Goal: Task Accomplishment & Management: Manage account settings

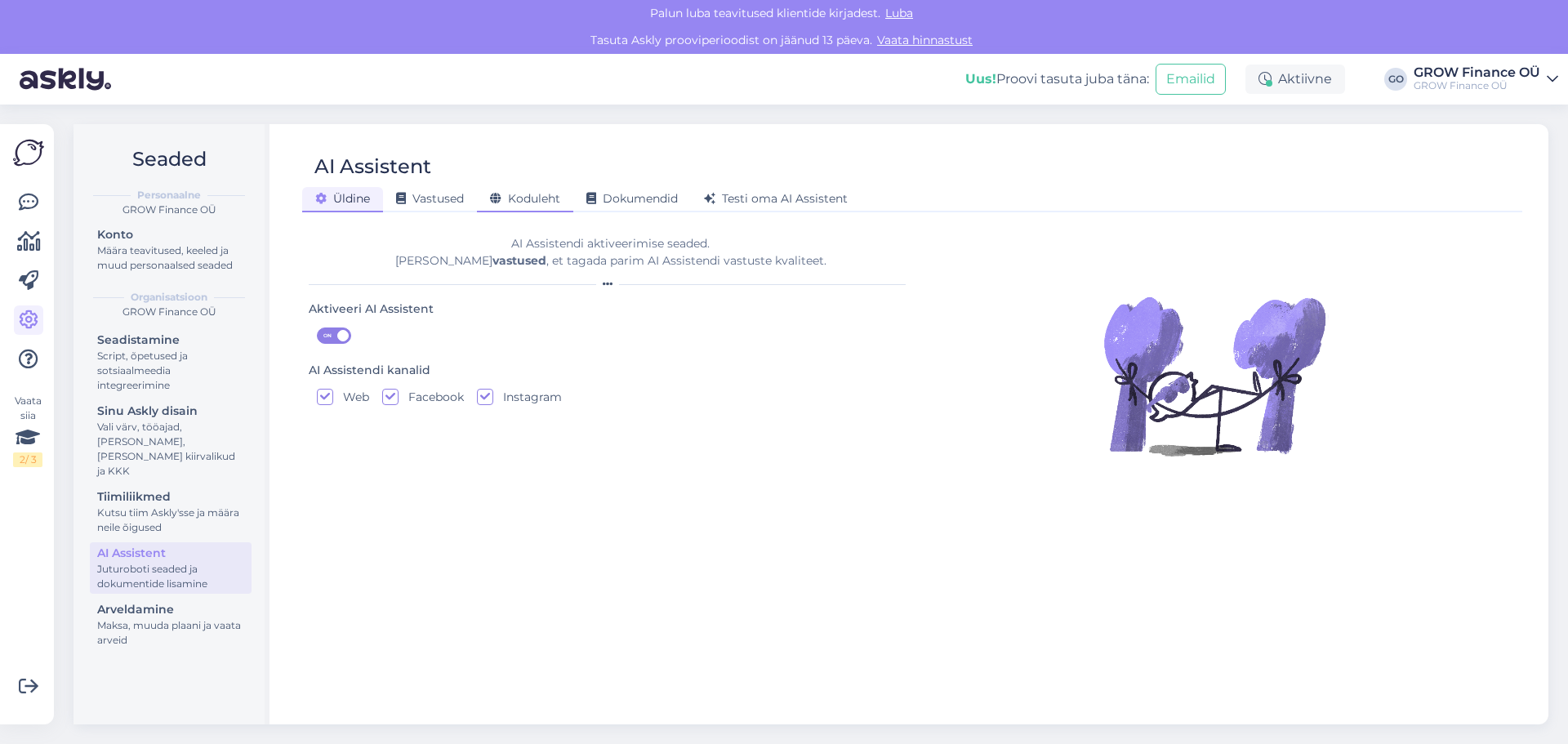
click at [551, 201] on span "Koduleht" at bounding box center [525, 198] width 70 height 14
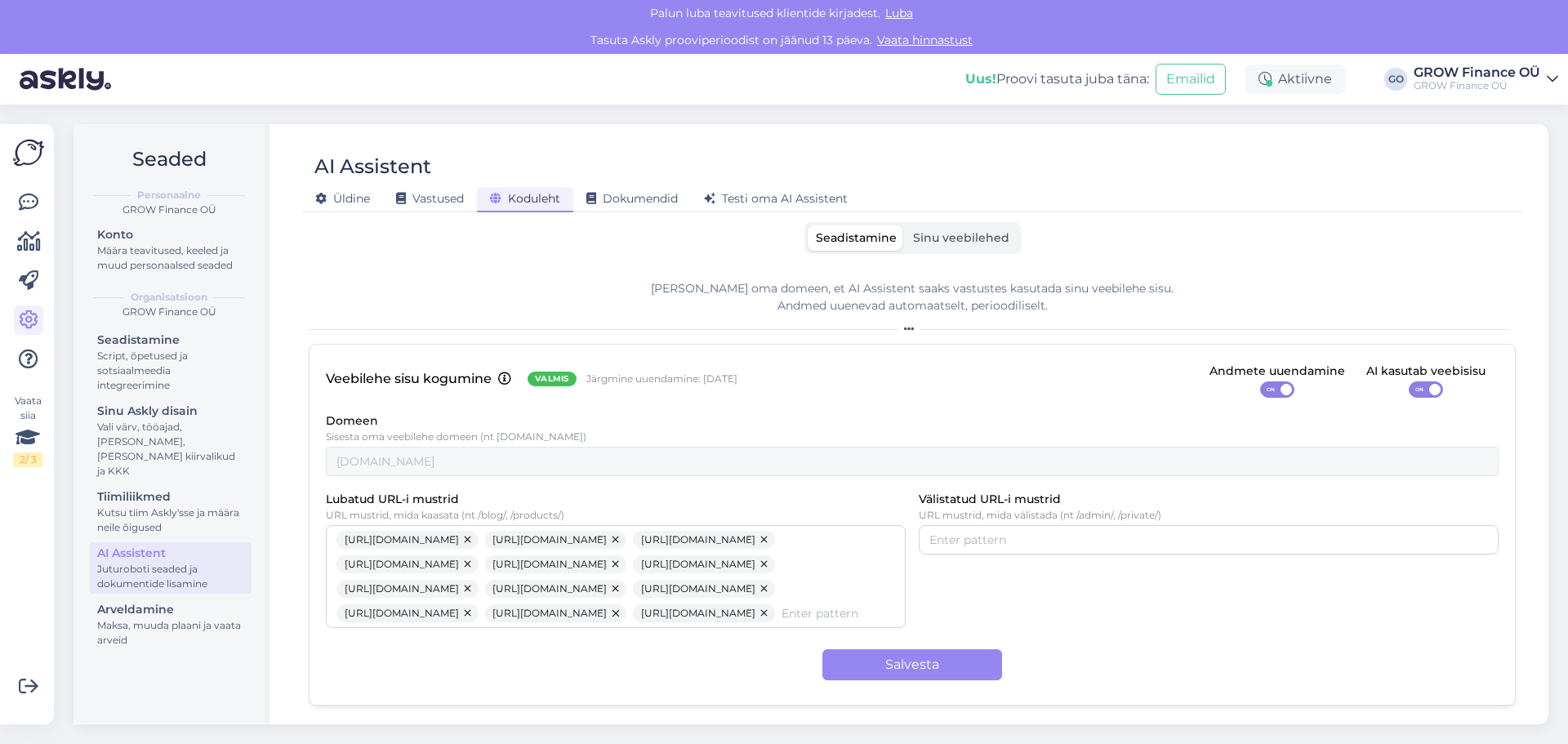
click at [983, 227] on label "Sinu veebilehed" at bounding box center [962, 237] width 113 height 25
click at [905, 225] on input "Sinu veebilehed" at bounding box center [905, 225] width 0 height 0
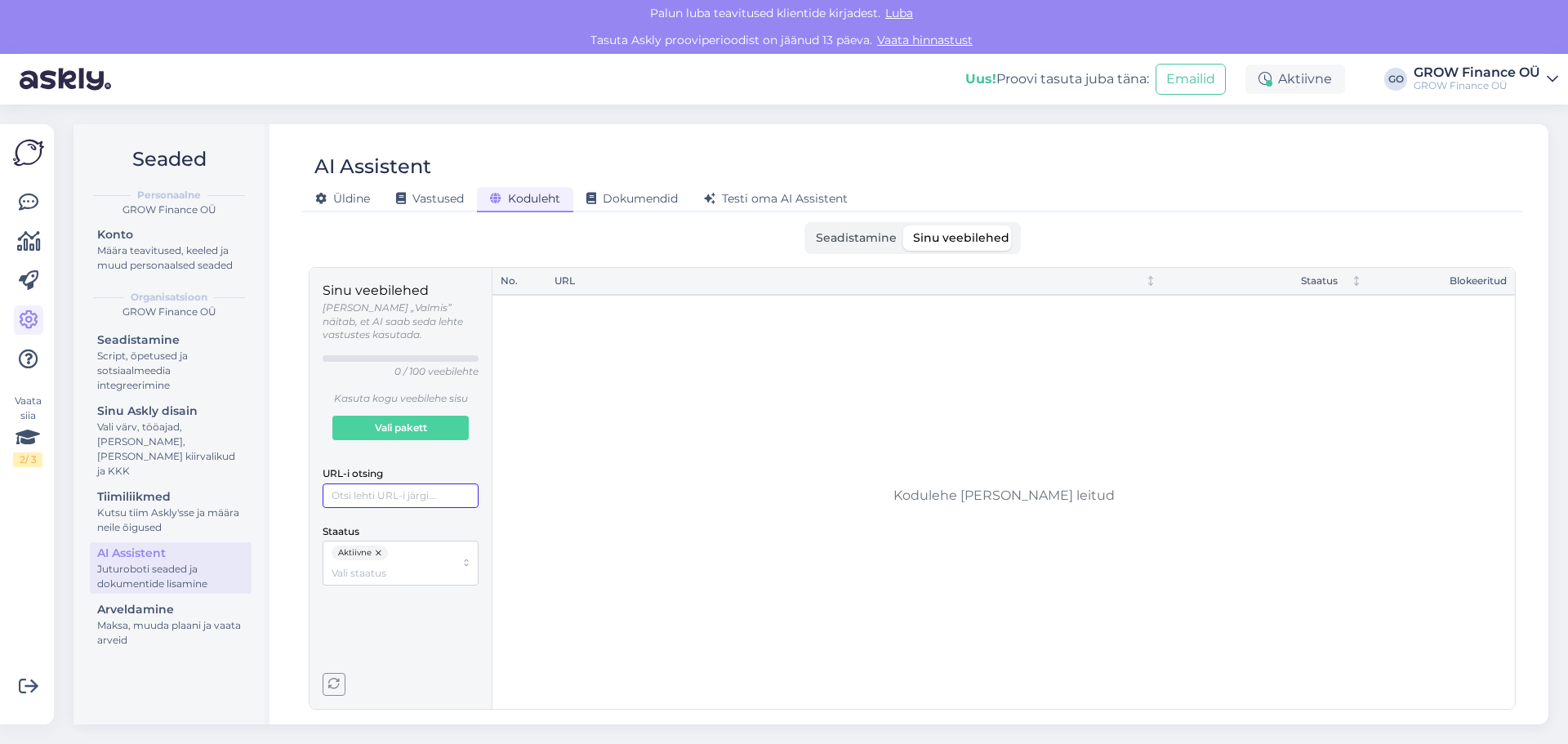
click at [435, 487] on input "URL-i otsing" at bounding box center [400, 496] width 156 height 25
click at [375, 484] on input "URL-i otsing" at bounding box center [400, 496] width 156 height 25
click at [401, 484] on input "URL-i otsing" at bounding box center [400, 496] width 156 height 25
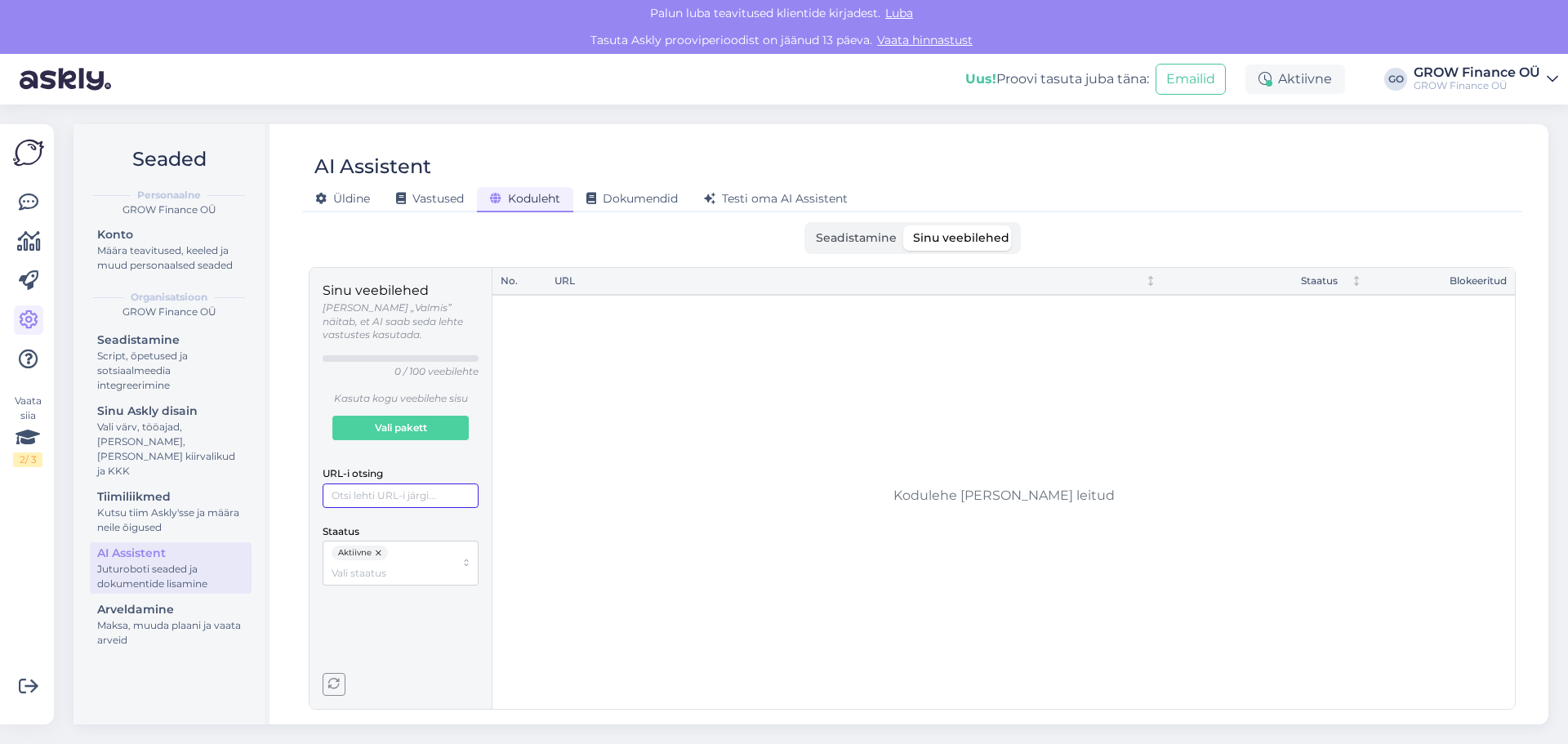
click at [401, 484] on input "URL-i otsing" at bounding box center [400, 496] width 156 height 25
drag, startPoint x: 328, startPoint y: 310, endPoint x: 474, endPoint y: 308, distance: 146.0
click at [474, 308] on p "Olek „Valmis” näitab, et AI saab seda lehte vastustes kasutada." at bounding box center [400, 322] width 156 height 41
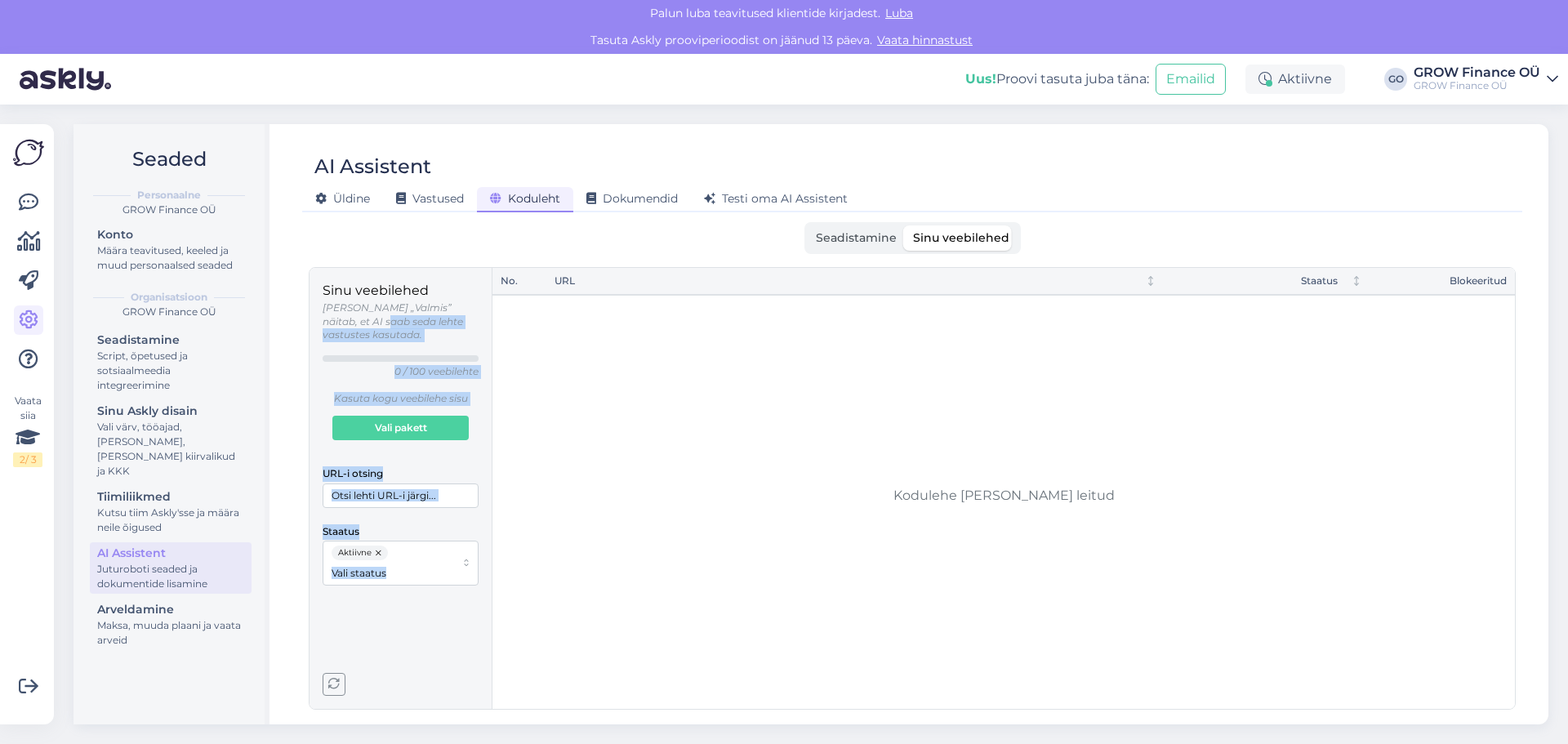
drag, startPoint x: 348, startPoint y: 321, endPoint x: 498, endPoint y: 321, distance: 150.0
click at [498, 321] on div "Sinu veebilehed Olek „Valmis” näitab, et AI saab seda lehte vastustes kasutada.…" at bounding box center [912, 488] width 1207 height 442
click at [450, 372] on div "Sinu veebilehed Olek „Valmis” näitab, et AI saab seda lehte vastustes kasutada.…" at bounding box center [400, 433] width 156 height 304
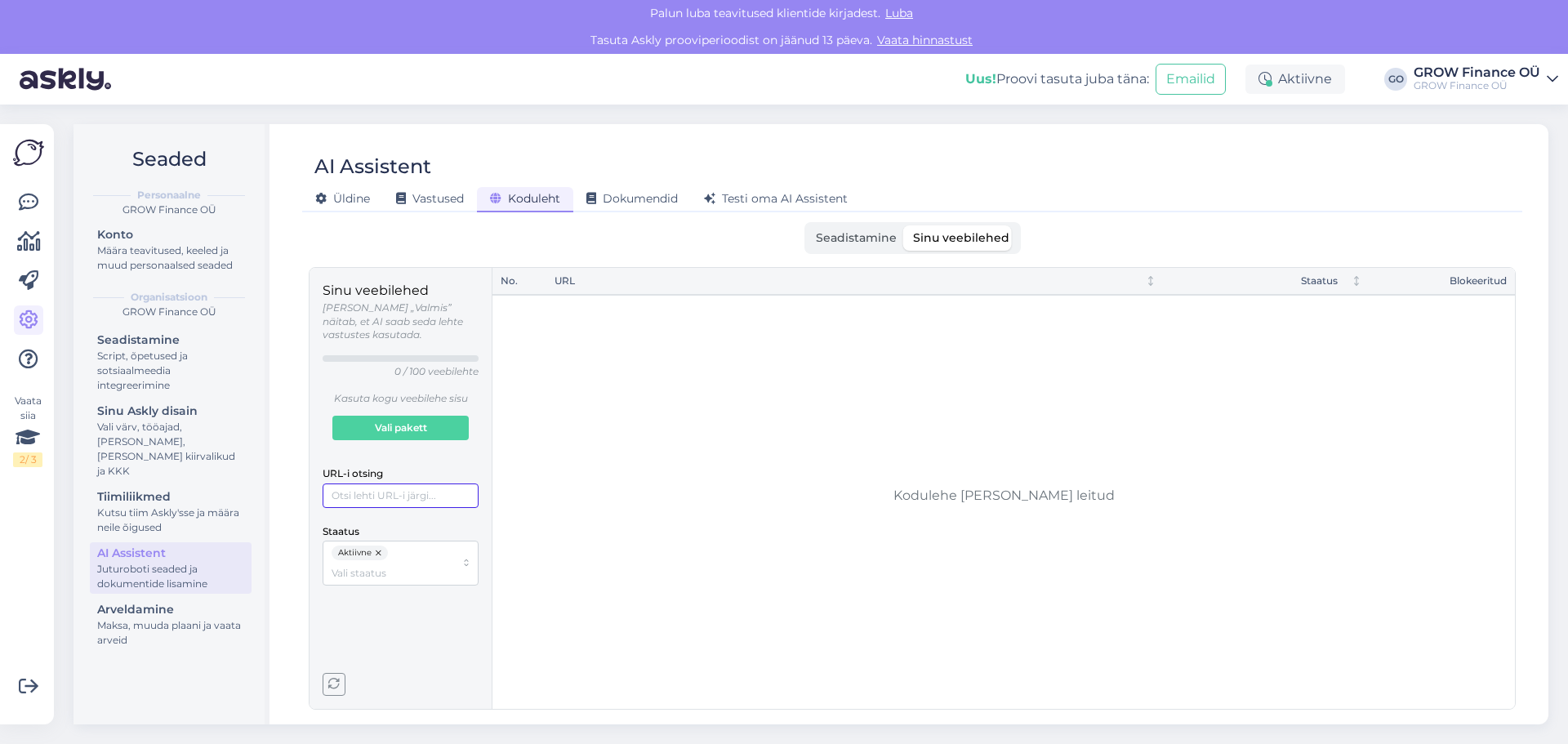
click at [373, 485] on input "URL-i otsing" at bounding box center [400, 496] width 156 height 25
click at [862, 234] on span "Seadistamine" at bounding box center [856, 237] width 80 height 14
click at [807, 225] on input "Seadistamine" at bounding box center [807, 225] width 0 height 0
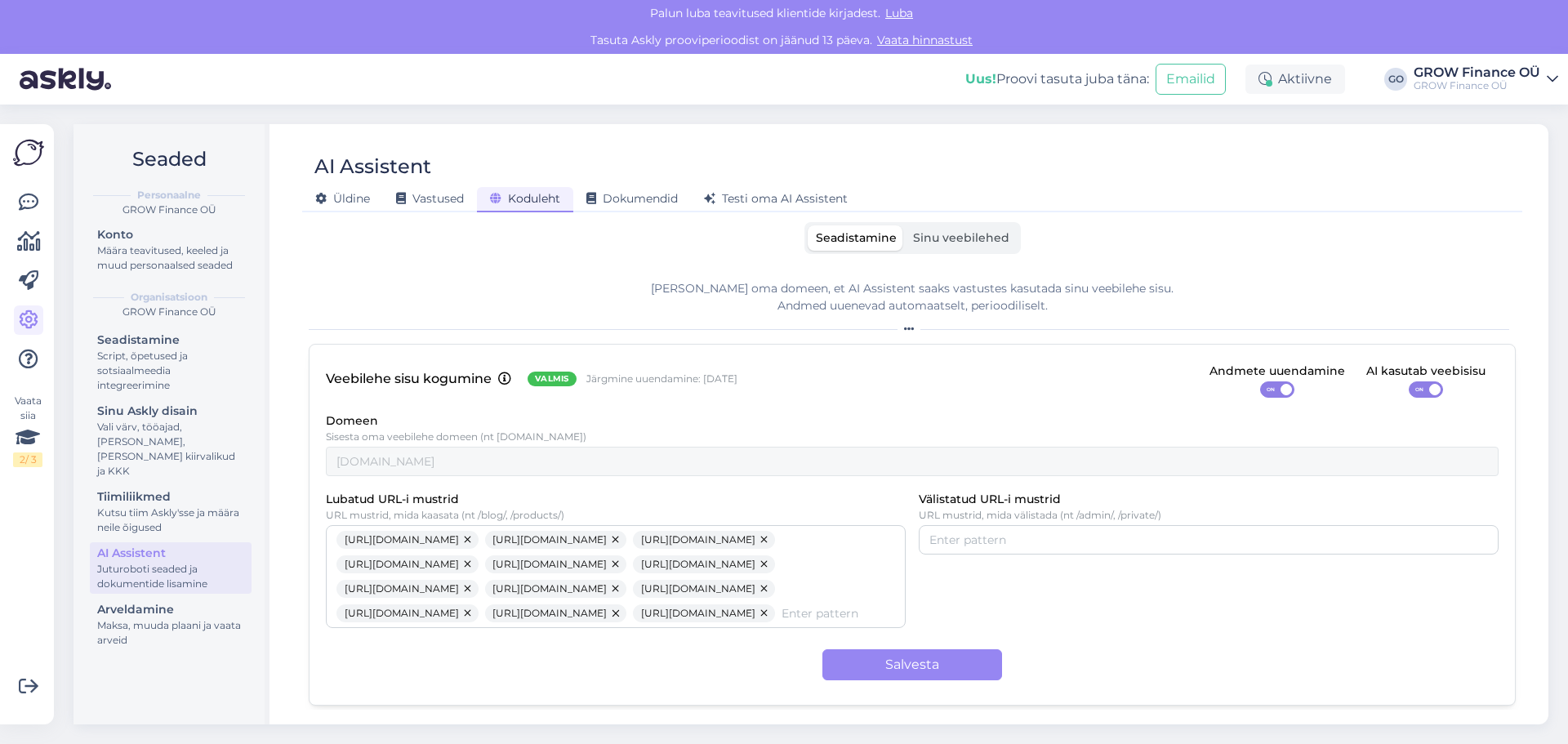
drag, startPoint x: 964, startPoint y: 241, endPoint x: 1178, endPoint y: 29, distance: 301.2
click at [965, 241] on span "Sinu veebilehed" at bounding box center [961, 237] width 97 height 14
click at [905, 225] on input "Sinu veebilehed" at bounding box center [905, 225] width 0 height 0
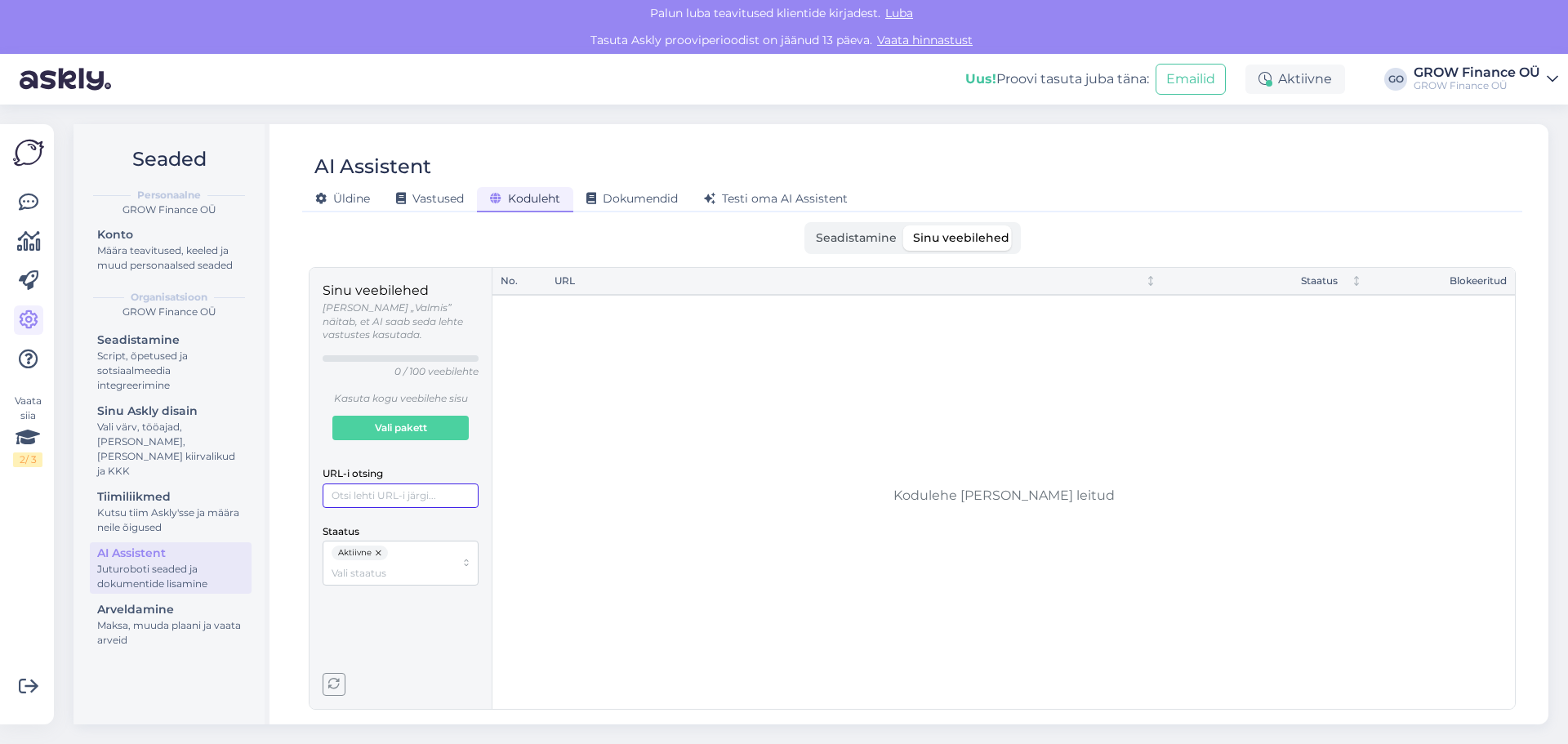
click at [396, 486] on input "URL-i otsing" at bounding box center [400, 496] width 156 height 25
paste input "https://grow.ee/teenused/"
click at [436, 521] on div "Staatus Aktiivne" at bounding box center [400, 552] width 156 height 64
click at [469, 484] on input "https://grow.ee/teenused/" at bounding box center [400, 496] width 156 height 25
type input "https://grow.ee/"
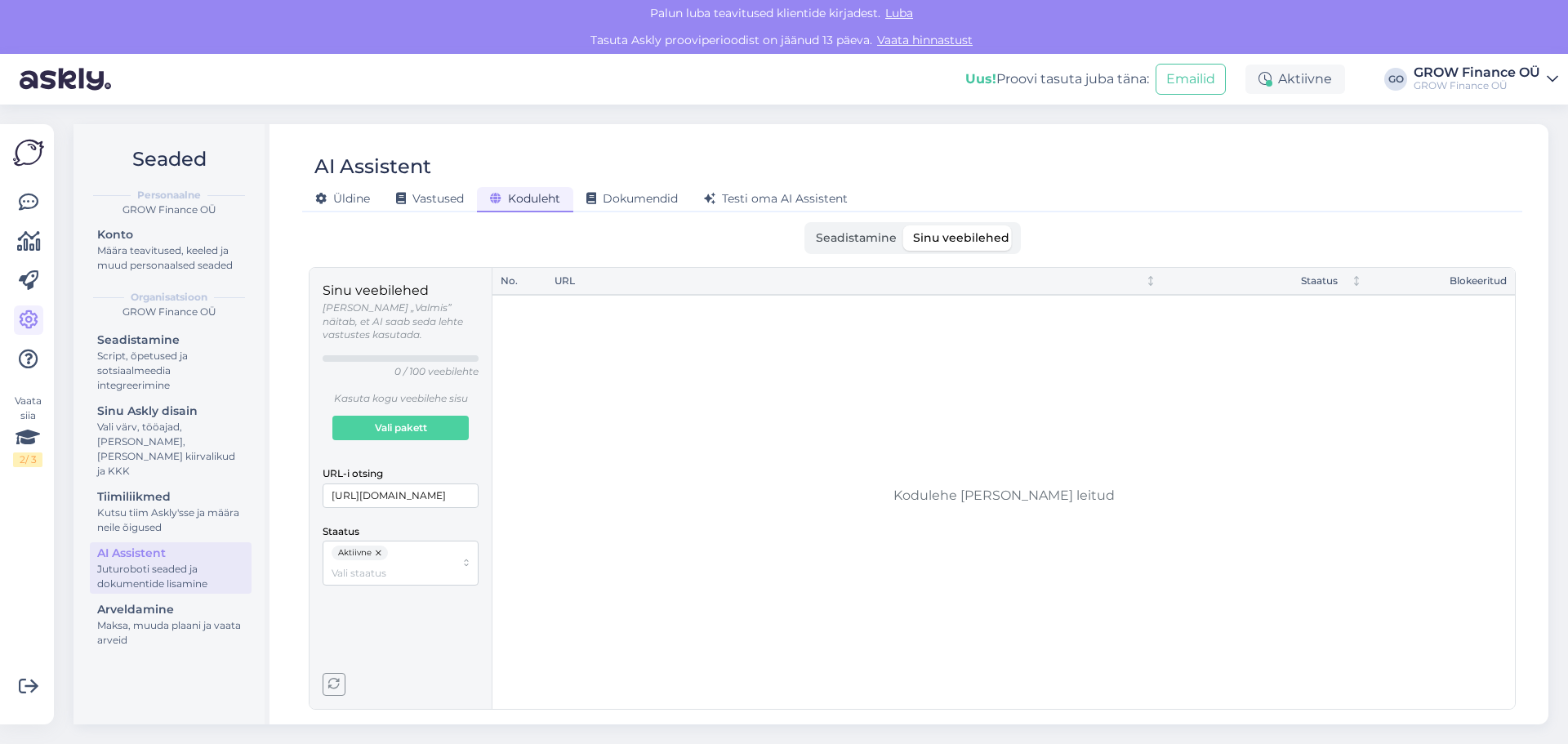
click at [413, 521] on div "Staatus Aktiivne" at bounding box center [400, 552] width 156 height 64
click at [357, 565] on input "Staatus" at bounding box center [393, 573] width 124 height 15
click at [417, 565] on input "Staatus" at bounding box center [393, 573] width 124 height 15
click at [874, 236] on span "Seadistamine" at bounding box center [856, 237] width 80 height 14
click at [807, 225] on input "Seadistamine" at bounding box center [807, 225] width 0 height 0
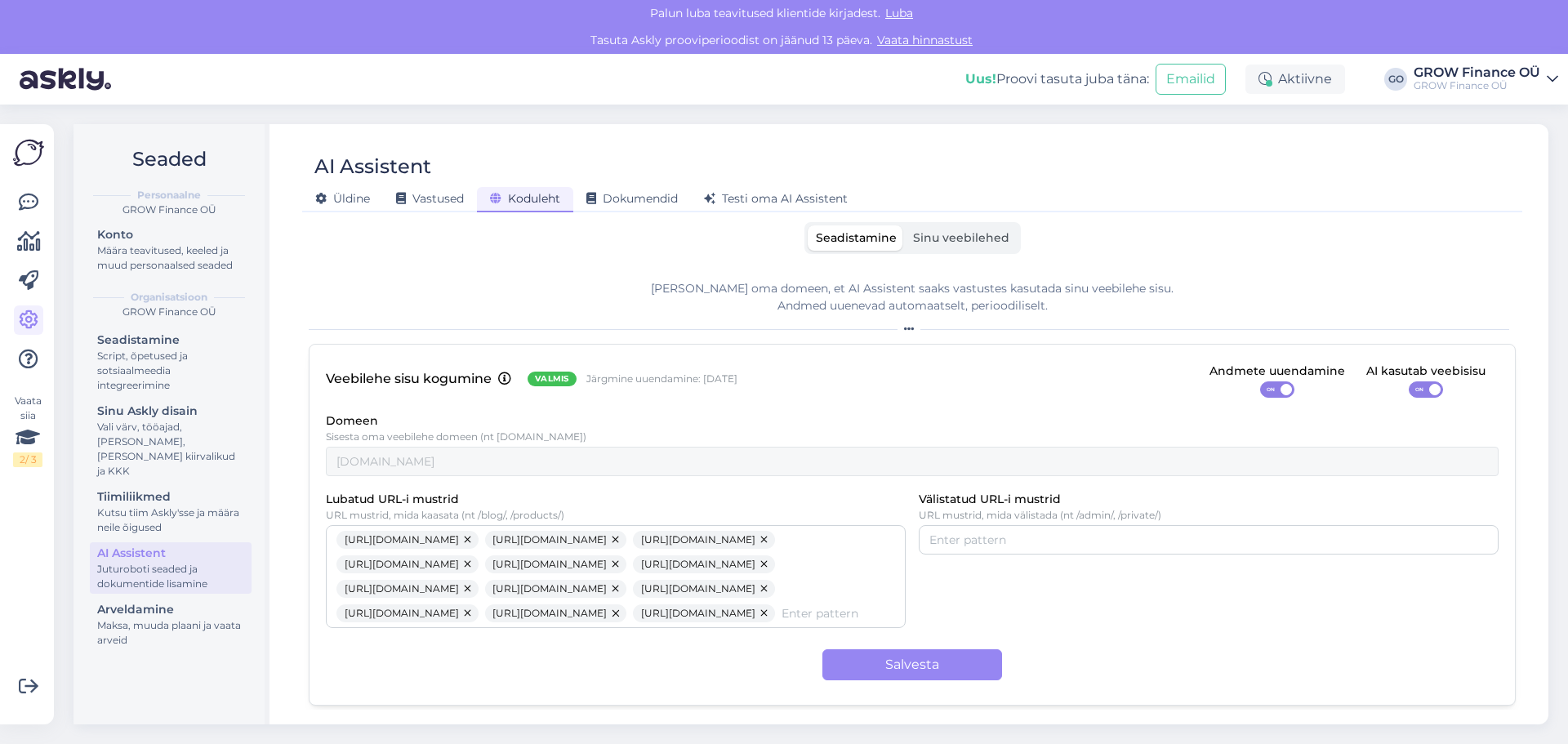
click at [990, 236] on span "Sinu veebilehed" at bounding box center [961, 237] width 97 height 14
click at [905, 225] on input "Sinu veebilehed" at bounding box center [905, 225] width 0 height 0
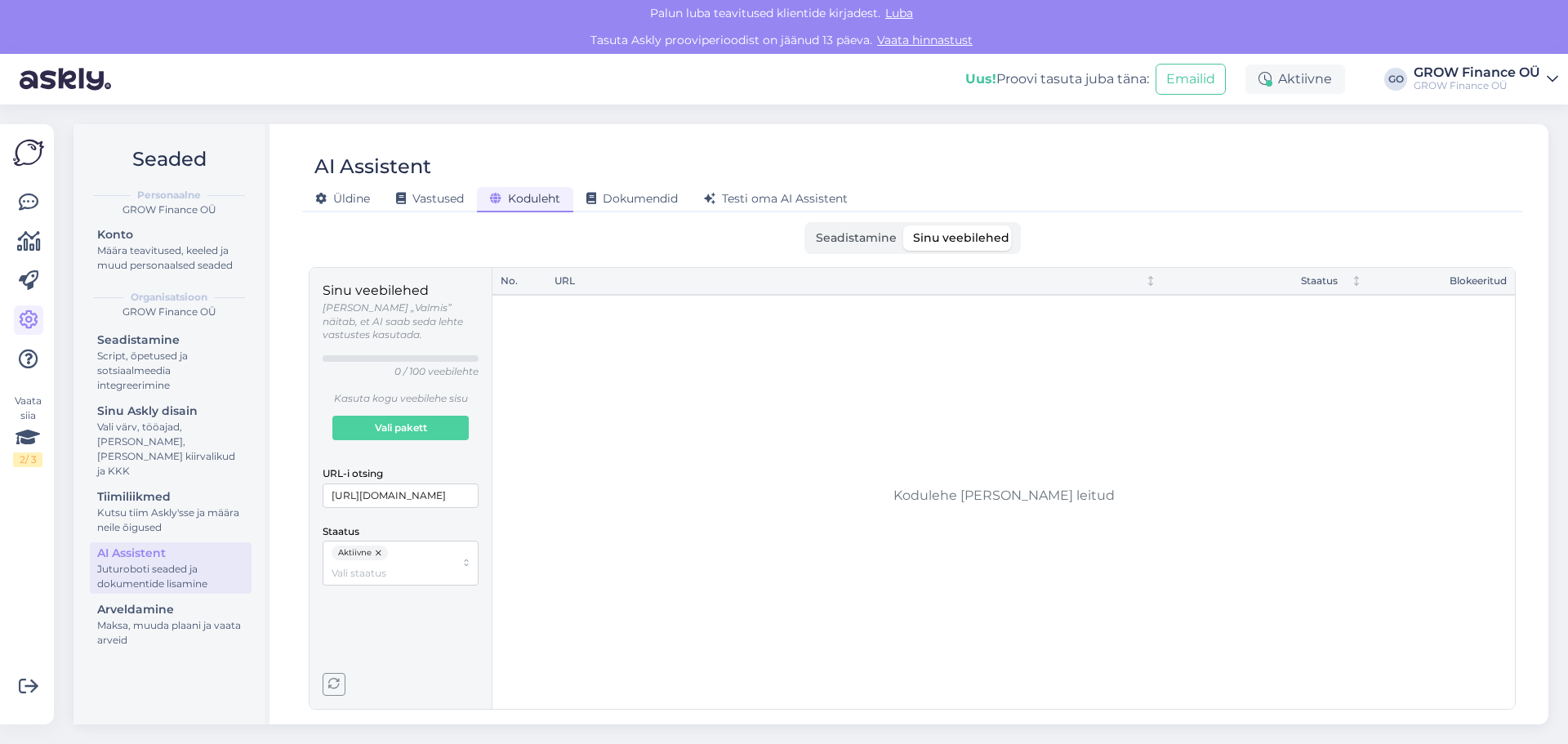
click at [427, 629] on div "Sinu veebilehed Olek „Valmis” näitab, et AI saab seda lehte vastustes kasutada.…" at bounding box center [400, 487] width 156 height 415
click at [331, 685] on icon "button" at bounding box center [334, 685] width 11 height 11
click at [867, 238] on span "Seadistamine" at bounding box center [856, 237] width 80 height 14
click at [807, 225] on input "Seadistamine" at bounding box center [807, 225] width 0 height 0
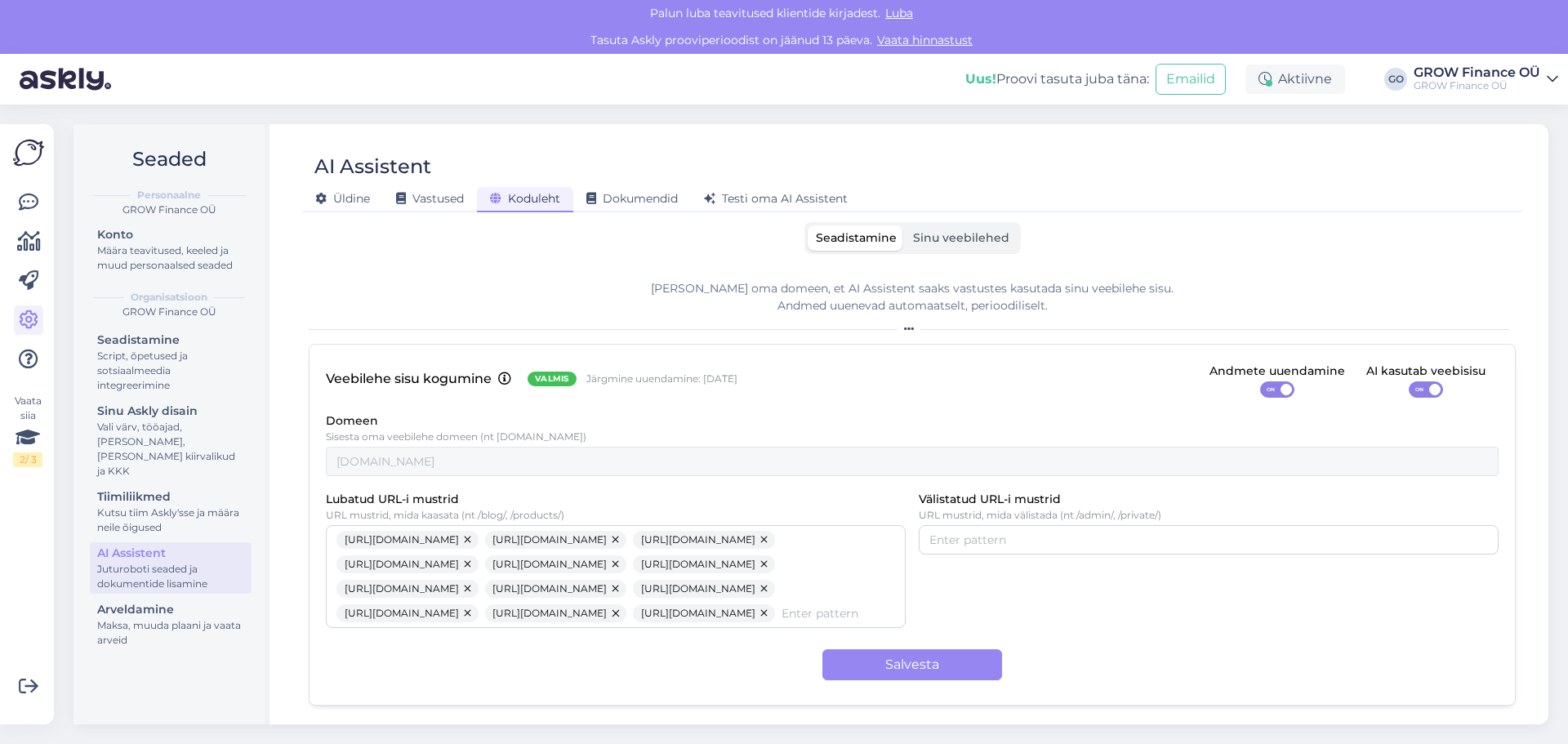
scroll to position [45, 0]
click at [918, 668] on button "Salvesta" at bounding box center [913, 665] width 180 height 31
click at [954, 237] on span "Sinu veebilehed" at bounding box center [961, 237] width 97 height 14
click at [905, 225] on input "Sinu veebilehed" at bounding box center [905, 225] width 0 height 0
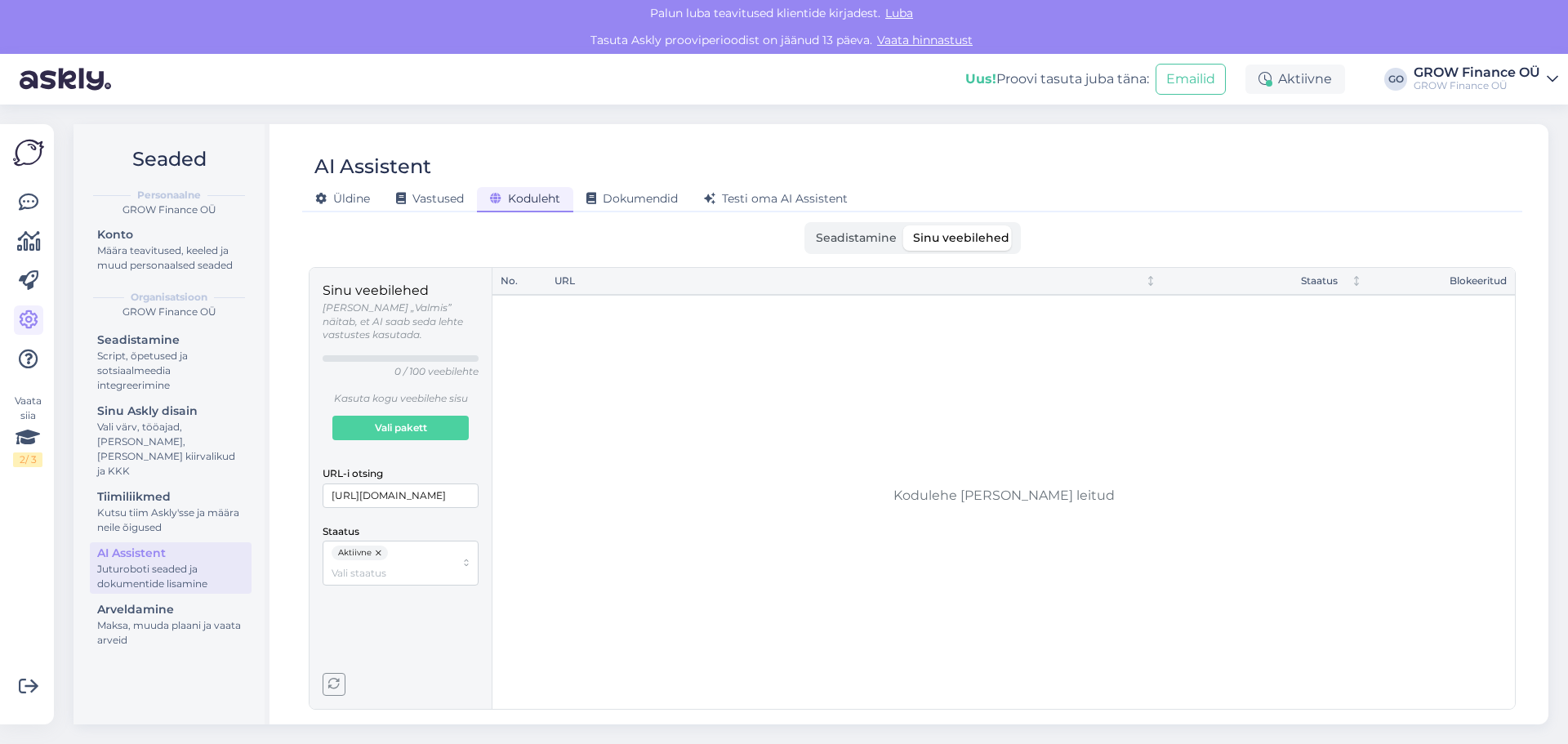
click at [1008, 502] on div "No. URL Staatus Blokeeritud" at bounding box center [1003, 488] width 1022 height 440
click at [427, 484] on input "https://grow.ee/" at bounding box center [400, 496] width 156 height 25
click at [379, 546] on button "button" at bounding box center [379, 552] width 16 height 14
click at [340, 677] on span "button" at bounding box center [334, 684] width 21 height 21
click at [1057, 531] on div "No. URL Staatus Blokeeritud" at bounding box center [1003, 488] width 1022 height 440
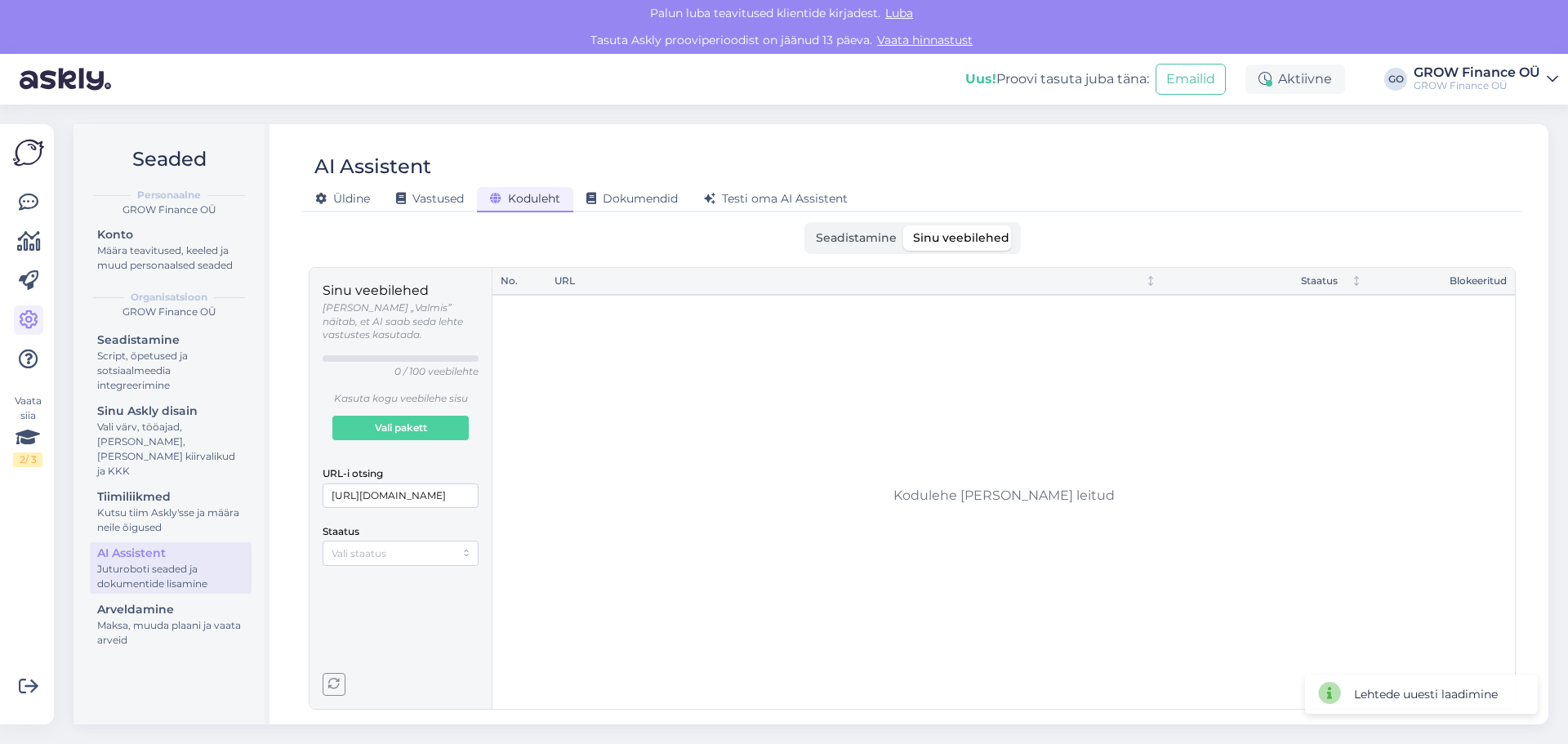
click at [869, 234] on span "Seadistamine" at bounding box center [856, 237] width 80 height 14
click at [807, 225] on input "Seadistamine" at bounding box center [807, 225] width 0 height 0
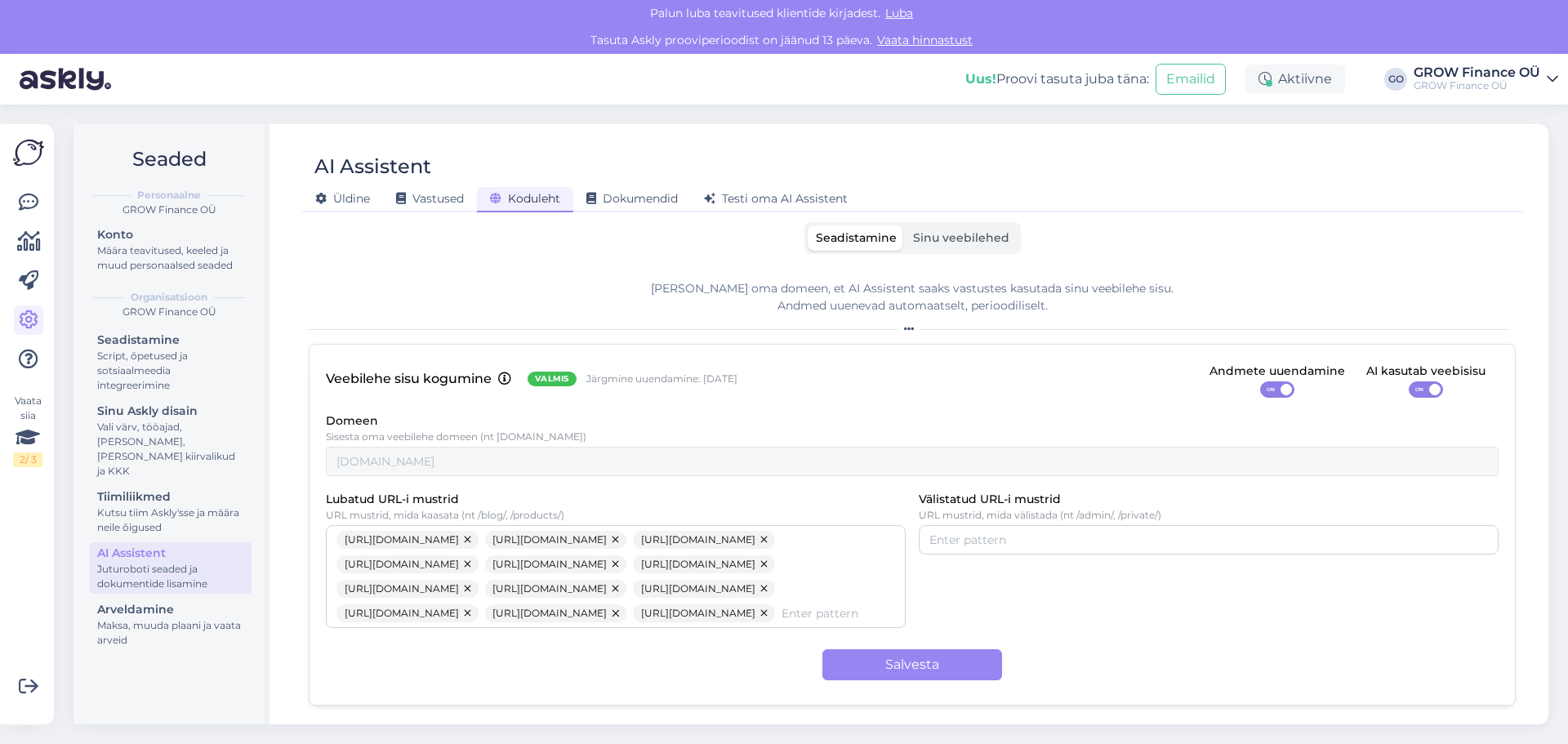
click at [476, 538] on button "button" at bounding box center [468, 539] width 19 height 18
click at [459, 538] on span "https://grow.ee/teenused/raamatupidamine/" at bounding box center [401, 539] width 114 height 18
click at [479, 542] on button "button" at bounding box center [468, 539] width 19 height 18
click at [479, 537] on button "button" at bounding box center [468, 539] width 19 height 18
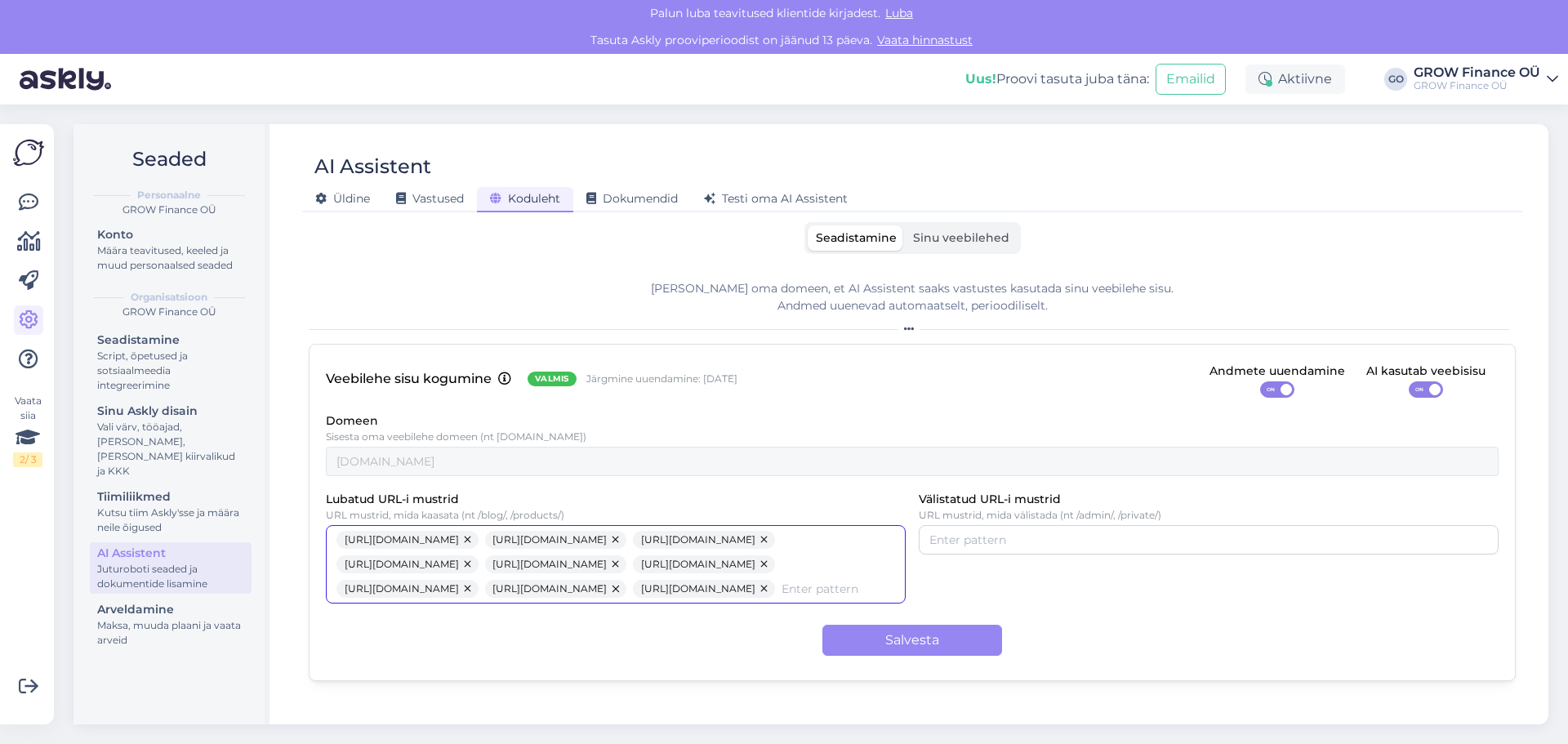
click at [479, 537] on button "button" at bounding box center [468, 539] width 19 height 18
click at [479, 540] on button "button" at bounding box center [468, 539] width 19 height 18
click at [626, 535] on button "button" at bounding box center [617, 539] width 19 height 18
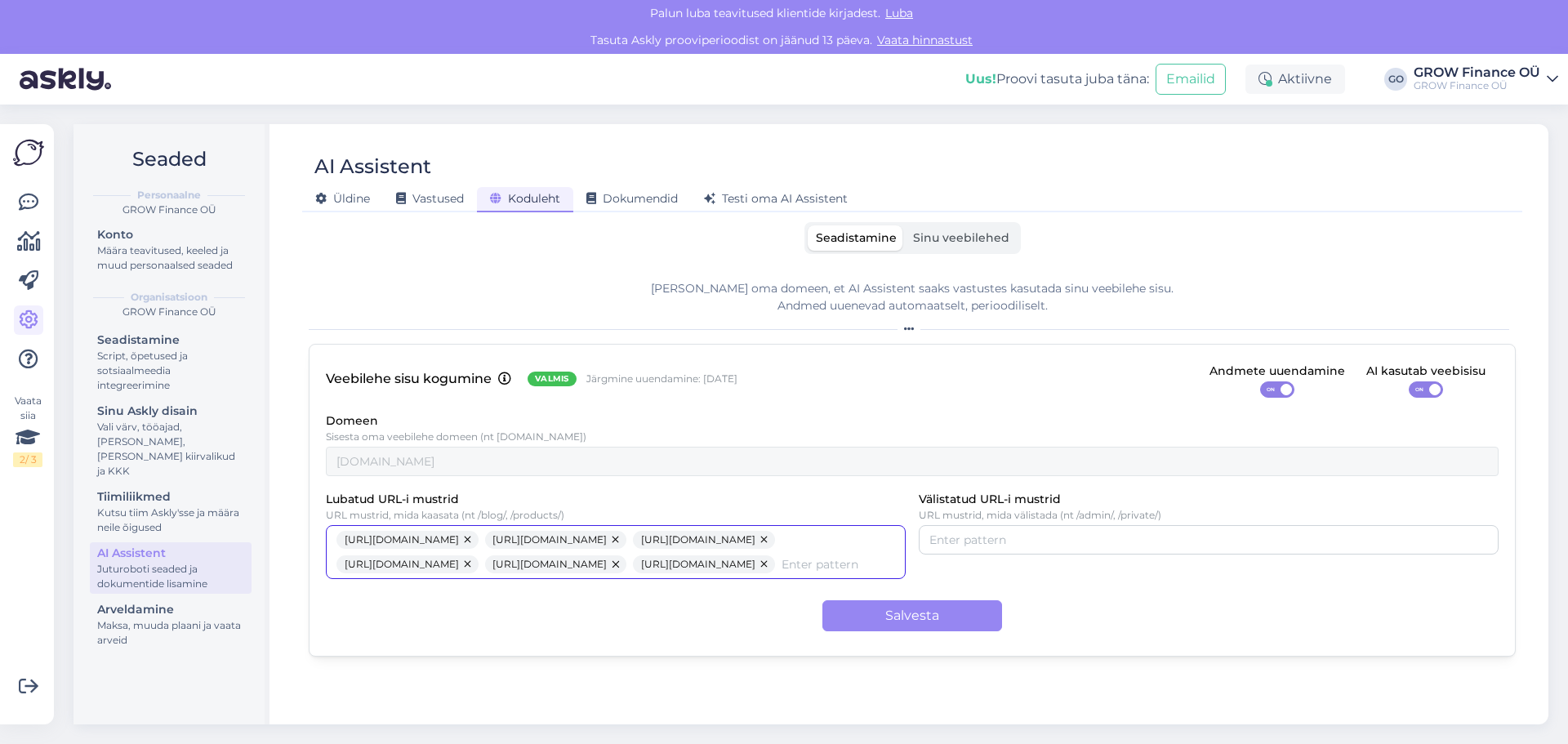
click at [479, 564] on button "button" at bounding box center [468, 564] width 19 height 18
click at [626, 537] on button "button" at bounding box center [617, 539] width 19 height 18
click at [479, 539] on button "button" at bounding box center [468, 539] width 19 height 18
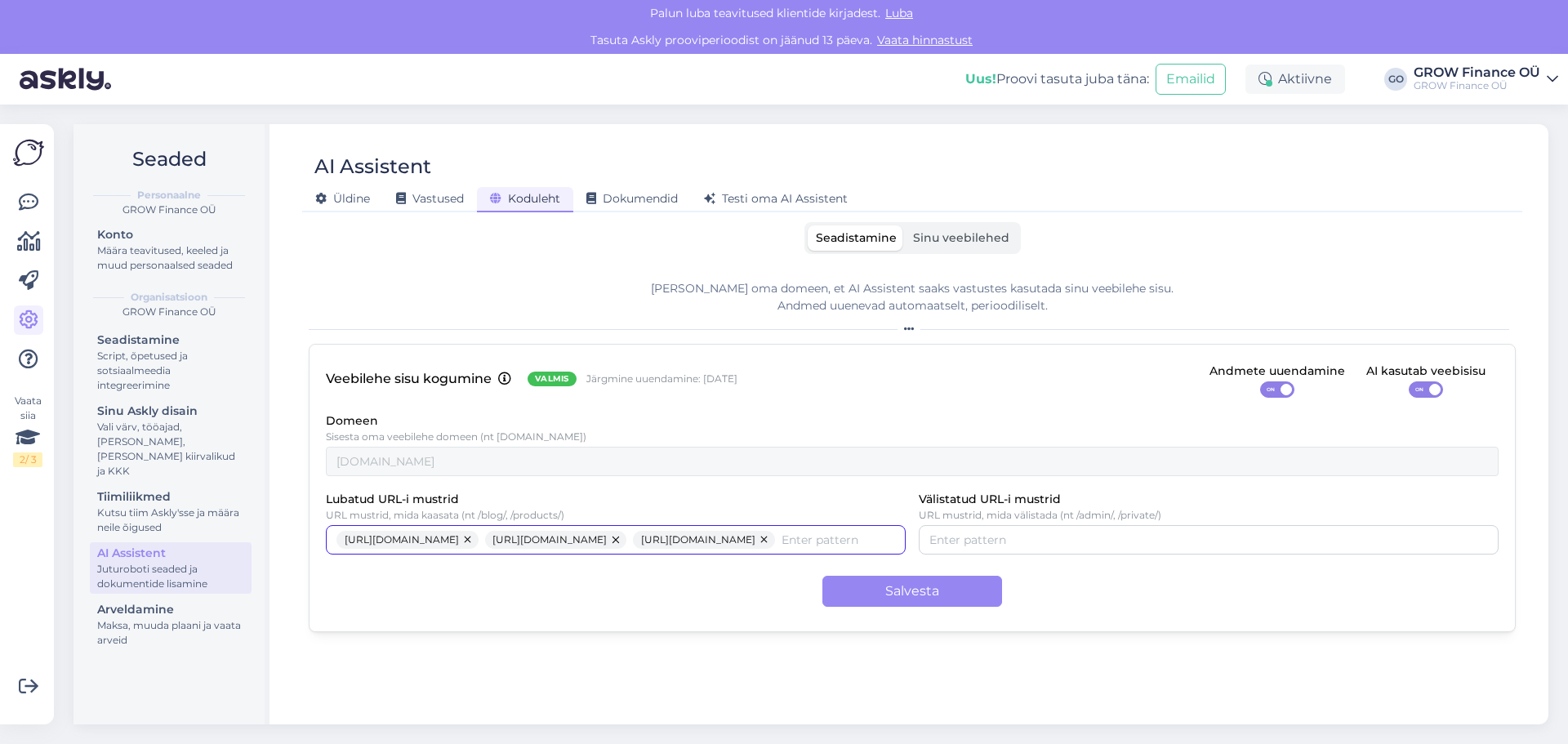
click at [479, 539] on button "button" at bounding box center [468, 539] width 19 height 18
click at [479, 542] on button "button" at bounding box center [468, 539] width 19 height 18
click at [479, 543] on button "button" at bounding box center [468, 539] width 19 height 18
click at [466, 540] on input "Lubatud URL-i mustrid" at bounding box center [615, 539] width 558 height 18
type input "/teenused/"
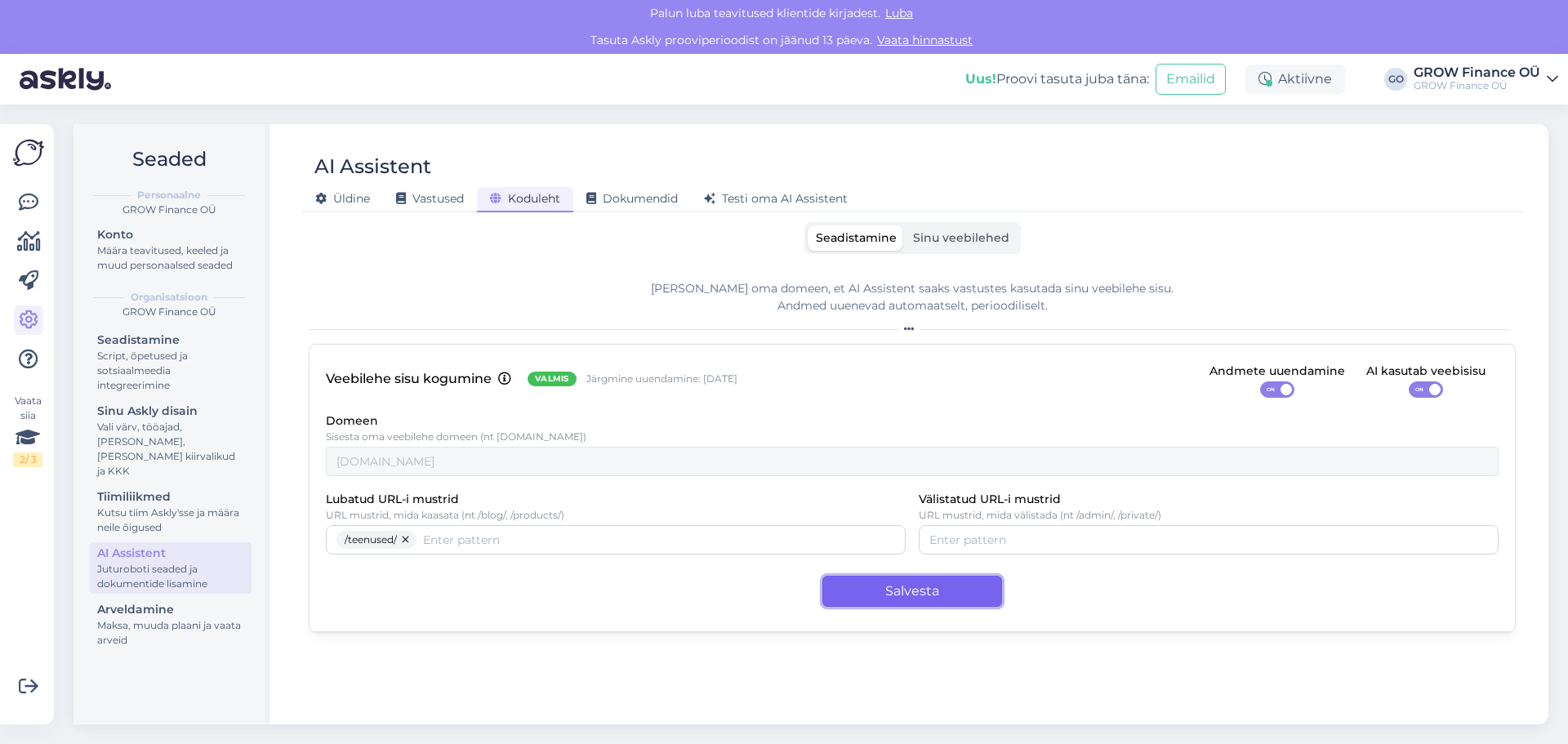
click at [964, 582] on button "Salvesta" at bounding box center [913, 591] width 180 height 31
click at [960, 225] on label "Sinu veebilehed" at bounding box center [962, 237] width 113 height 25
click at [905, 225] on input "Sinu veebilehed" at bounding box center [905, 225] width 0 height 0
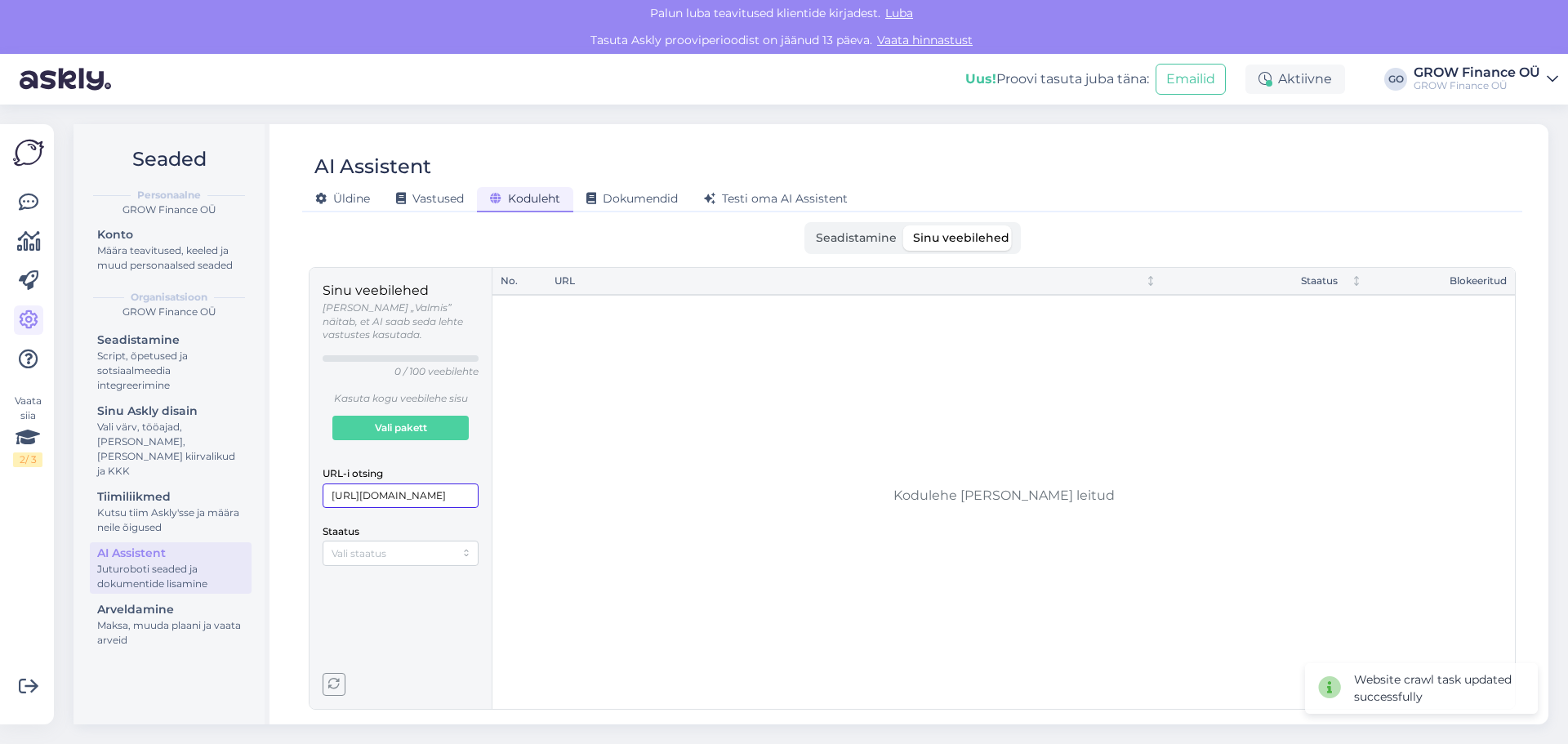
click at [434, 484] on input "https://grow.ee/" at bounding box center [400, 496] width 156 height 25
click at [430, 503] on div "Sinu veebilehed Olek „Valmis” näitab, et AI saab seda lehte vastustes kasutada.…" at bounding box center [400, 423] width 156 height 285
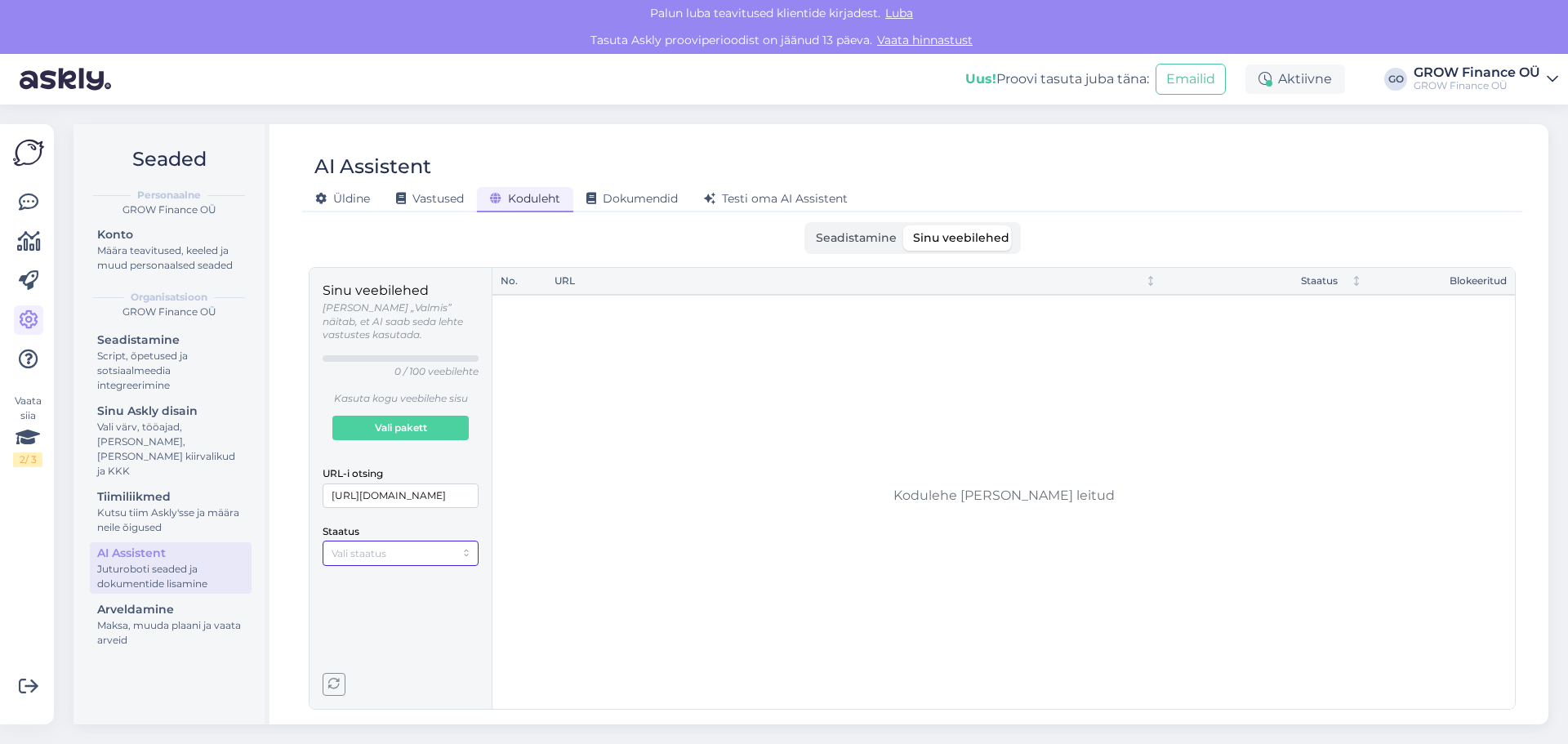
click at [428, 549] on div at bounding box center [400, 552] width 156 height 25
click at [324, 574] on body "Palun luba teavitused klientide kirjadest. Luba Tasuta Askly prooviperioodist o…" at bounding box center [784, 372] width 1568 height 744
drag, startPoint x: 385, startPoint y: 531, endPoint x: 375, endPoint y: 556, distance: 26.9
click at [385, 540] on div at bounding box center [400, 552] width 156 height 25
click at [366, 571] on span "Aktiivne" at bounding box center [353, 573] width 40 height 14
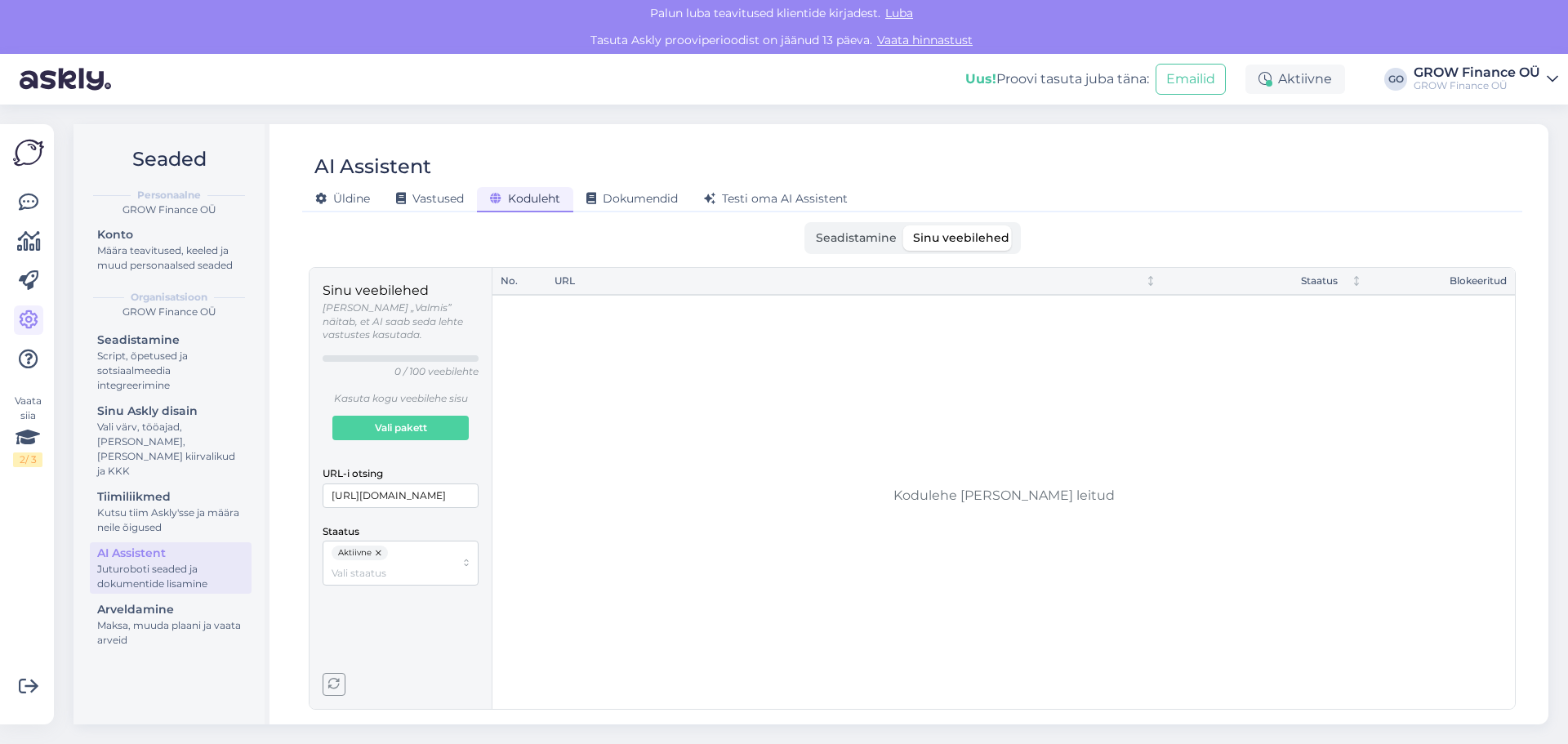
drag, startPoint x: 427, startPoint y: 701, endPoint x: 445, endPoint y: 689, distance: 21.6
click at [428, 701] on div "Sinu veebilehed Olek „Valmis” näitab, et AI saab seda lehte vastustes kasutada.…" at bounding box center [400, 488] width 183 height 440
click at [330, 680] on icon "button" at bounding box center [334, 685] width 11 height 11
click at [843, 236] on span "Seadistamine" at bounding box center [856, 237] width 80 height 14
click at [807, 225] on input "Seadistamine" at bounding box center [807, 225] width 0 height 0
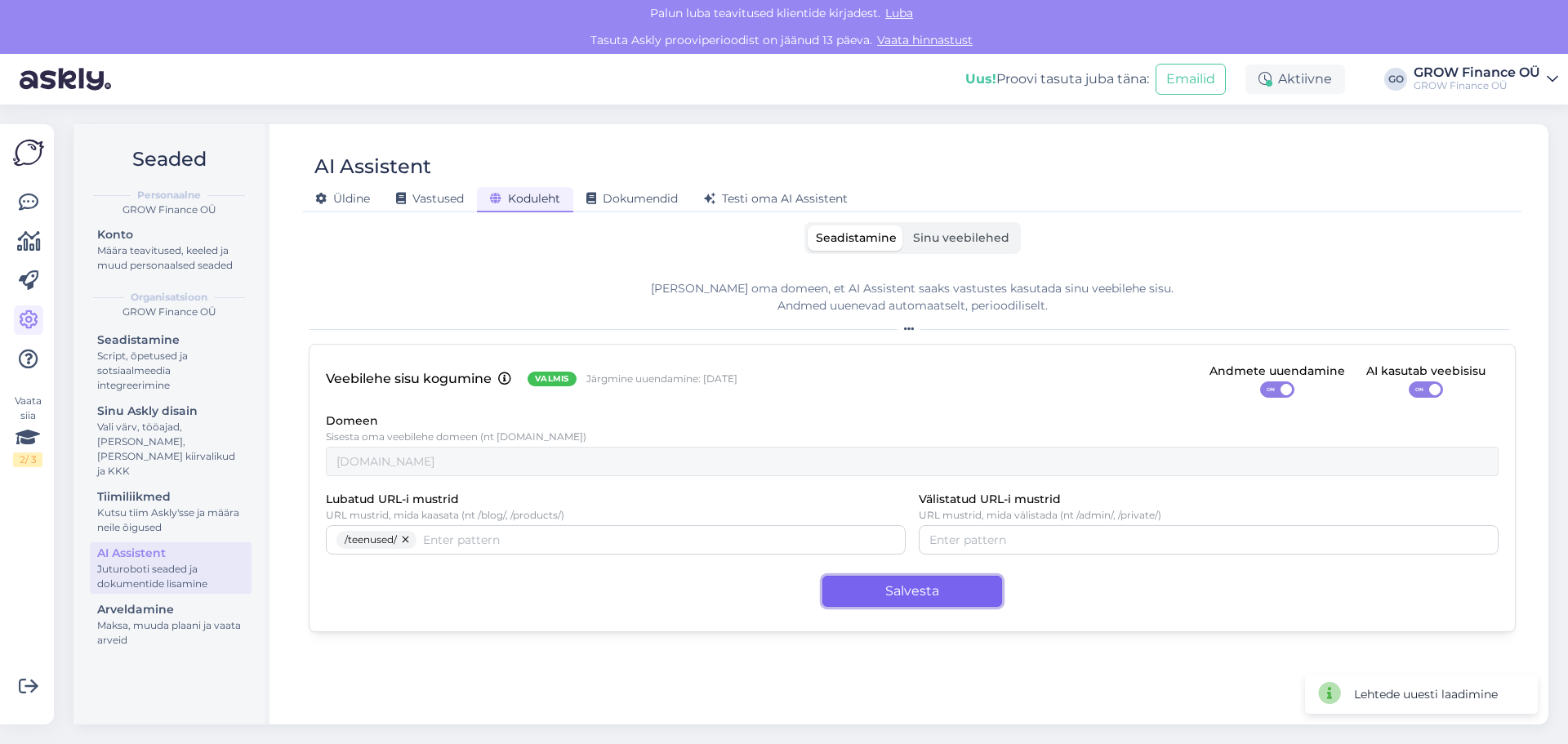
click at [920, 588] on button "Salvesta" at bounding box center [913, 591] width 180 height 31
click at [949, 237] on span "Sinu veebilehed" at bounding box center [961, 237] width 97 height 14
click at [905, 225] on input "Sinu veebilehed" at bounding box center [905, 225] width 0 height 0
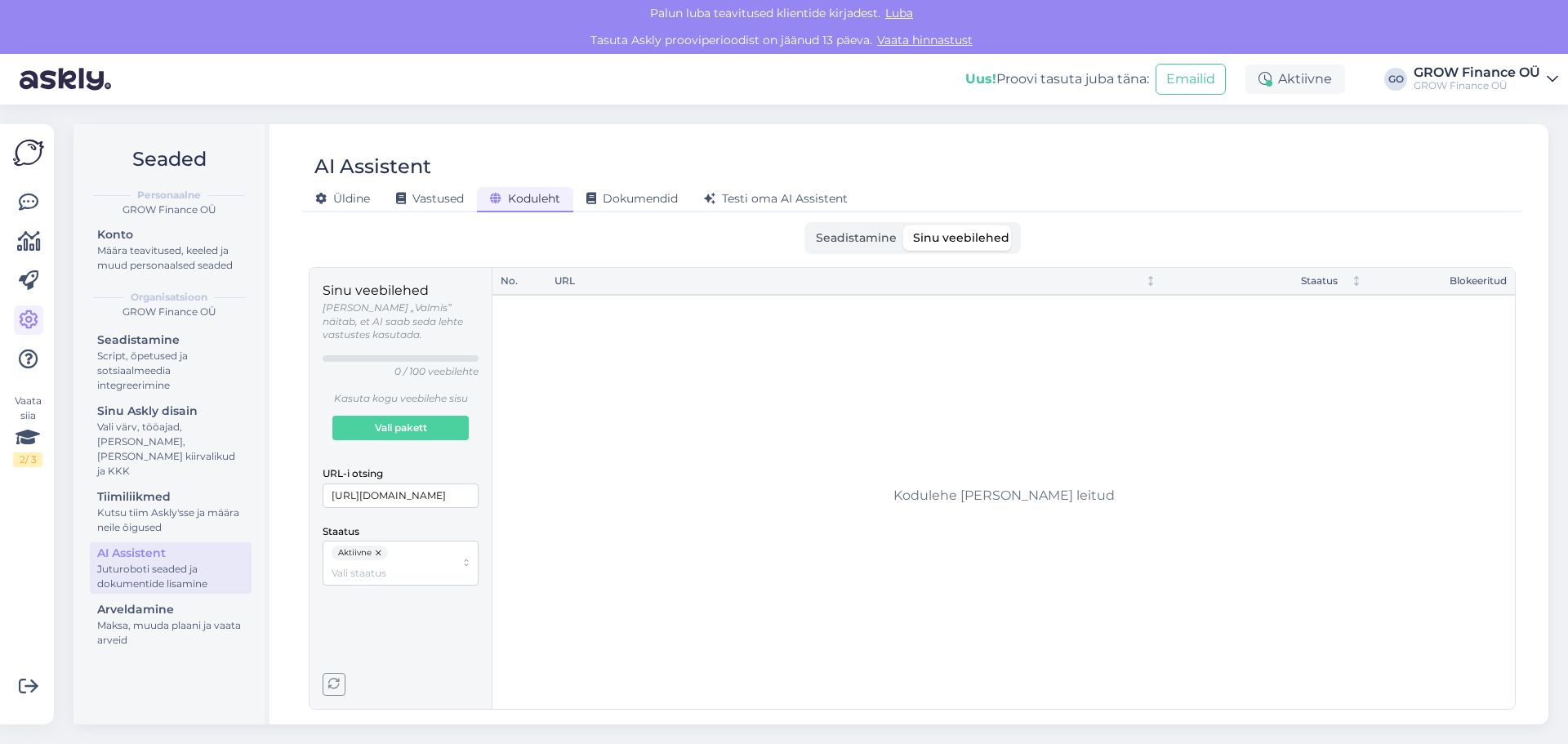
click at [912, 380] on div "No. URL Staatus Blokeeritud" at bounding box center [1003, 488] width 1022 height 440
click at [938, 503] on div "No. URL Staatus Blokeeritud" at bounding box center [1003, 488] width 1022 height 440
drag, startPoint x: 989, startPoint y: 466, endPoint x: 770, endPoint y: 426, distance: 222.6
click at [770, 426] on div "No. URL Staatus Blokeeritud" at bounding box center [1003, 488] width 1022 height 440
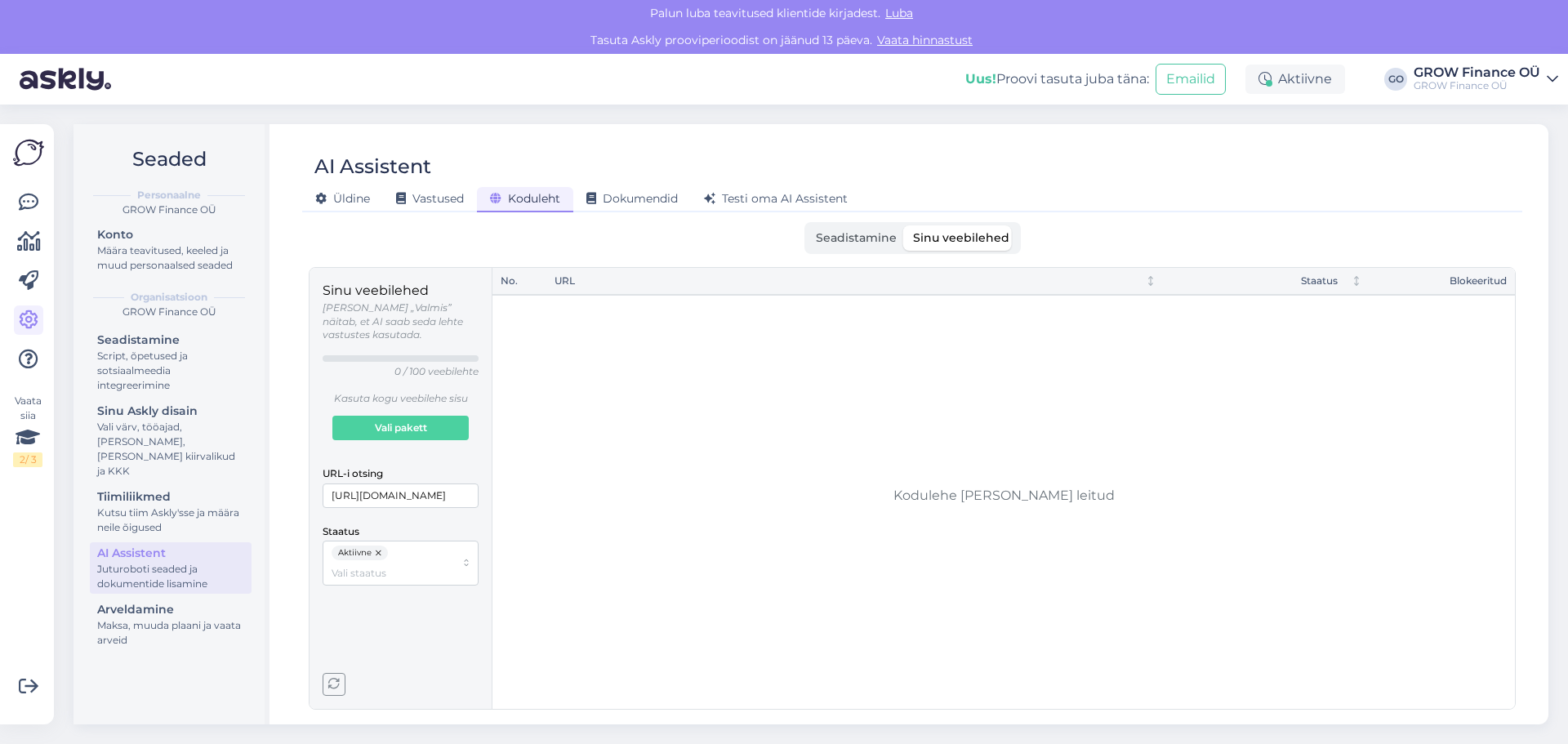
click at [770, 426] on div "No. URL Staatus Blokeeritud" at bounding box center [1003, 488] width 1022 height 440
click at [859, 232] on span "Seadistamine" at bounding box center [856, 237] width 80 height 14
click at [807, 225] on input "Seadistamine" at bounding box center [807, 225] width 0 height 0
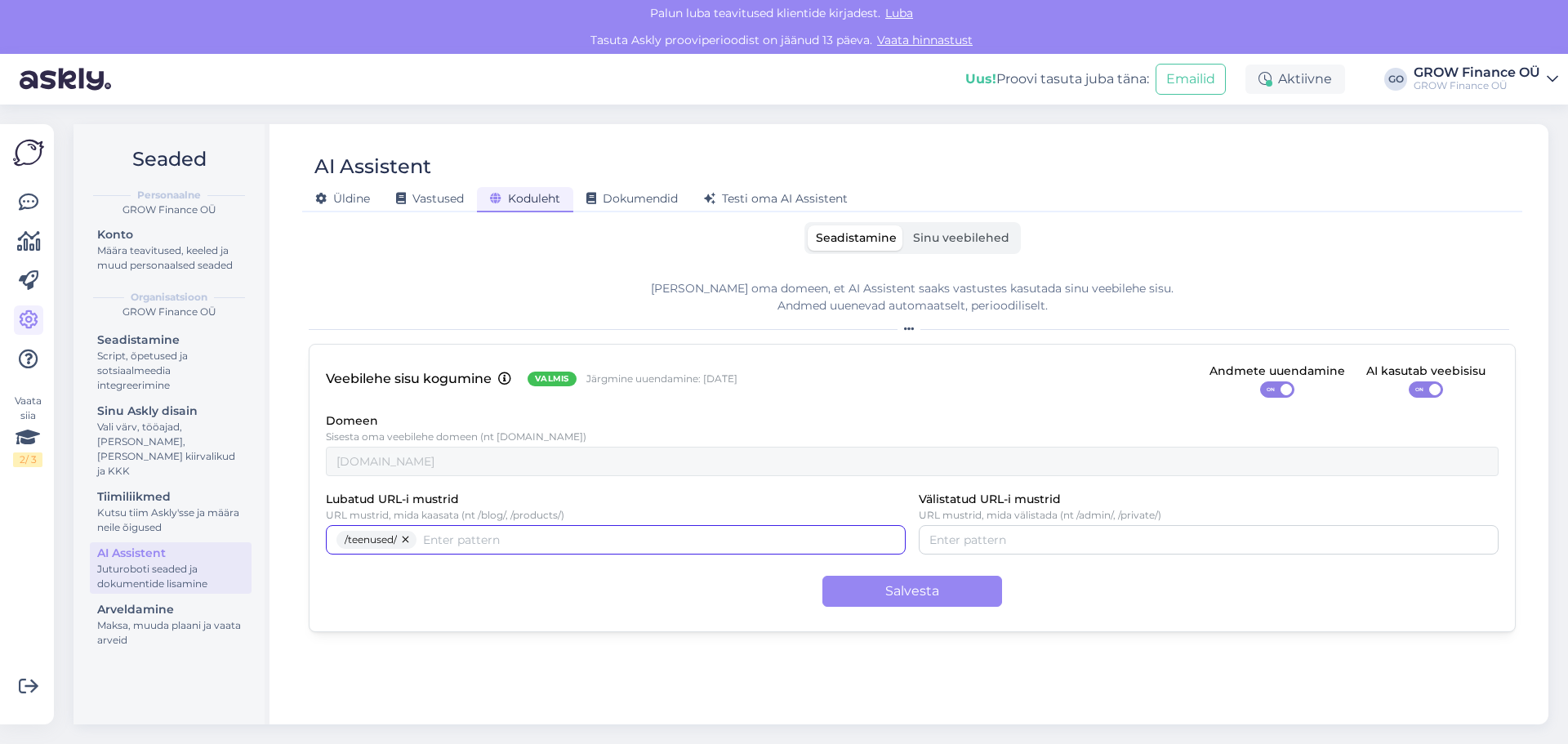
click at [467, 539] on input "Lubatud URL-i mustrid" at bounding box center [659, 539] width 472 height 18
type input "/blog/"
click at [906, 592] on button "Salvesta" at bounding box center [913, 591] width 180 height 31
click at [967, 237] on span "Sinu veebilehed" at bounding box center [961, 237] width 97 height 14
click at [905, 225] on input "Sinu veebilehed" at bounding box center [905, 225] width 0 height 0
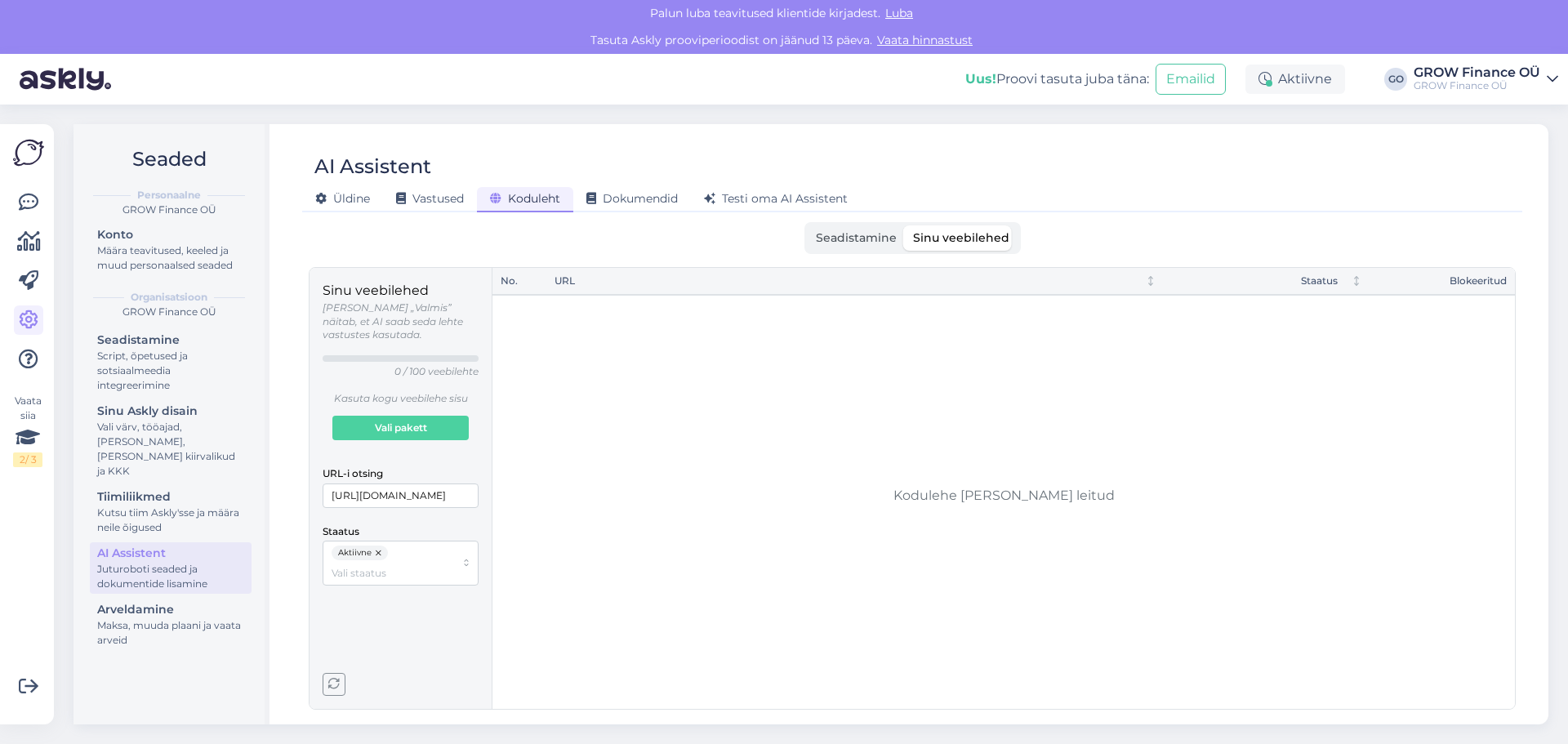
click at [1460, 84] on div "GROW Finance OÜ" at bounding box center [1477, 86] width 126 height 13
click at [25, 155] on img at bounding box center [29, 152] width 31 height 31
click at [1295, 76] on div "Aktiivne" at bounding box center [1295, 79] width 100 height 30
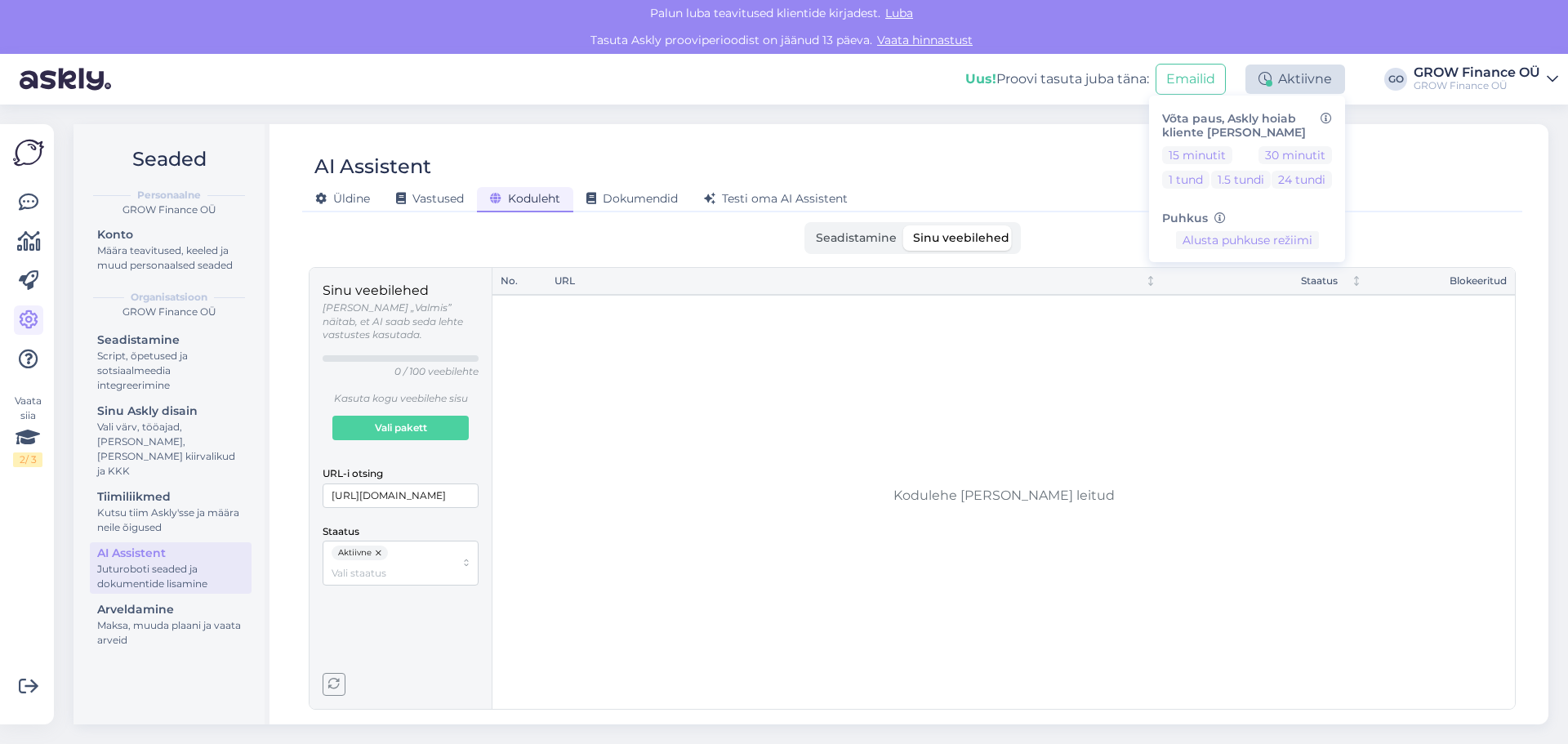
click at [1295, 75] on div "Aktiivne" at bounding box center [1295, 79] width 100 height 30
click at [1313, 88] on div "Aktiivne" at bounding box center [1295, 79] width 100 height 30
click at [1261, 239] on button "Alusta puhkuse režiimi" at bounding box center [1247, 239] width 143 height 18
click at [817, 84] on div "Uus! Proovi tasuta juba täna: Emailid Eemal Võta paus, Askly hoiab kliente sinu…" at bounding box center [784, 79] width 1568 height 51
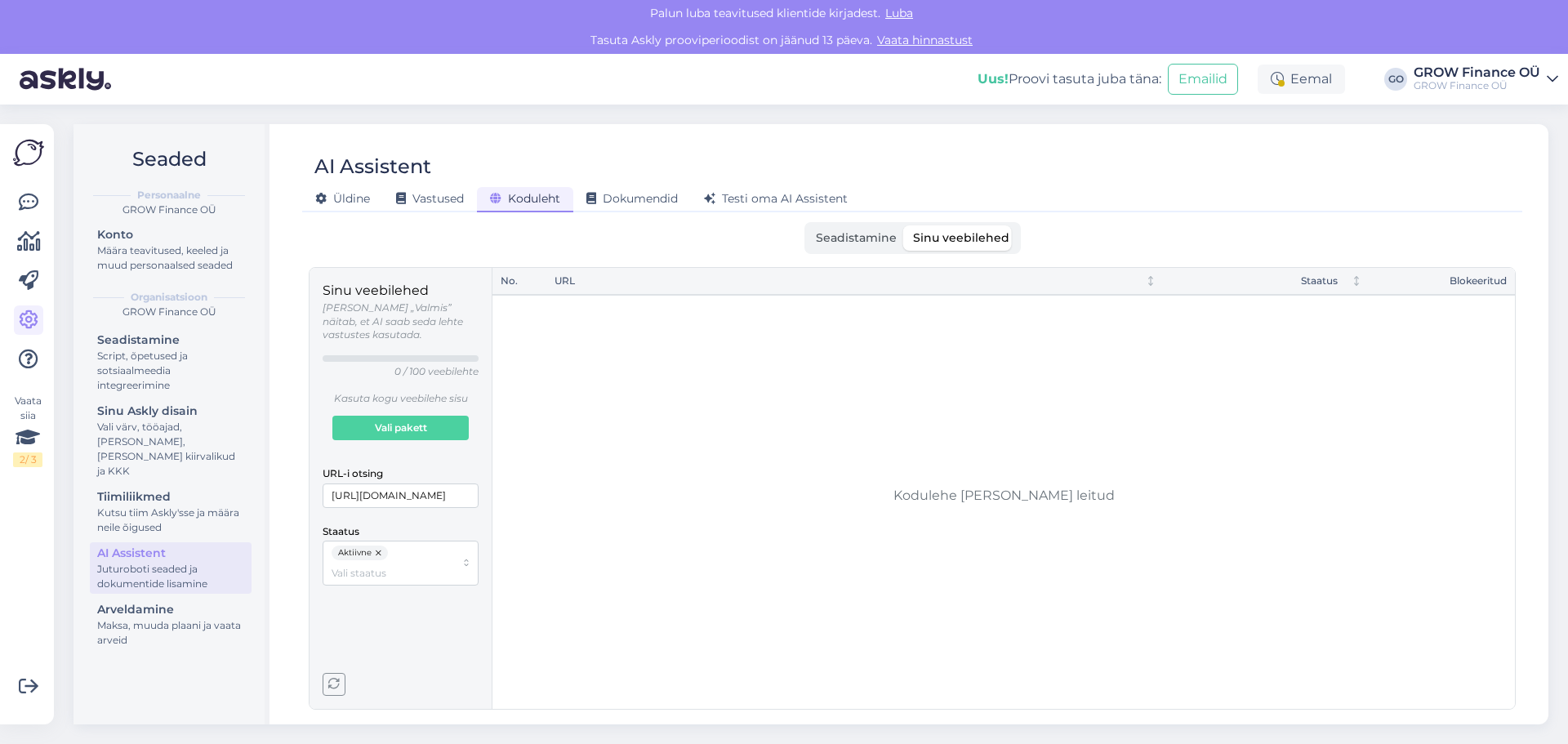
click at [972, 484] on div "No. URL Staatus Blokeeritud" at bounding box center [1003, 488] width 1022 height 440
drag, startPoint x: 972, startPoint y: 474, endPoint x: 707, endPoint y: 435, distance: 267.9
click at [707, 435] on div "No. URL Staatus Blokeeritud" at bounding box center [1003, 488] width 1022 height 440
click at [439, 484] on input "https://grow.ee/" at bounding box center [400, 496] width 156 height 25
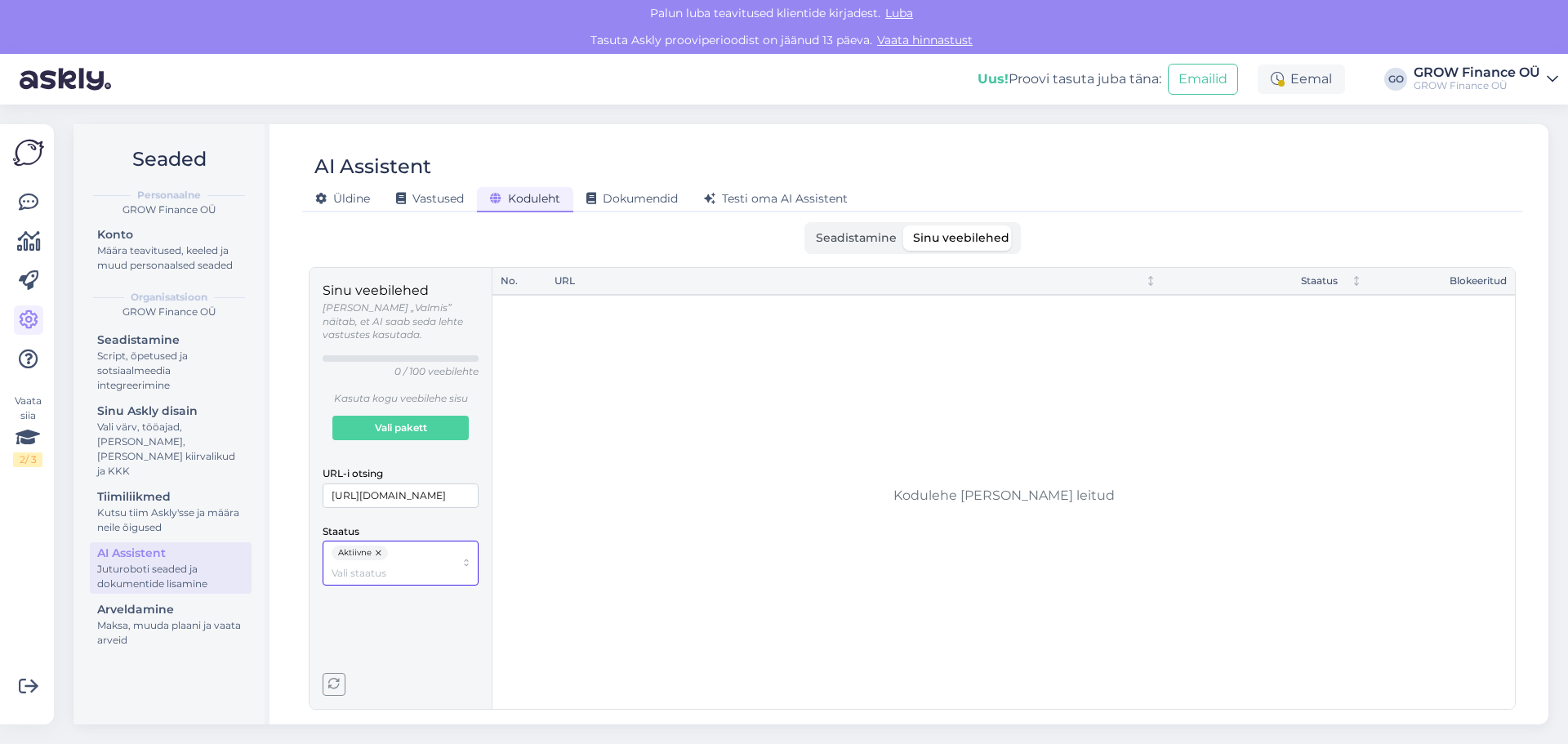
click at [407, 546] on div "Aktiivne" at bounding box center [393, 563] width 124 height 35
click at [336, 687] on icon "button" at bounding box center [334, 685] width 11 height 11
click at [873, 235] on span "Seadistamine" at bounding box center [856, 237] width 80 height 14
click at [807, 225] on input "Seadistamine" at bounding box center [807, 225] width 0 height 0
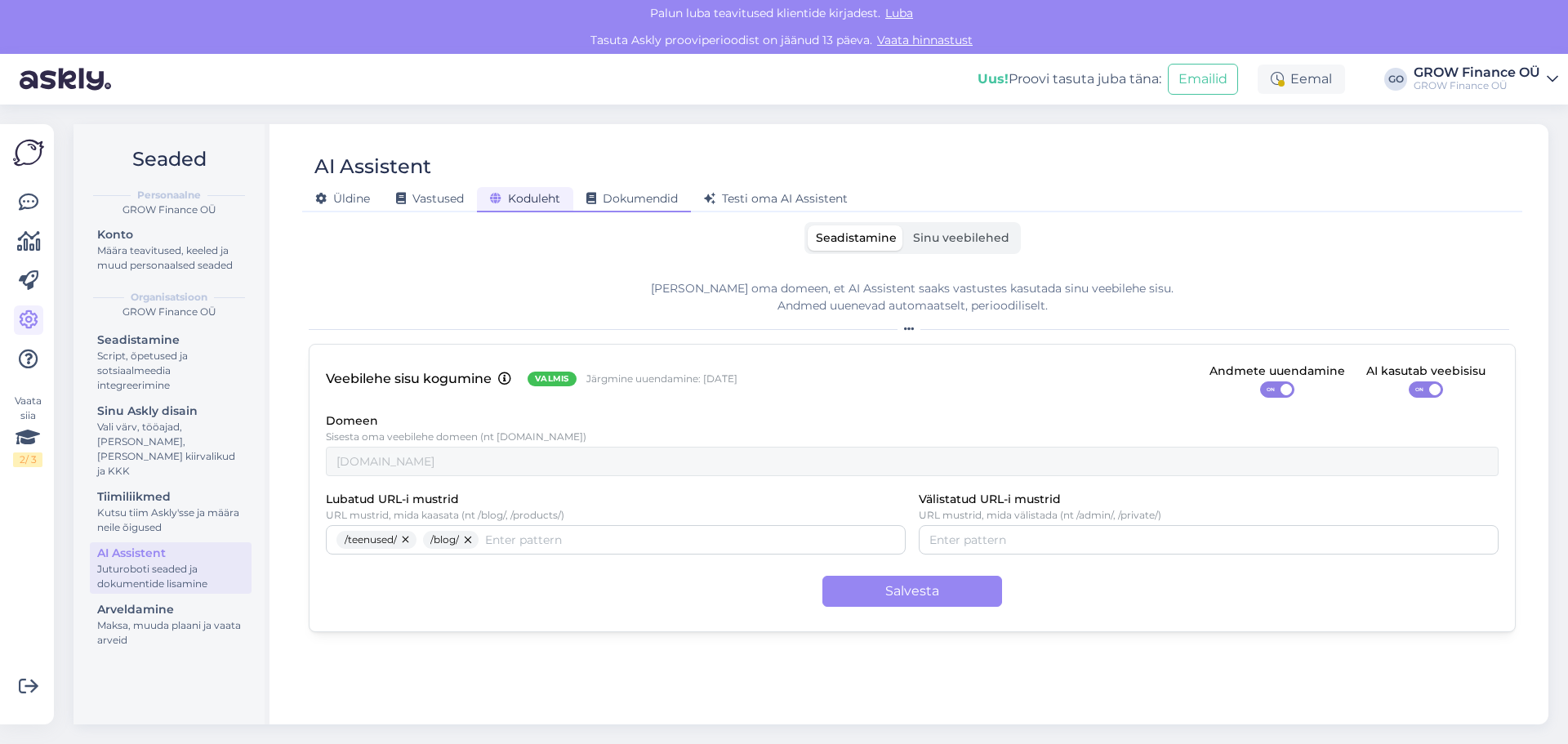
click at [665, 202] on span "Dokumendid" at bounding box center [631, 198] width 91 height 14
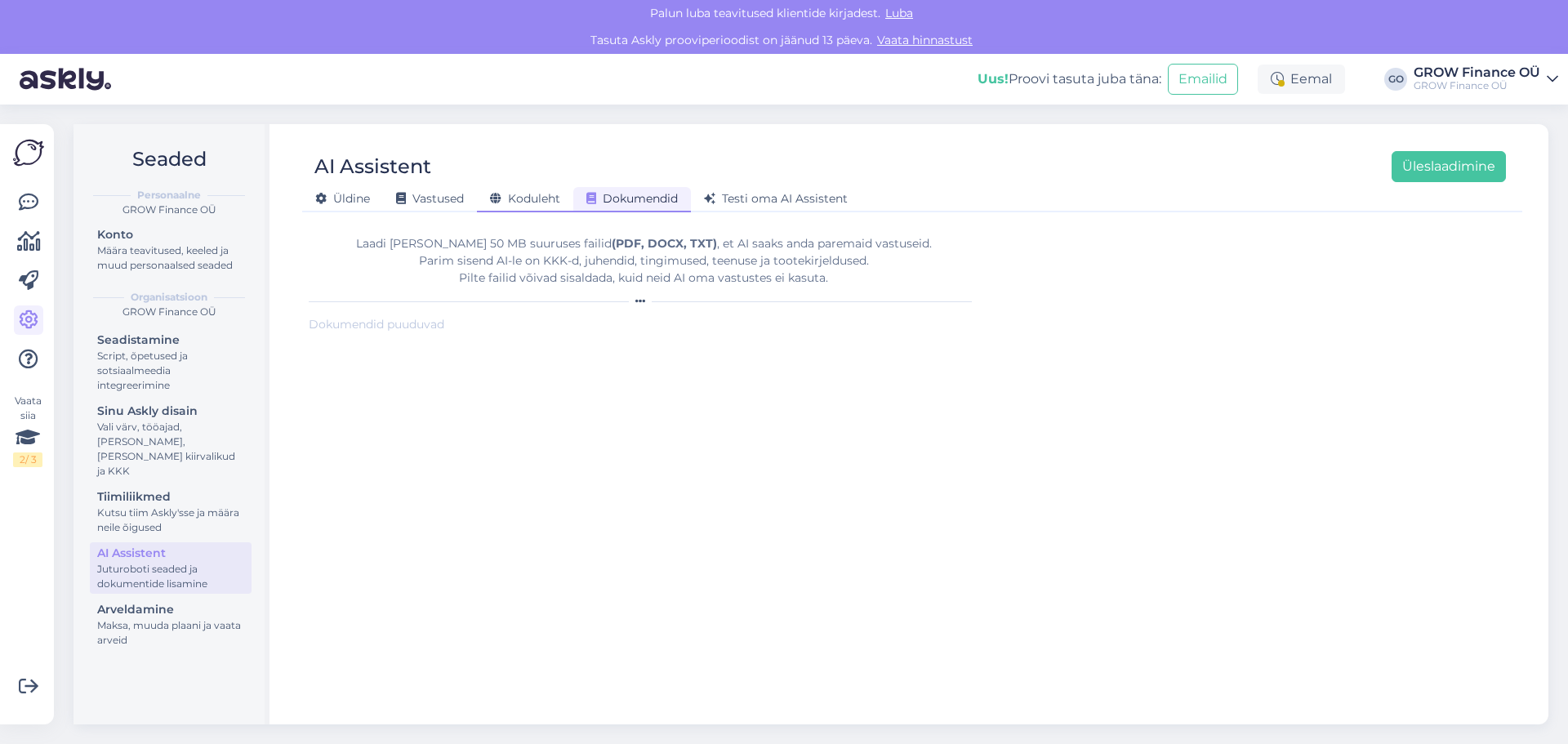
click at [544, 197] on span "Koduleht" at bounding box center [525, 198] width 70 height 14
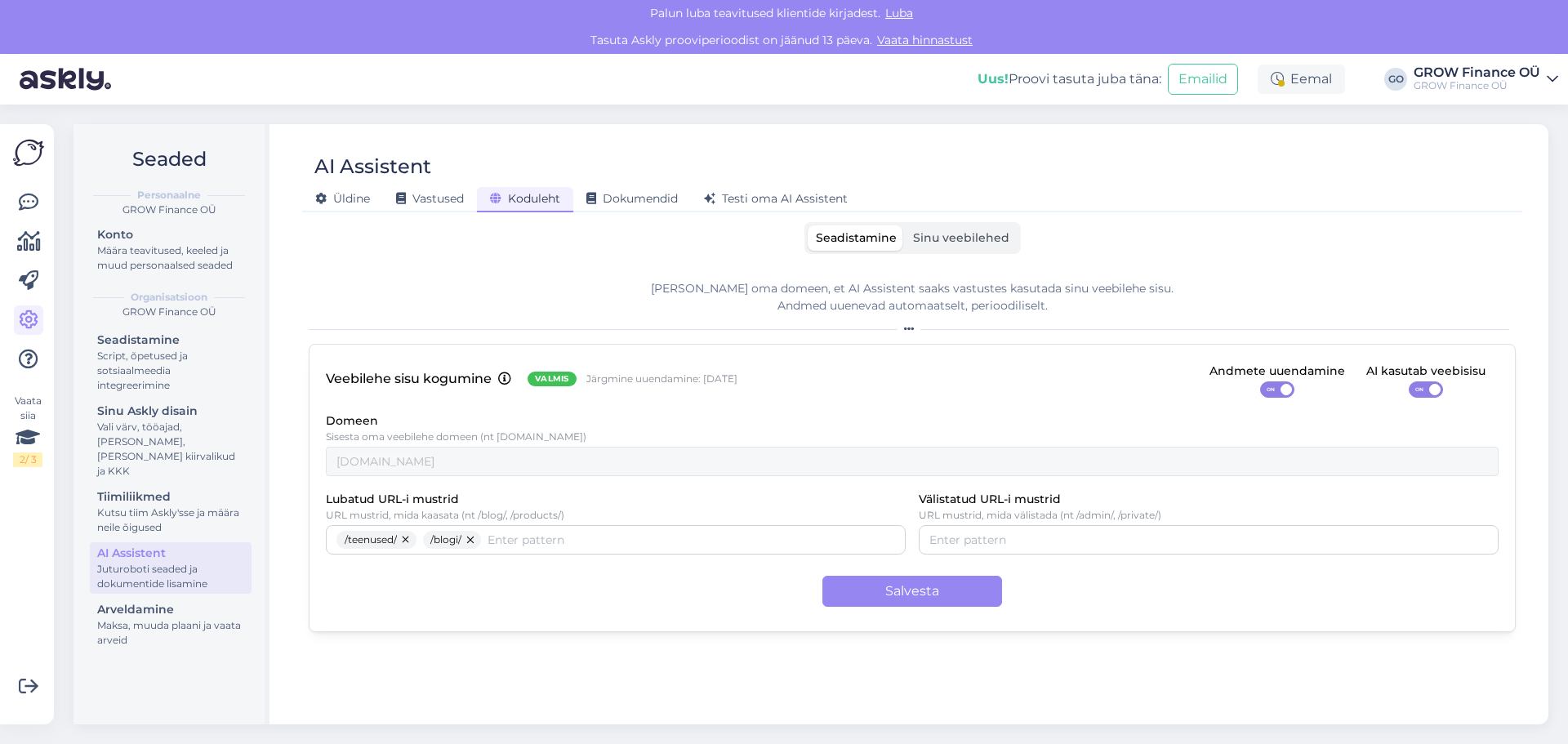
click at [945, 231] on span "Sinu veebilehed" at bounding box center [961, 237] width 97 height 14
click at [905, 225] on input "Sinu veebilehed" at bounding box center [905, 225] width 0 height 0
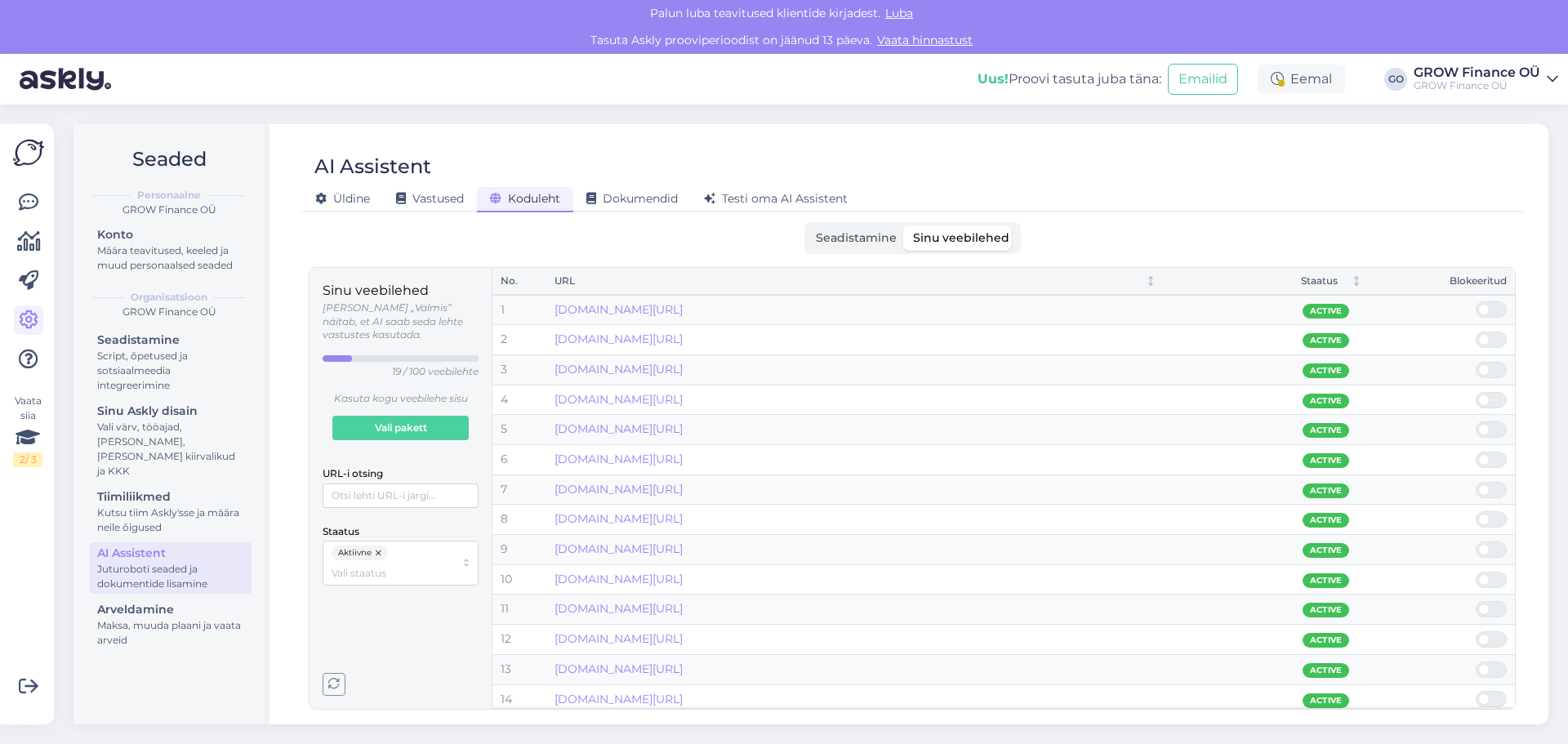
click at [874, 237] on span "Seadistamine" at bounding box center [856, 237] width 80 height 14
click at [807, 225] on input "Seadistamine" at bounding box center [807, 225] width 0 height 0
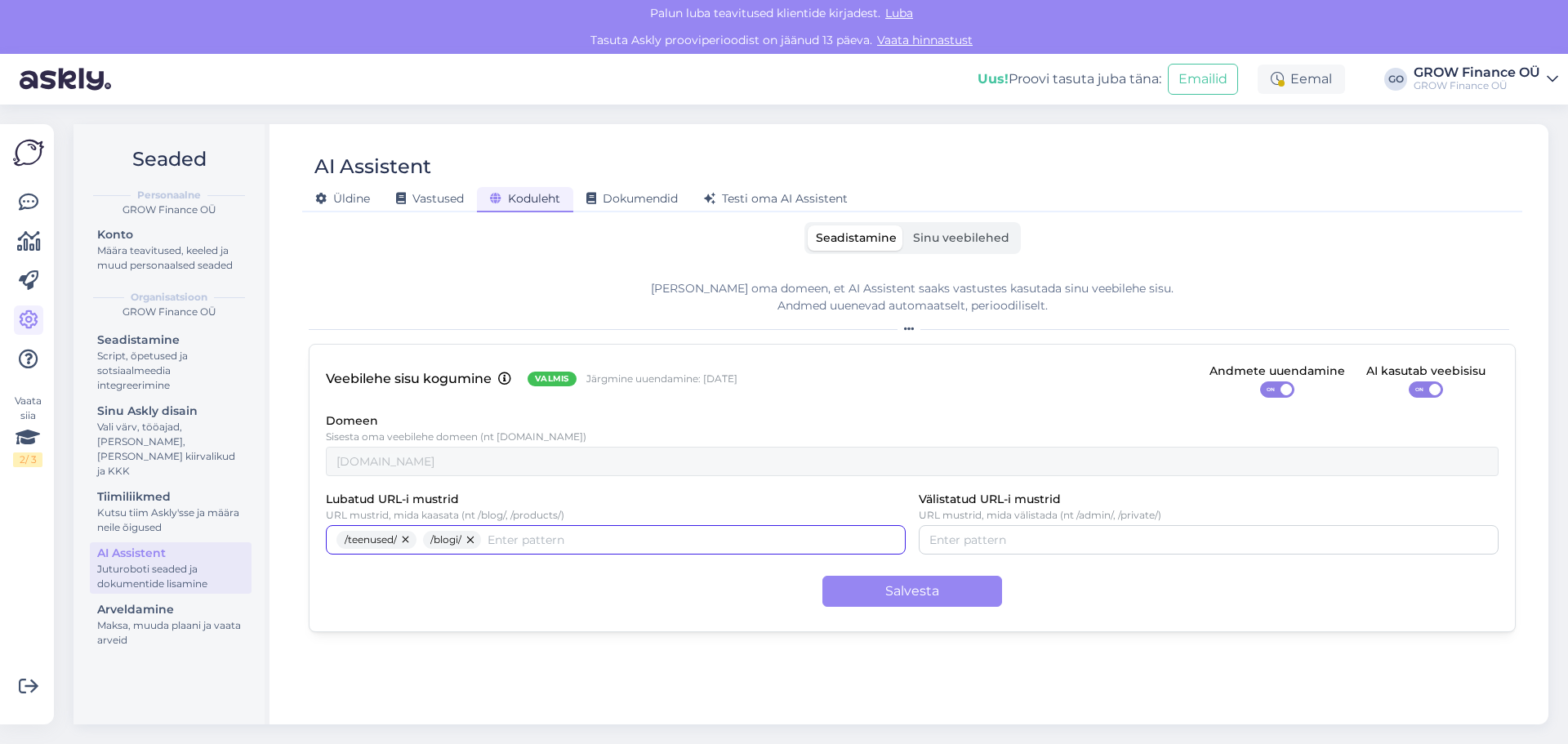
click at [519, 538] on input "Lubatud URL-i mustrid" at bounding box center [691, 539] width 407 height 18
click at [875, 584] on button "Salvesta" at bounding box center [913, 591] width 180 height 31
click at [971, 230] on label "Sinu veebilehed" at bounding box center [962, 237] width 113 height 25
click at [905, 225] on input "Sinu veebilehed" at bounding box center [905, 225] width 0 height 0
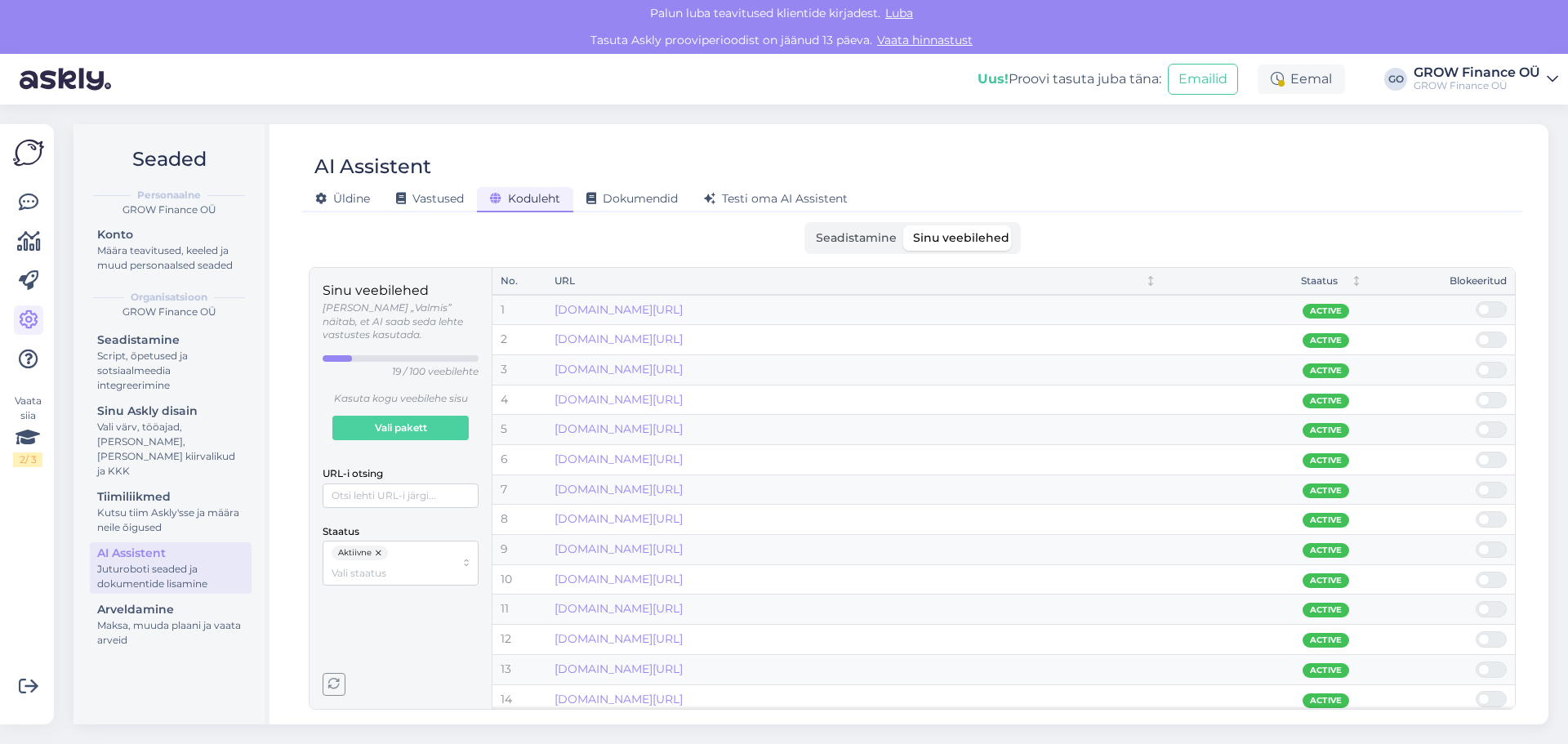
scroll to position [156, 0]
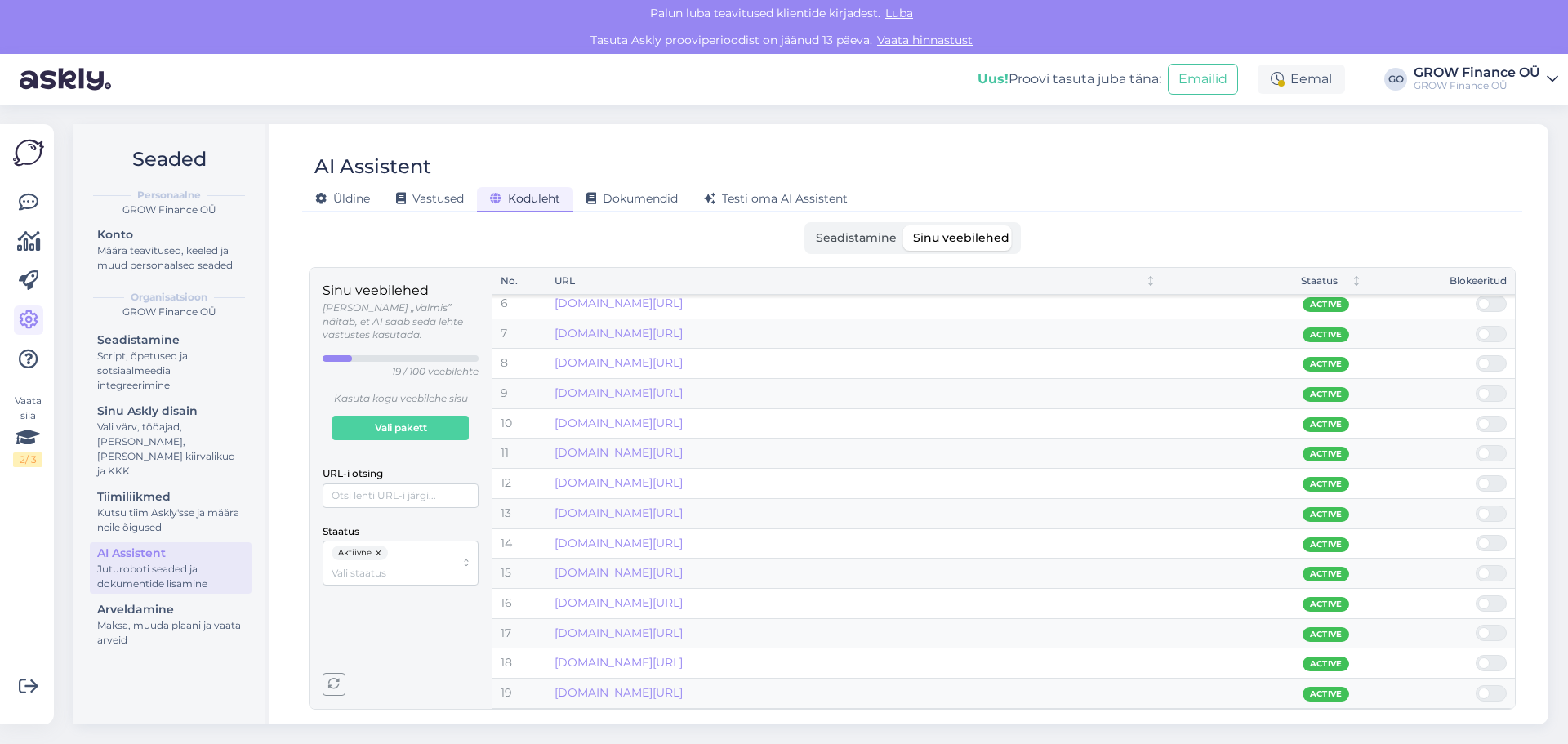
click at [845, 224] on div "Seadistamine Sinu veebilehed" at bounding box center [913, 237] width 216 height 32
click at [878, 245] on label "Seadistamine" at bounding box center [855, 237] width 97 height 25
click at [807, 225] on input "Seadistamine" at bounding box center [807, 225] width 0 height 0
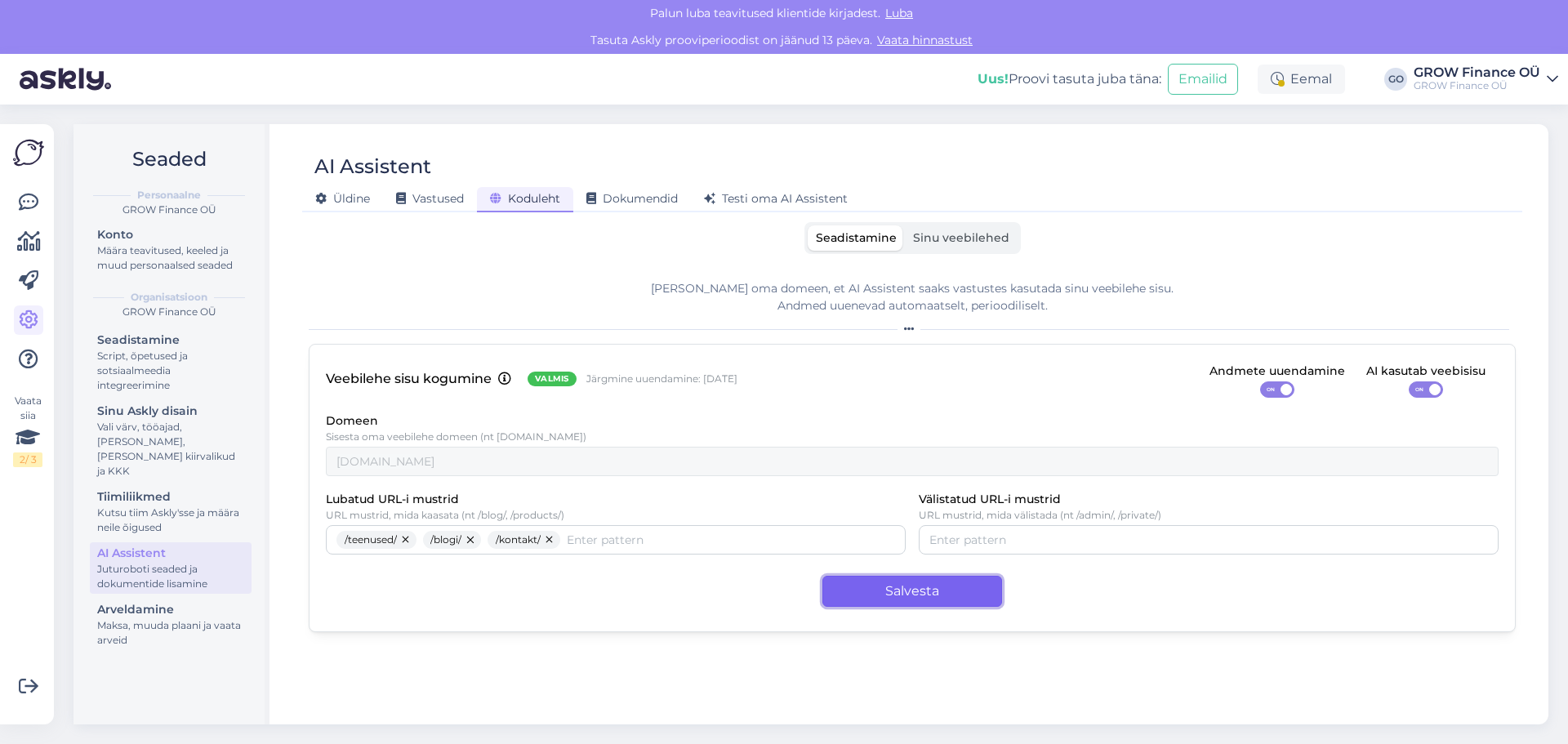
click at [928, 579] on button "Salvesta" at bounding box center [913, 591] width 180 height 31
click at [642, 189] on div "Dokumendid" at bounding box center [632, 199] width 118 height 25
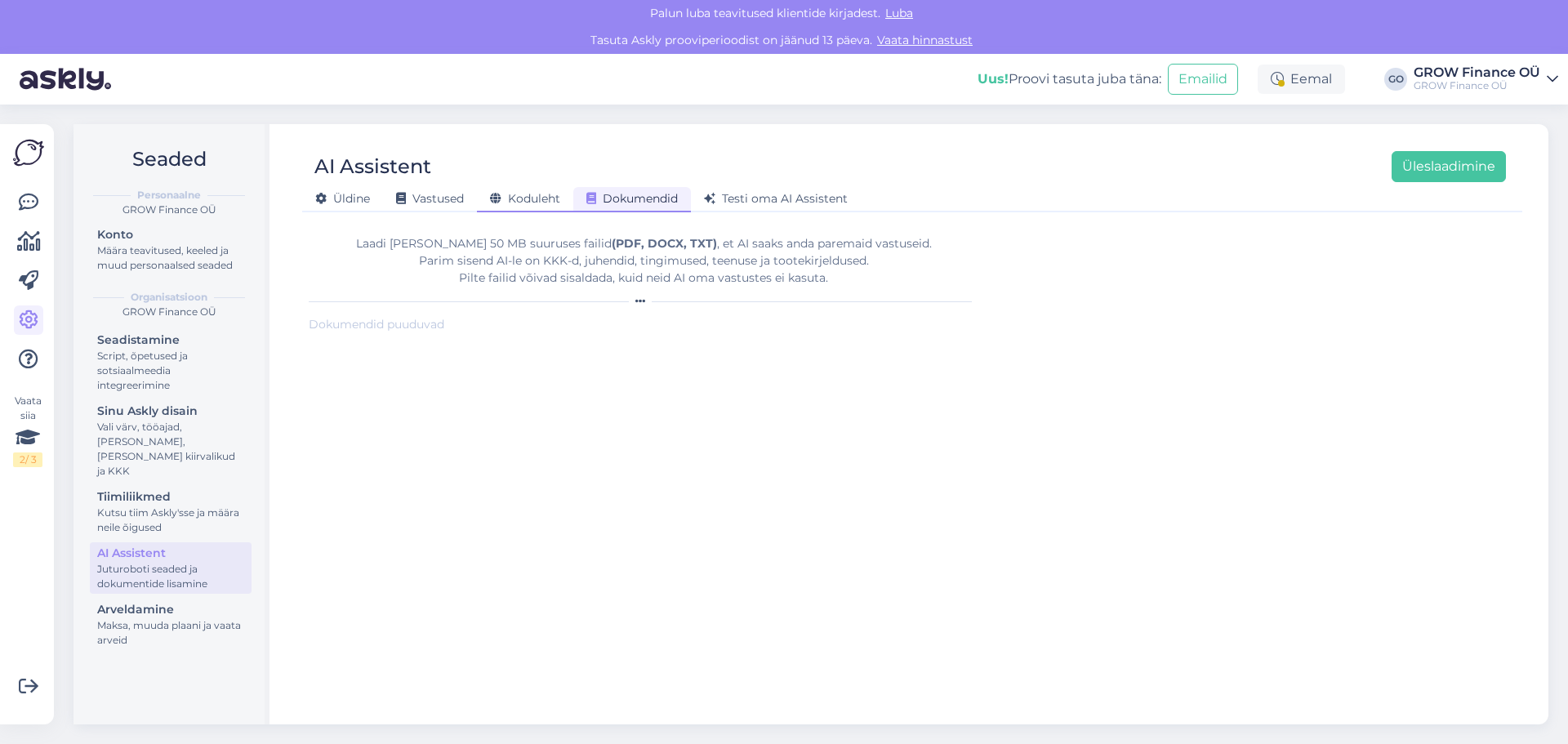
click at [550, 191] on div "Koduleht" at bounding box center [525, 199] width 97 height 25
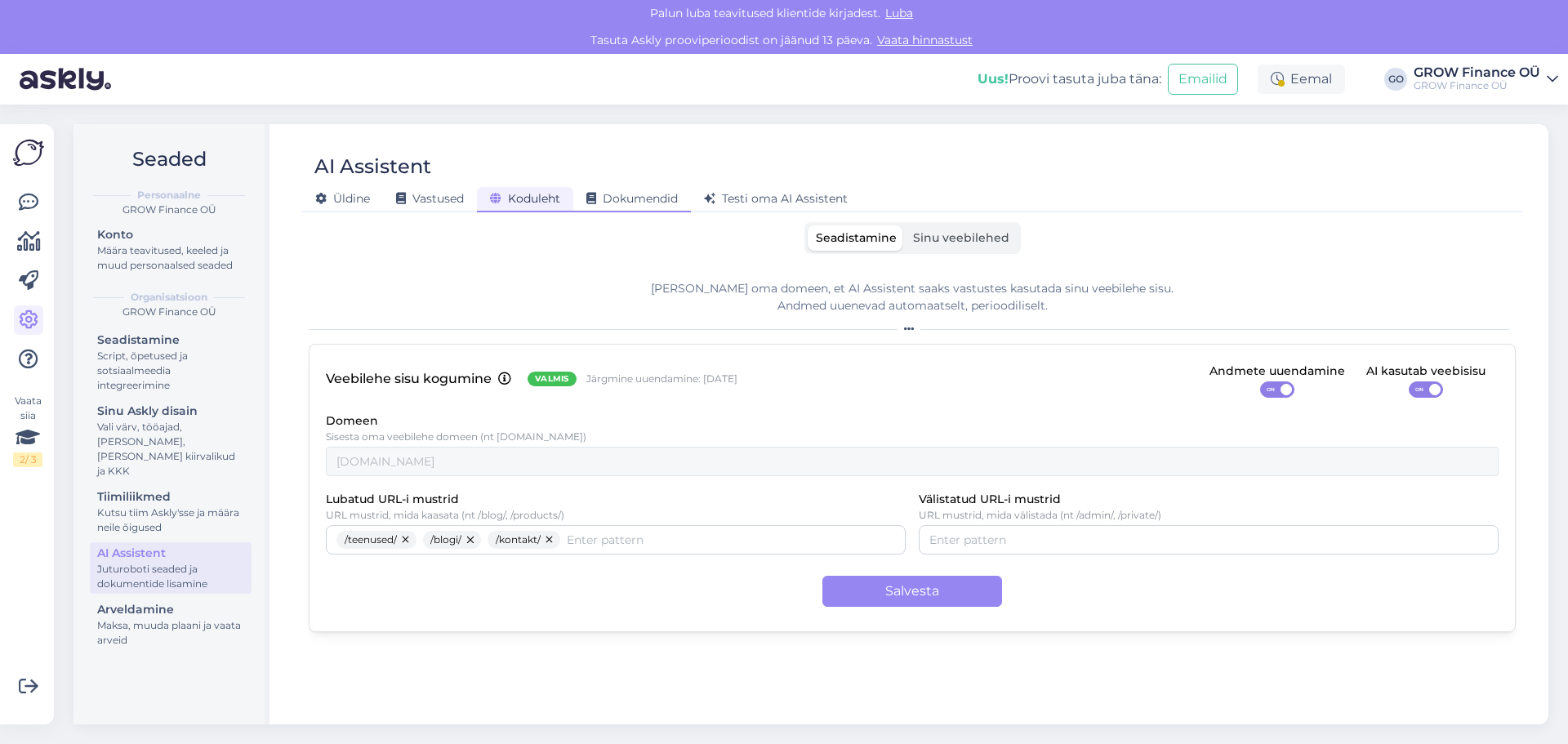
click at [648, 200] on span "Dokumendid" at bounding box center [631, 198] width 91 height 14
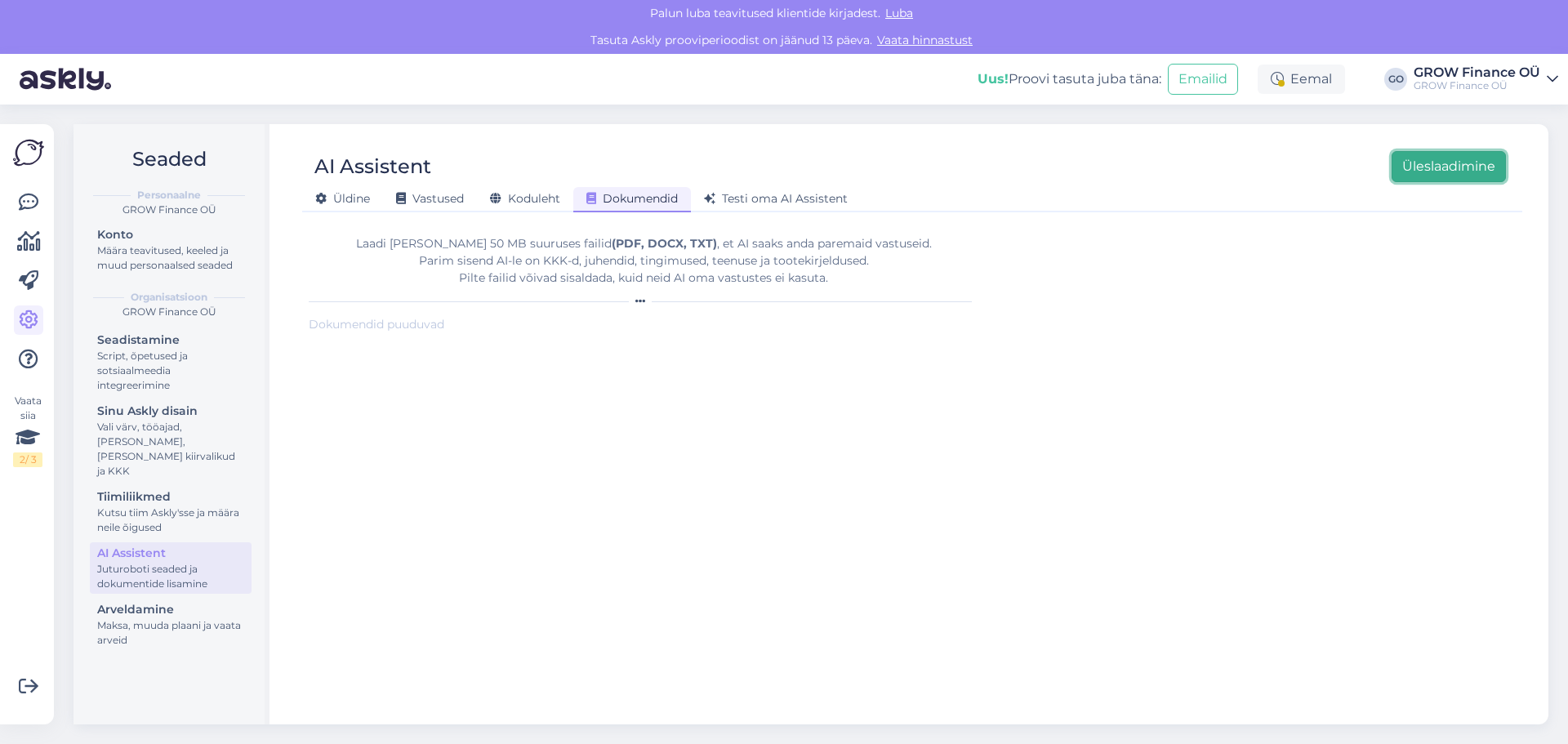
click at [1438, 160] on button "Üleslaadimine" at bounding box center [1448, 167] width 114 height 31
click at [520, 192] on span "Koduleht" at bounding box center [525, 198] width 70 height 14
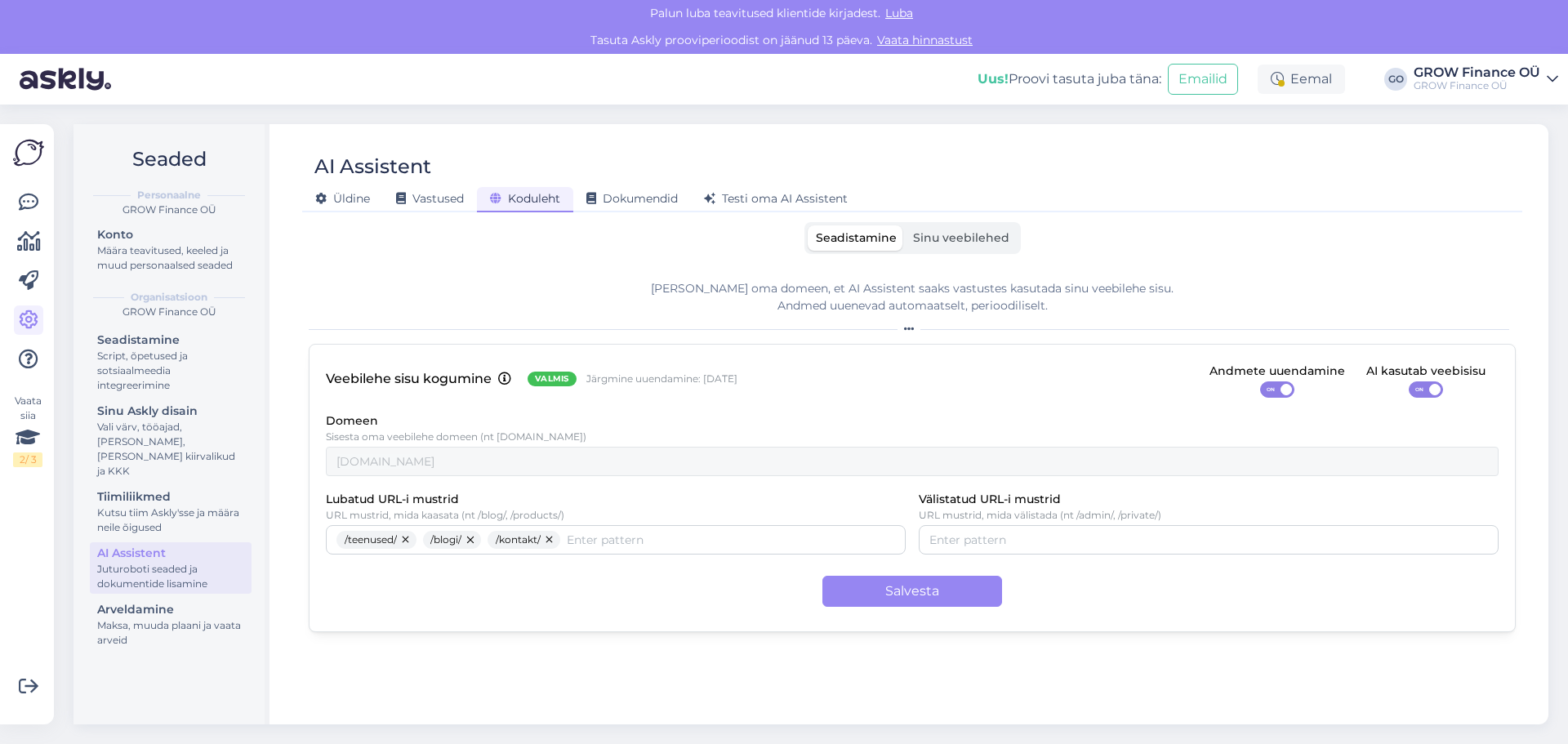
click at [1005, 233] on span "Sinu veebilehed" at bounding box center [961, 237] width 97 height 14
click at [905, 225] on input "Sinu veebilehed" at bounding box center [905, 225] width 0 height 0
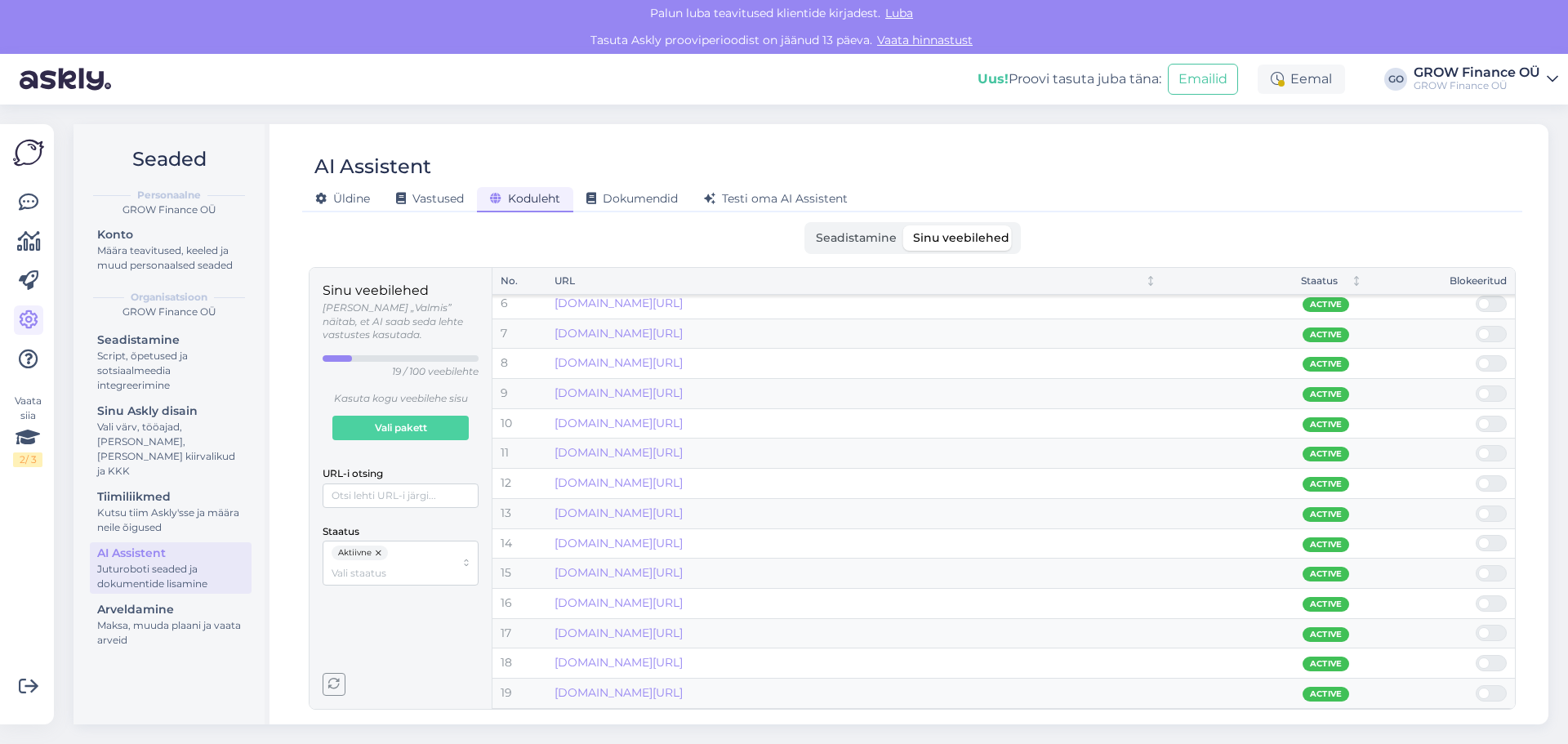
scroll to position [0, 0]
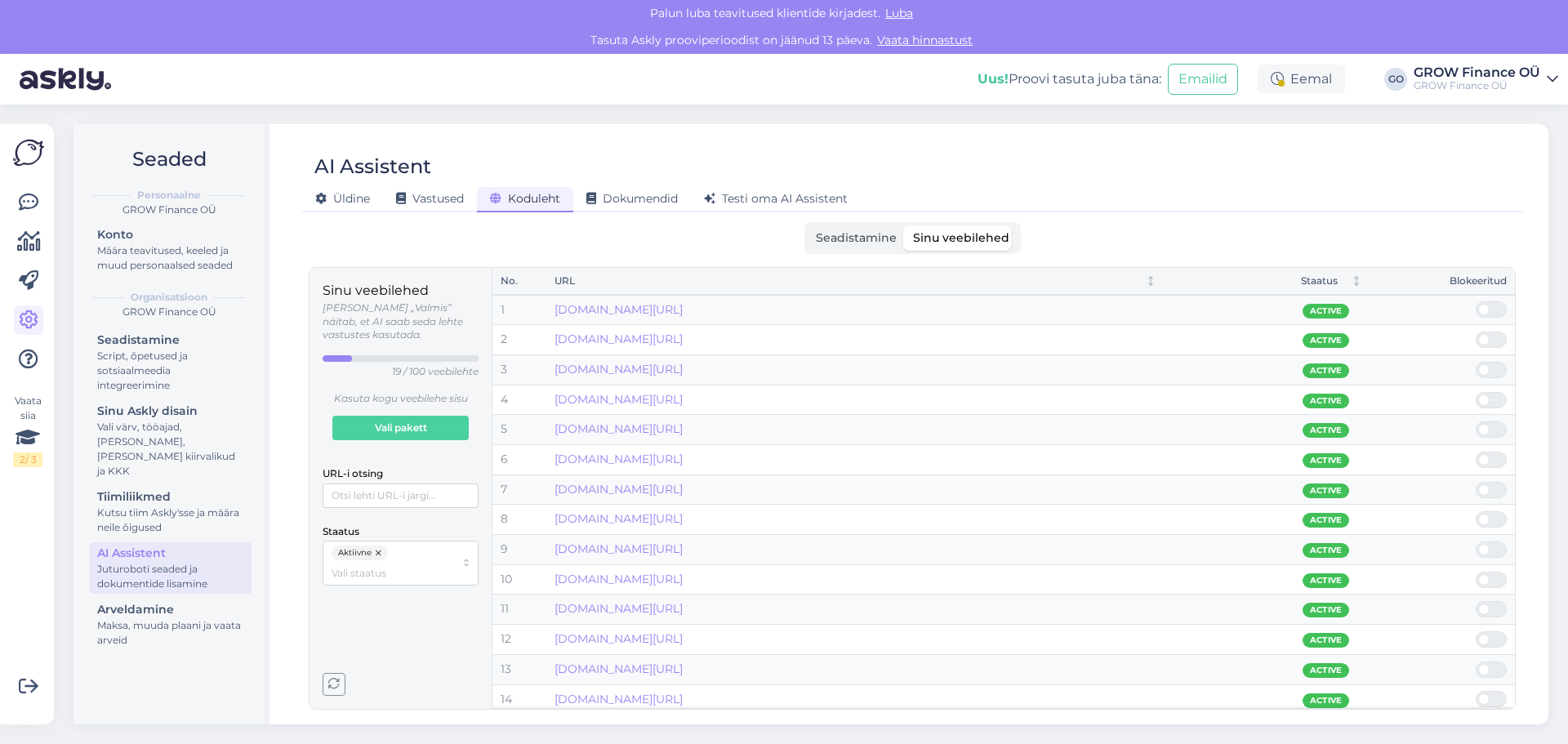
click at [541, 193] on span "Koduleht" at bounding box center [525, 198] width 70 height 14
click at [850, 230] on label "Seadistamine" at bounding box center [855, 237] width 97 height 25
click at [807, 225] on input "Seadistamine" at bounding box center [807, 225] width 0 height 0
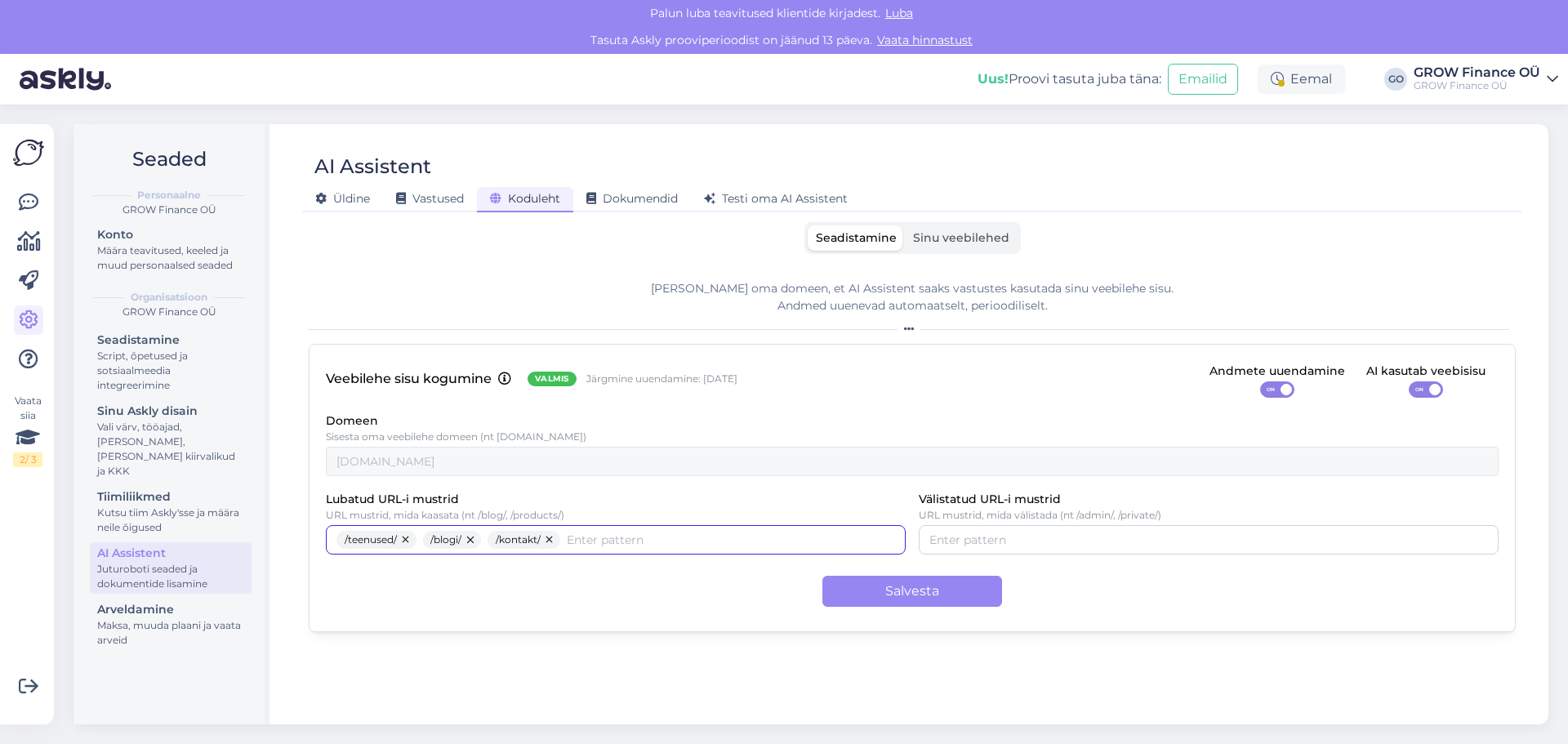
click at [576, 532] on input "Lubatud URL-i mustrid" at bounding box center [731, 539] width 329 height 18
type input "/kkk/"
click at [903, 585] on button "Salvesta" at bounding box center [913, 591] width 180 height 31
click at [31, 192] on icon at bounding box center [29, 202] width 19 height 19
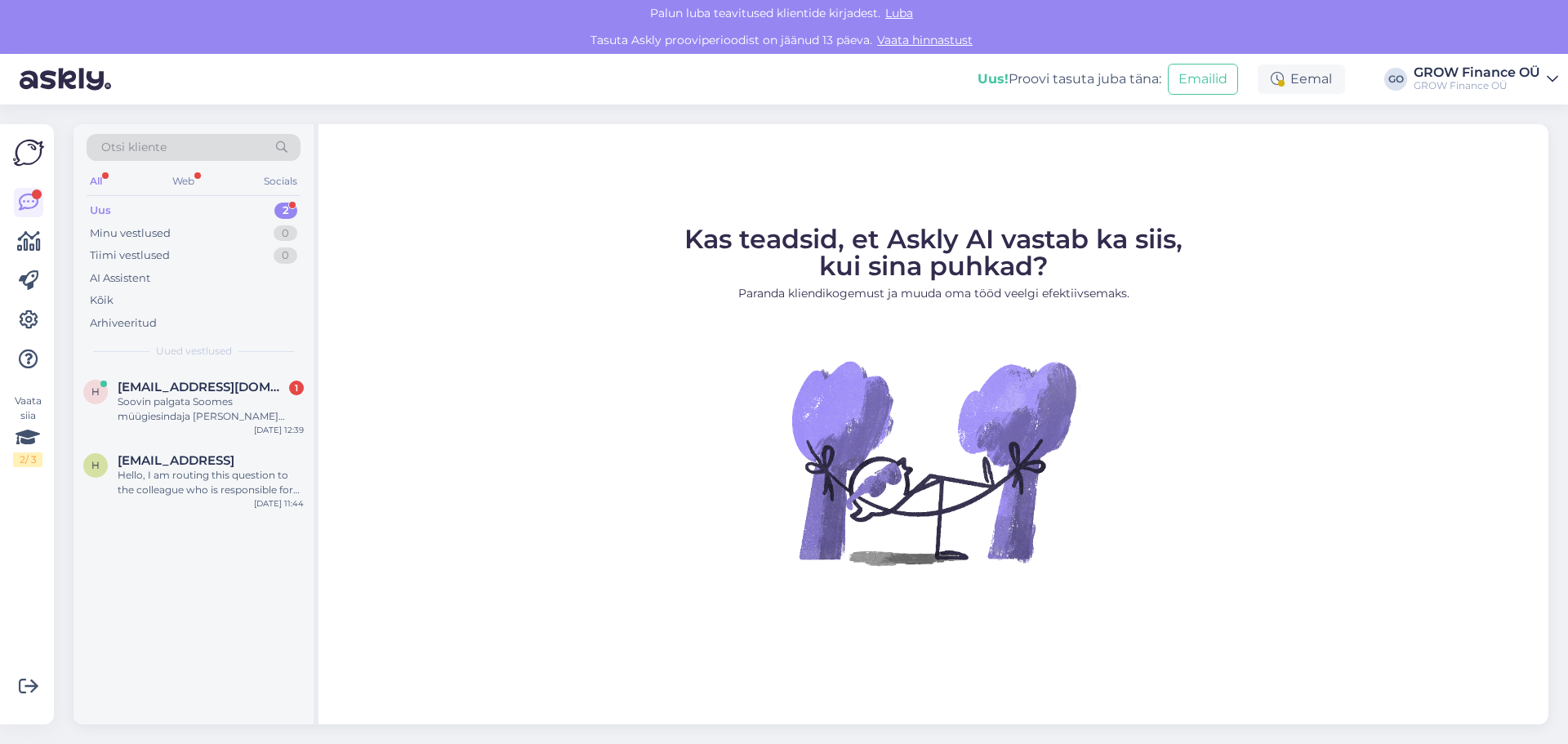
click at [162, 208] on div "Uus 2" at bounding box center [193, 211] width 214 height 23
click at [194, 494] on div "Hello, I am routing this question to the colleague who is responsible for this …" at bounding box center [211, 483] width 186 height 30
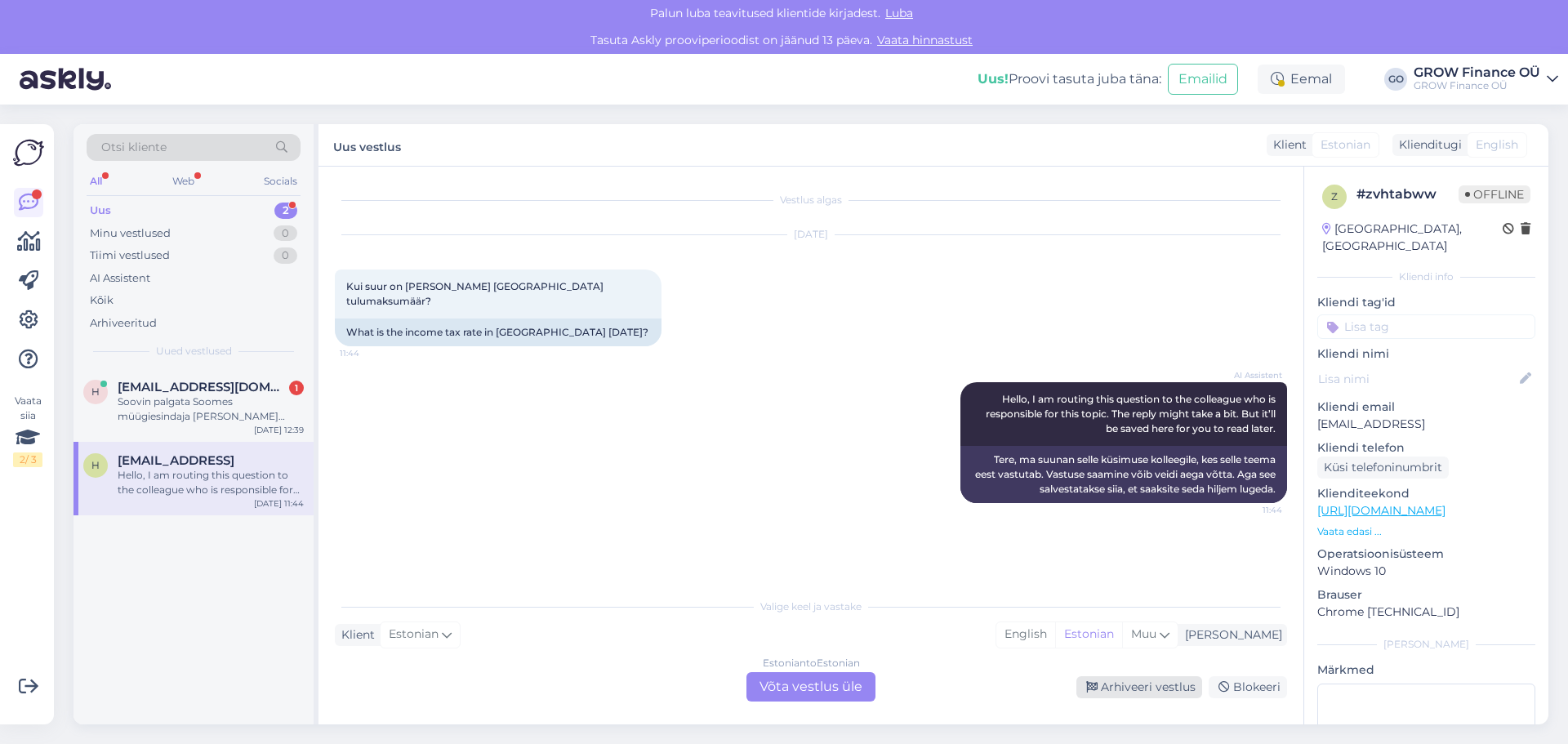
click at [1143, 686] on div "Arhiveeri vestlus" at bounding box center [1139, 687] width 125 height 22
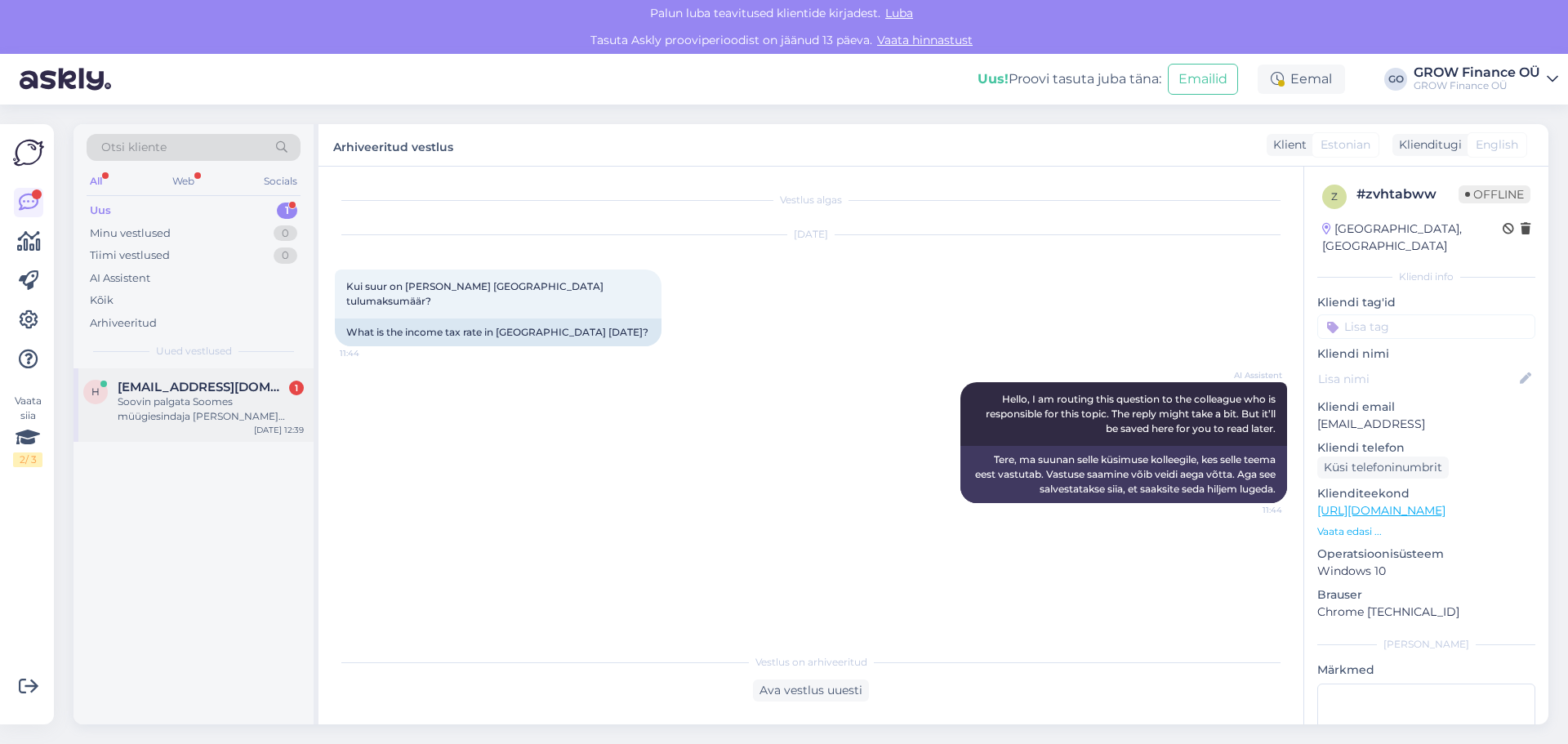
click at [169, 401] on div "Soovin palgata Soomes müügiesindaja ja soovin saada ülevaate minu kohustustest …" at bounding box center [211, 409] width 186 height 30
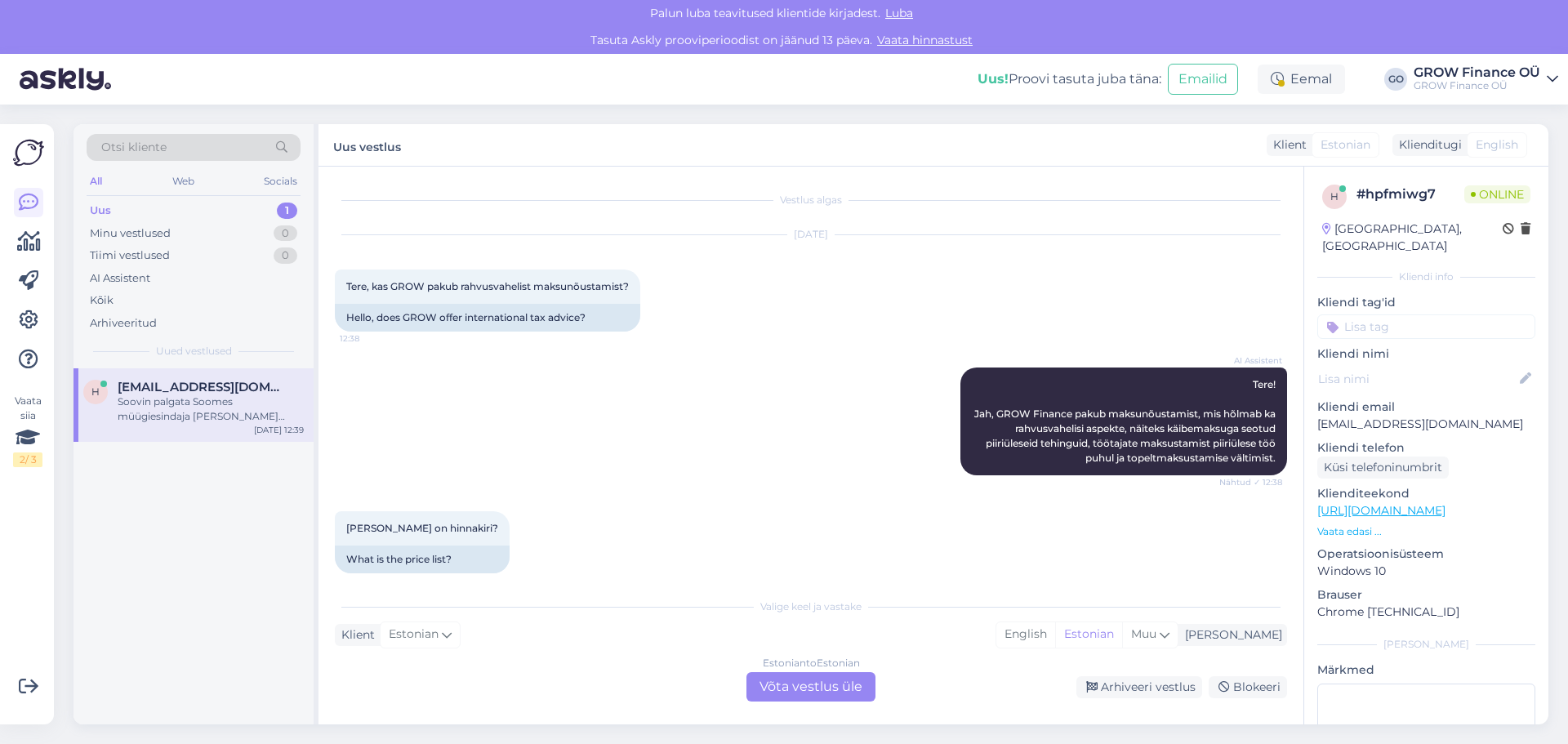
scroll to position [273, 0]
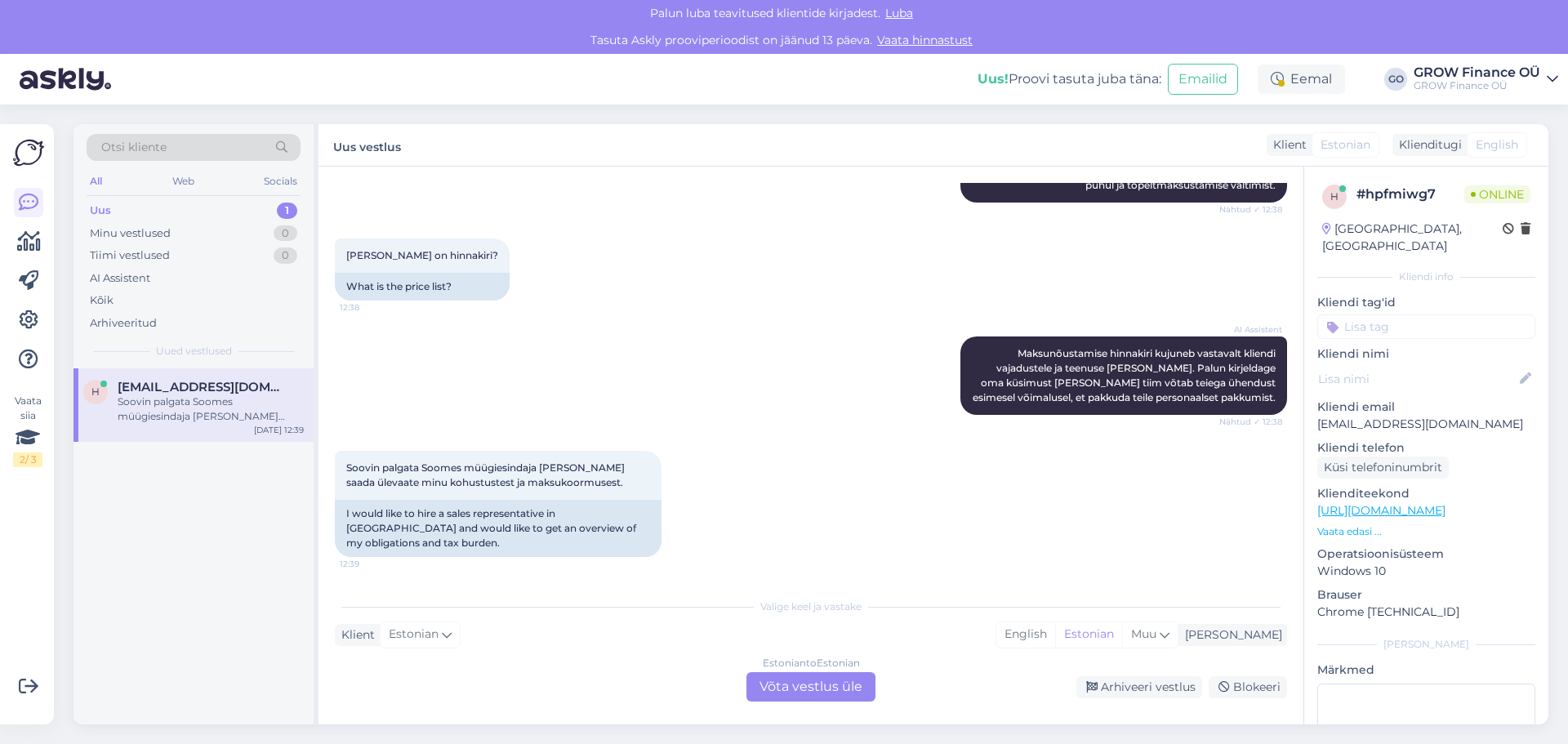
click at [816, 685] on div "Estonian to Estonian Võta vestlus üle" at bounding box center [810, 687] width 129 height 30
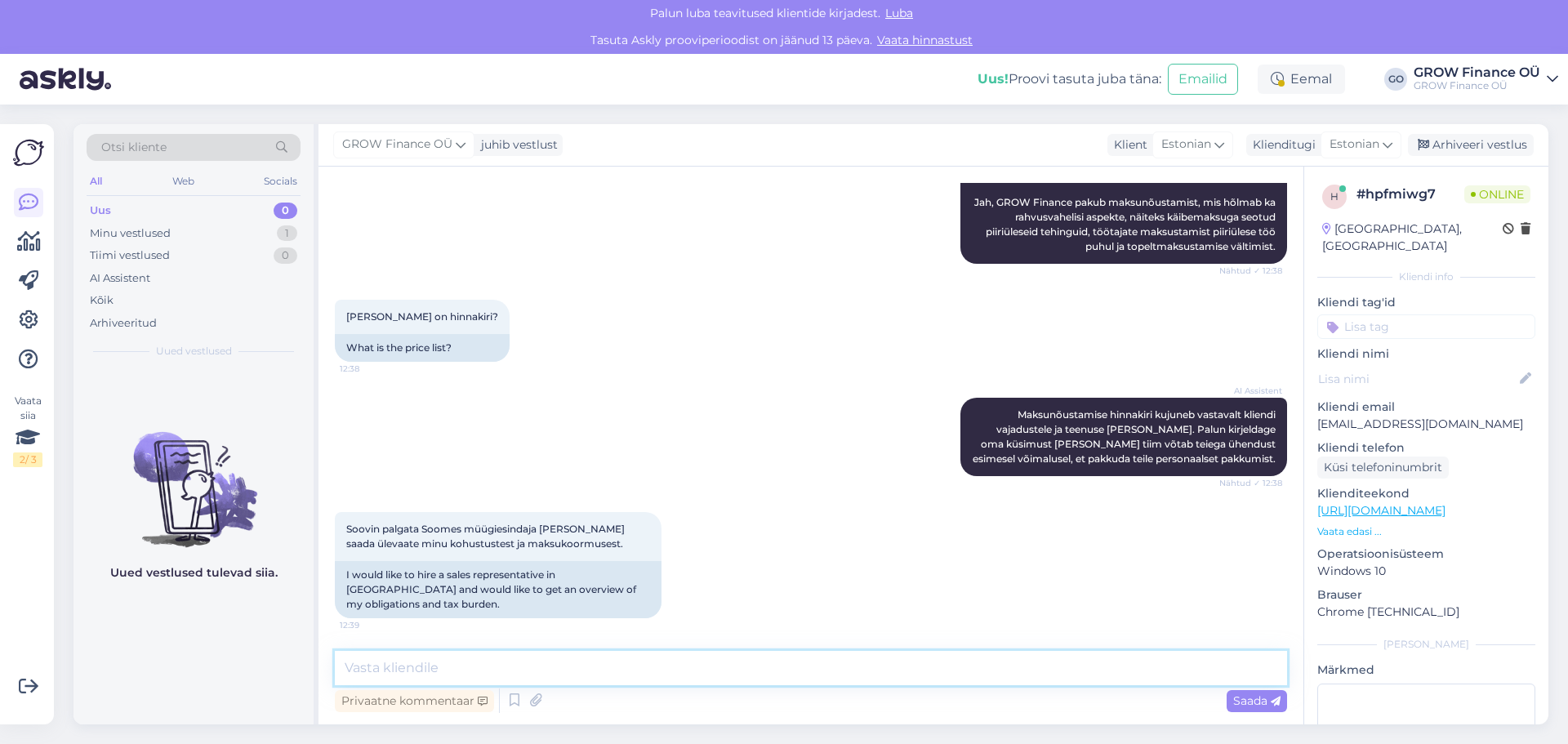
click at [536, 668] on textarea at bounding box center [811, 668] width 952 height 34
click at [515, 703] on icon at bounding box center [514, 701] width 19 height 25
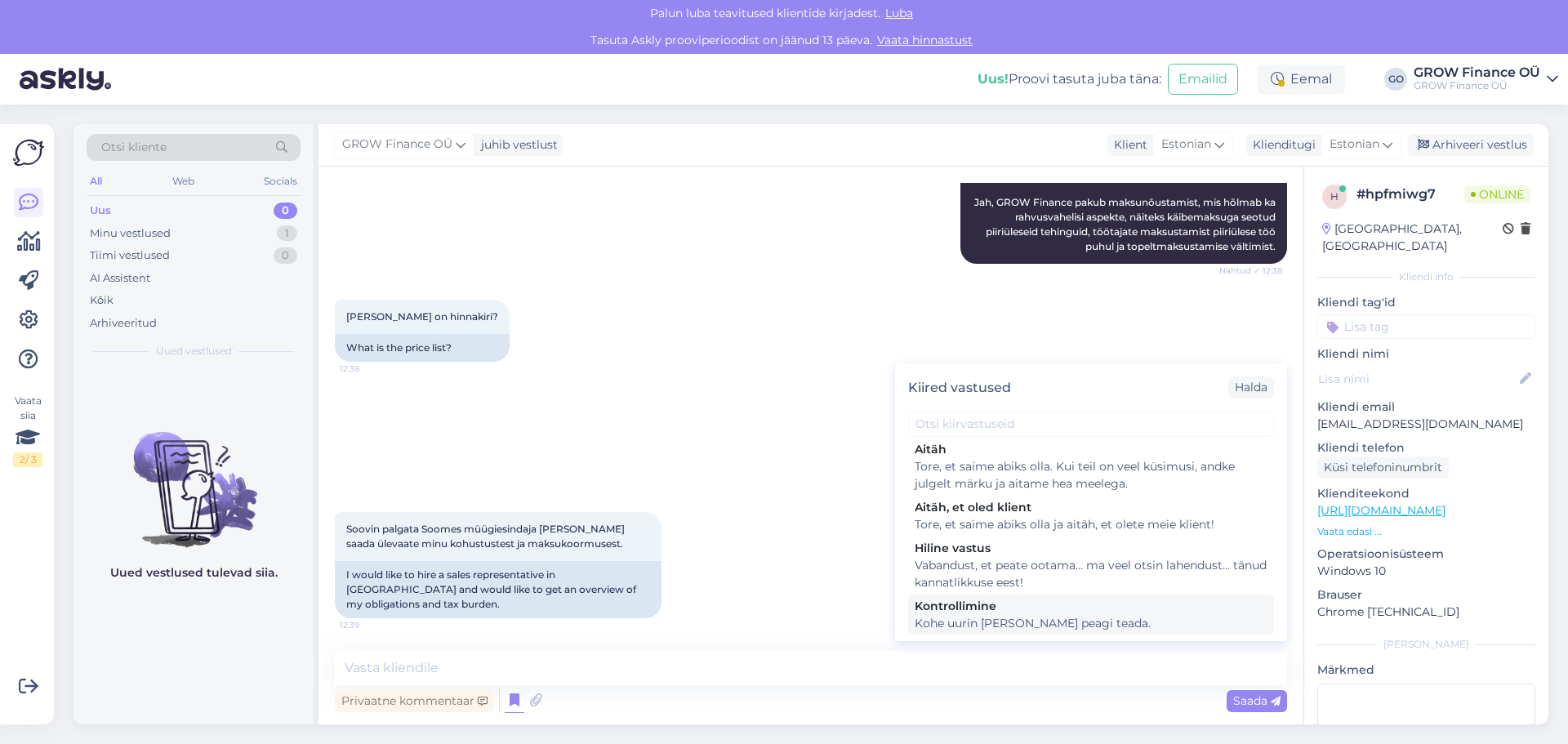
scroll to position [0, 0]
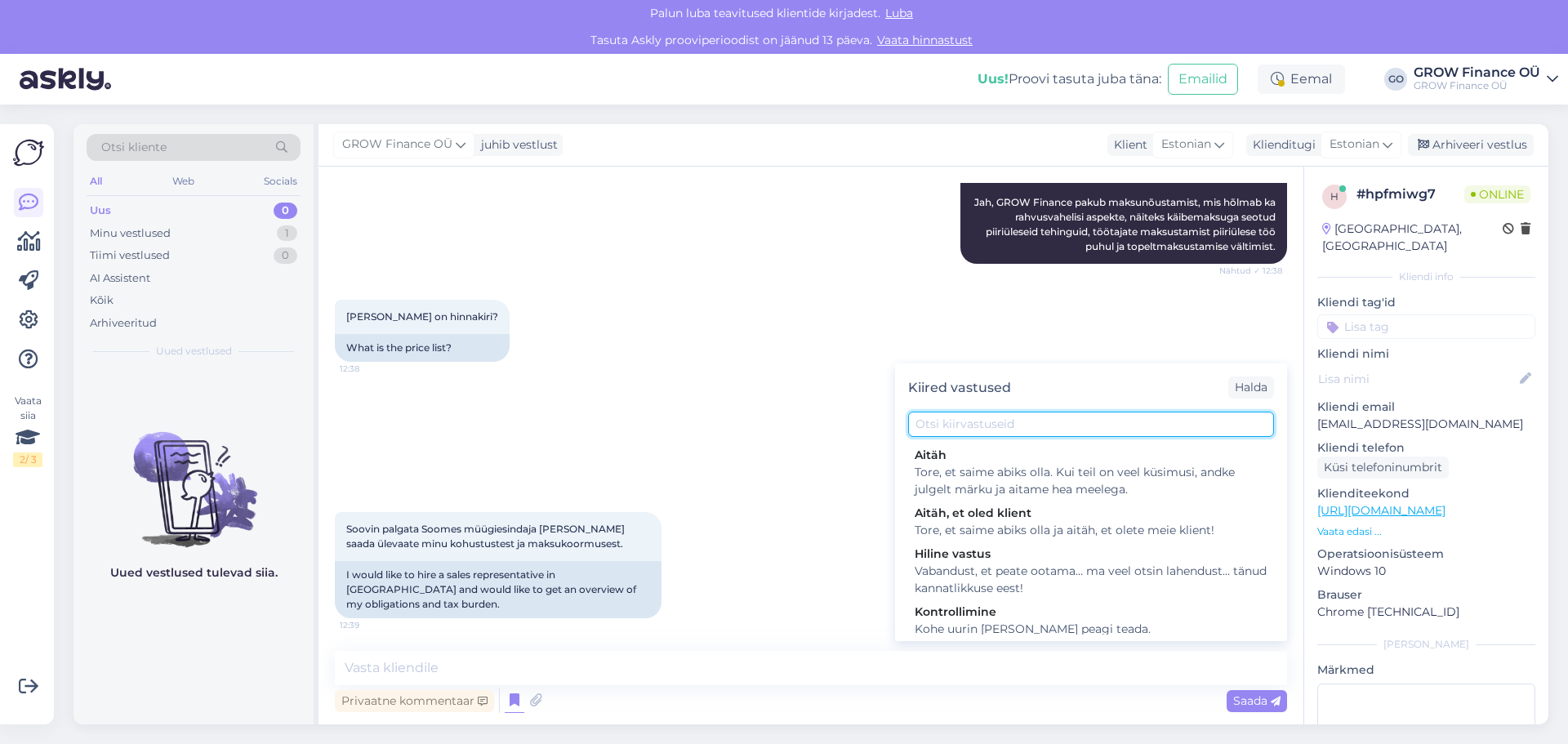
click at [1096, 429] on input "text" at bounding box center [1091, 424] width 366 height 25
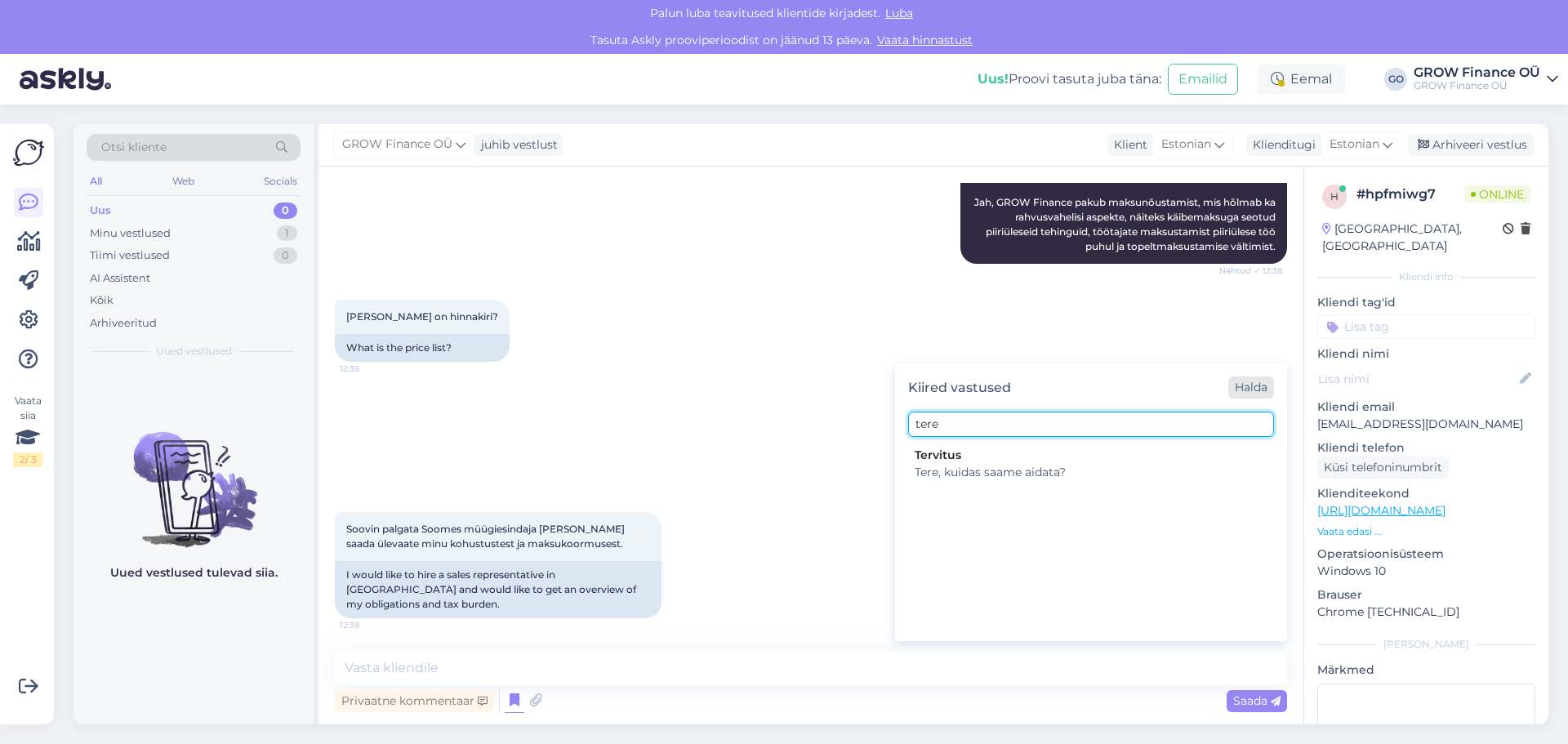
type input "tere"
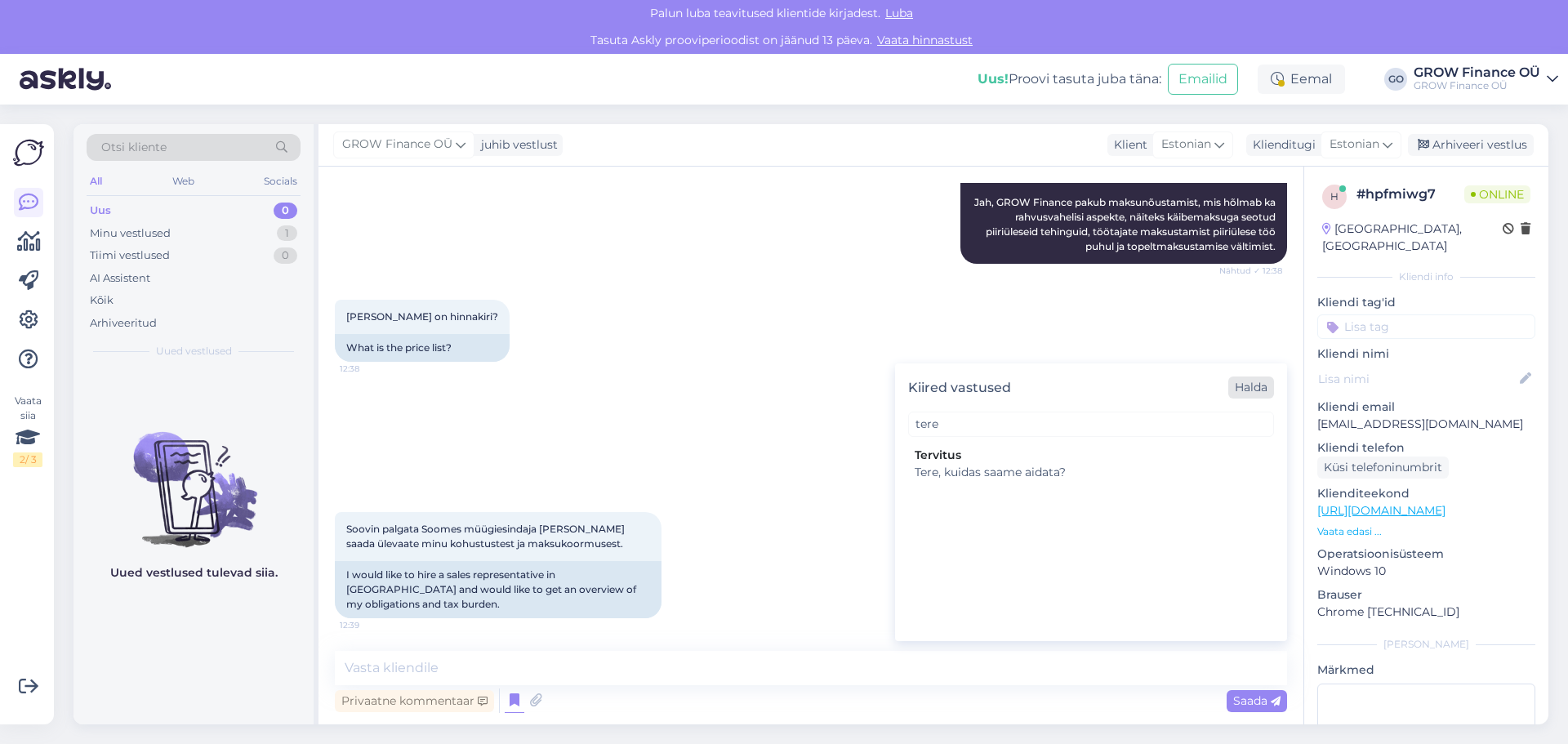
click at [1245, 387] on div "Halda" at bounding box center [1251, 387] width 46 height 22
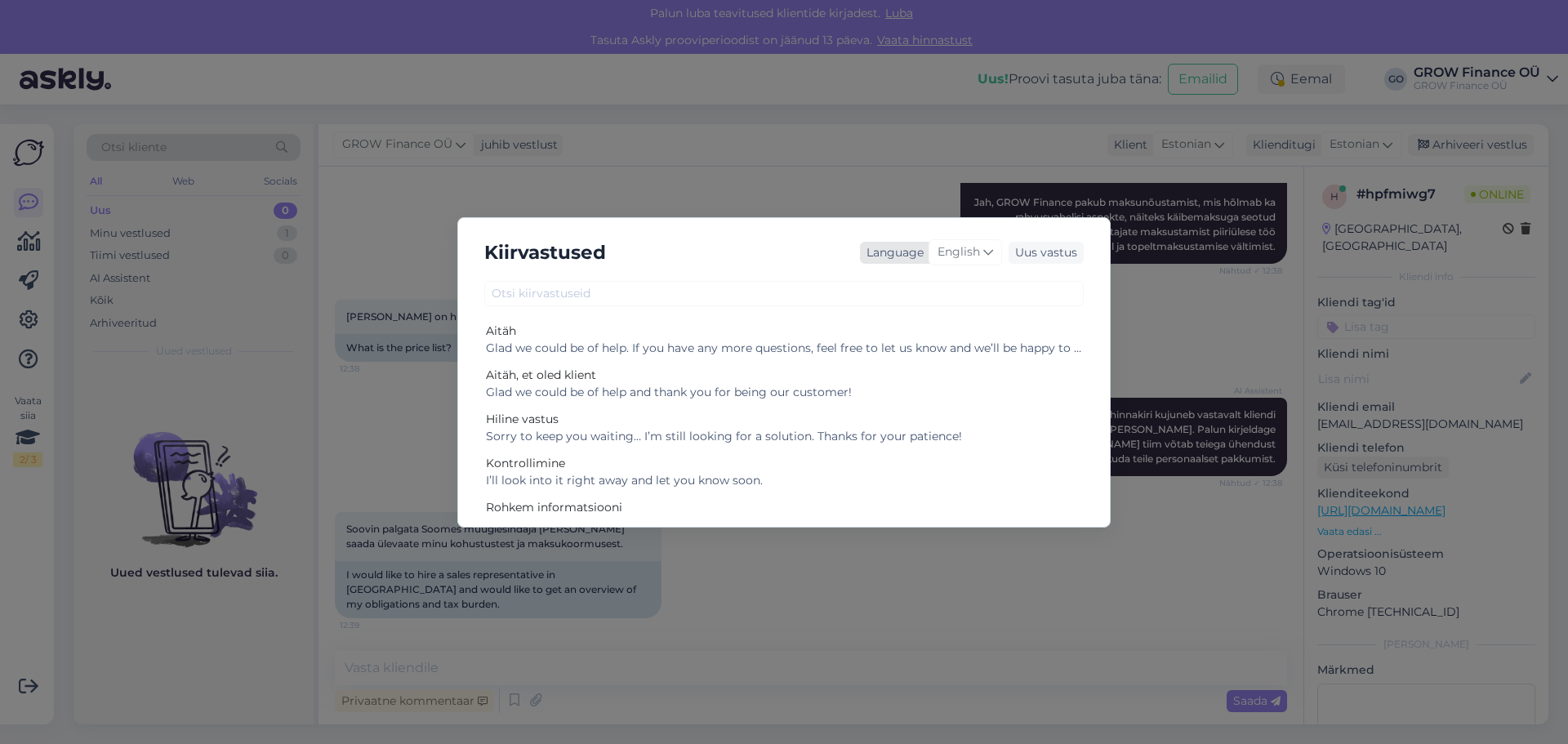
click at [973, 248] on span "English" at bounding box center [959, 252] width 42 height 18
click at [753, 232] on div "Kiirvastused Language English Arabic Belarusian Bulgarian Chinese Czech Danish …" at bounding box center [784, 252] width 625 height 43
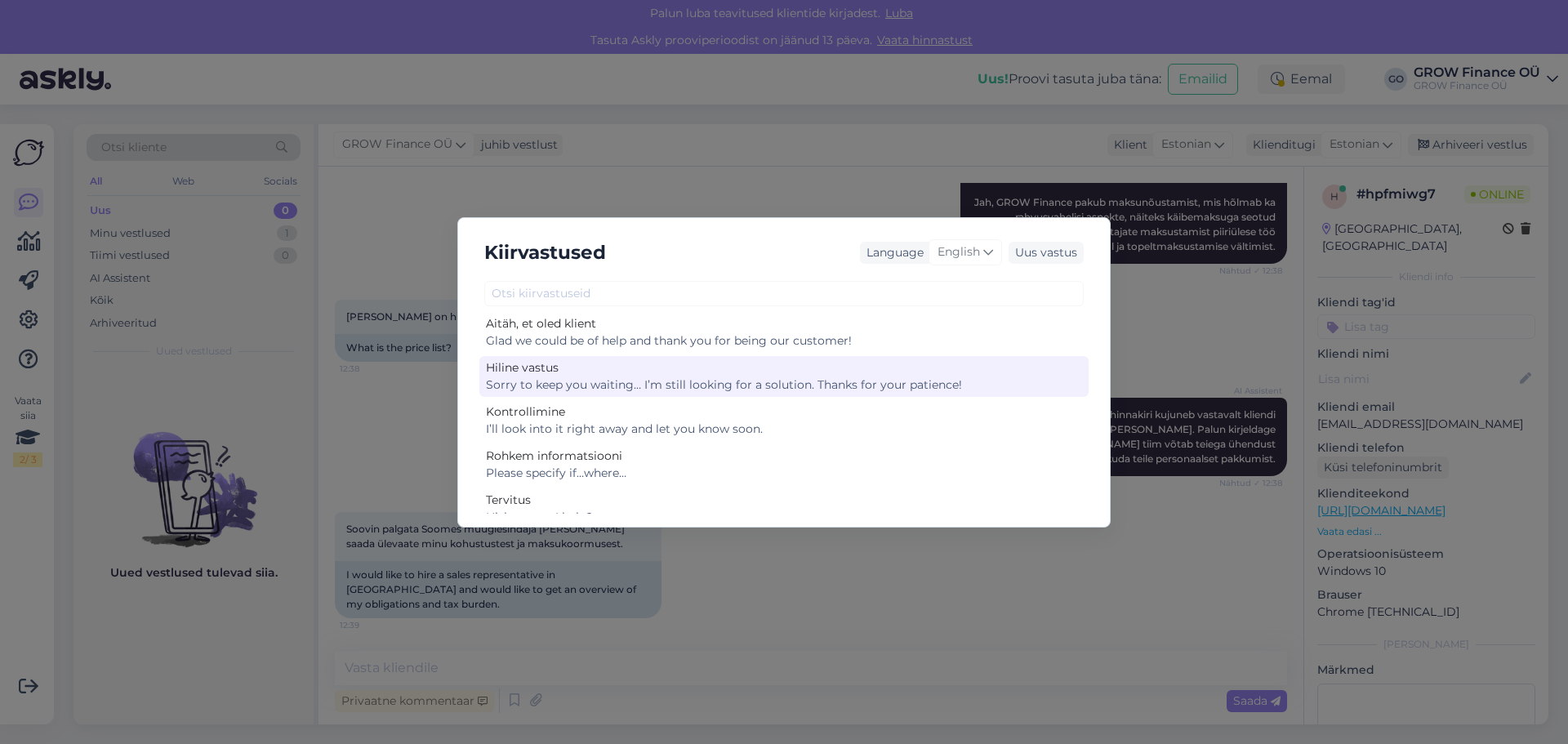
scroll to position [74, 0]
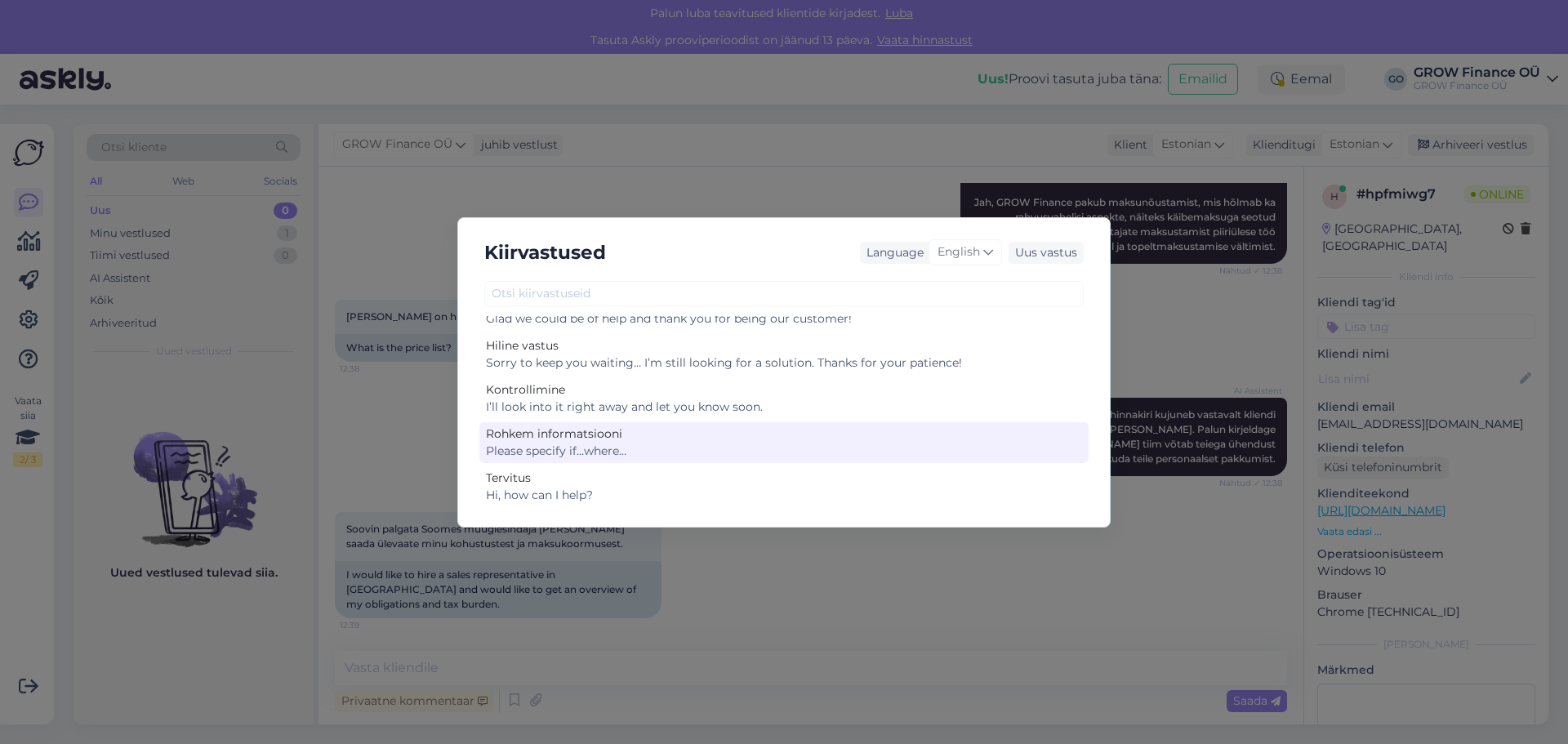
click at [614, 436] on div "Rohkem informatsiooni" at bounding box center [784, 434] width 596 height 17
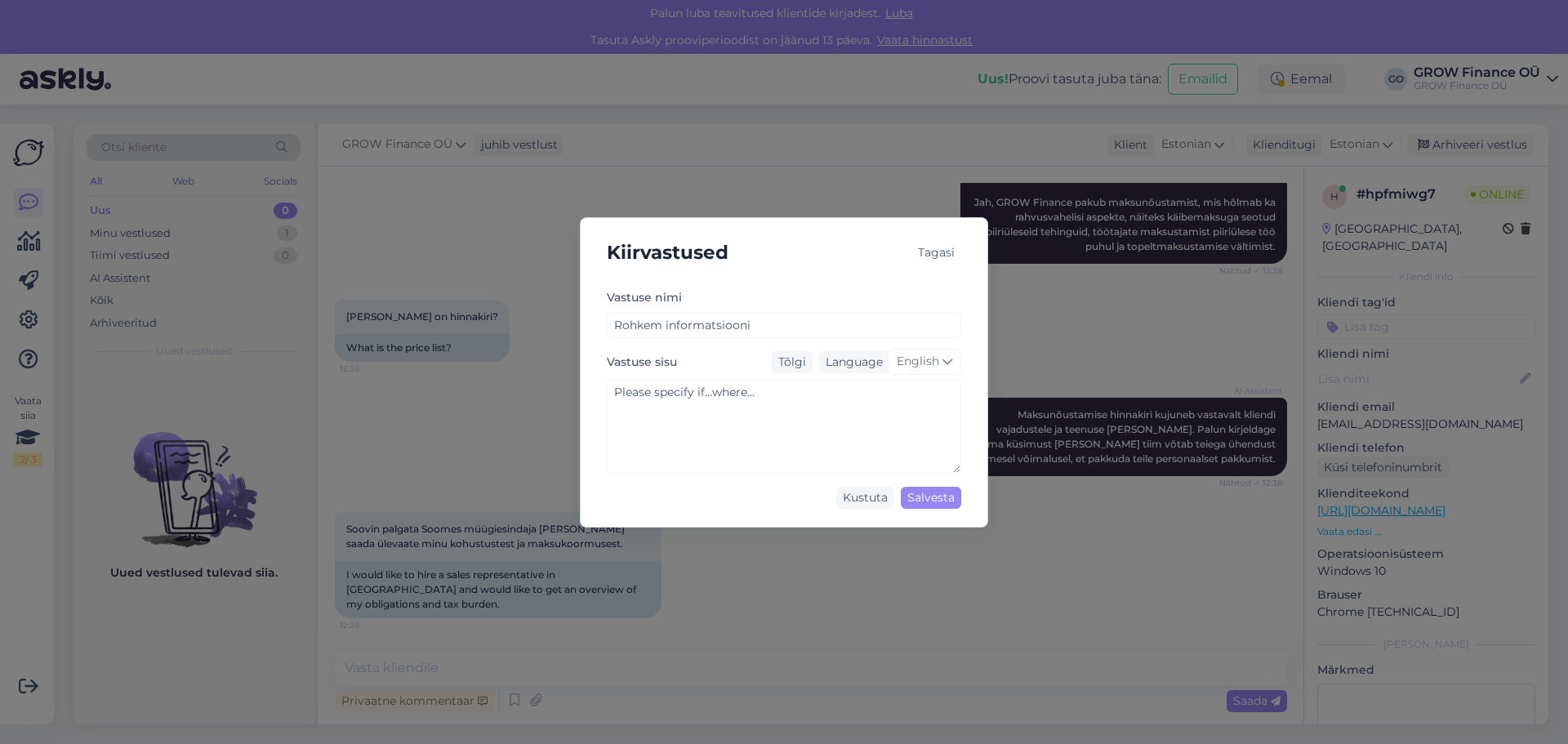
click at [940, 252] on div "Tagasi" at bounding box center [937, 252] width 50 height 22
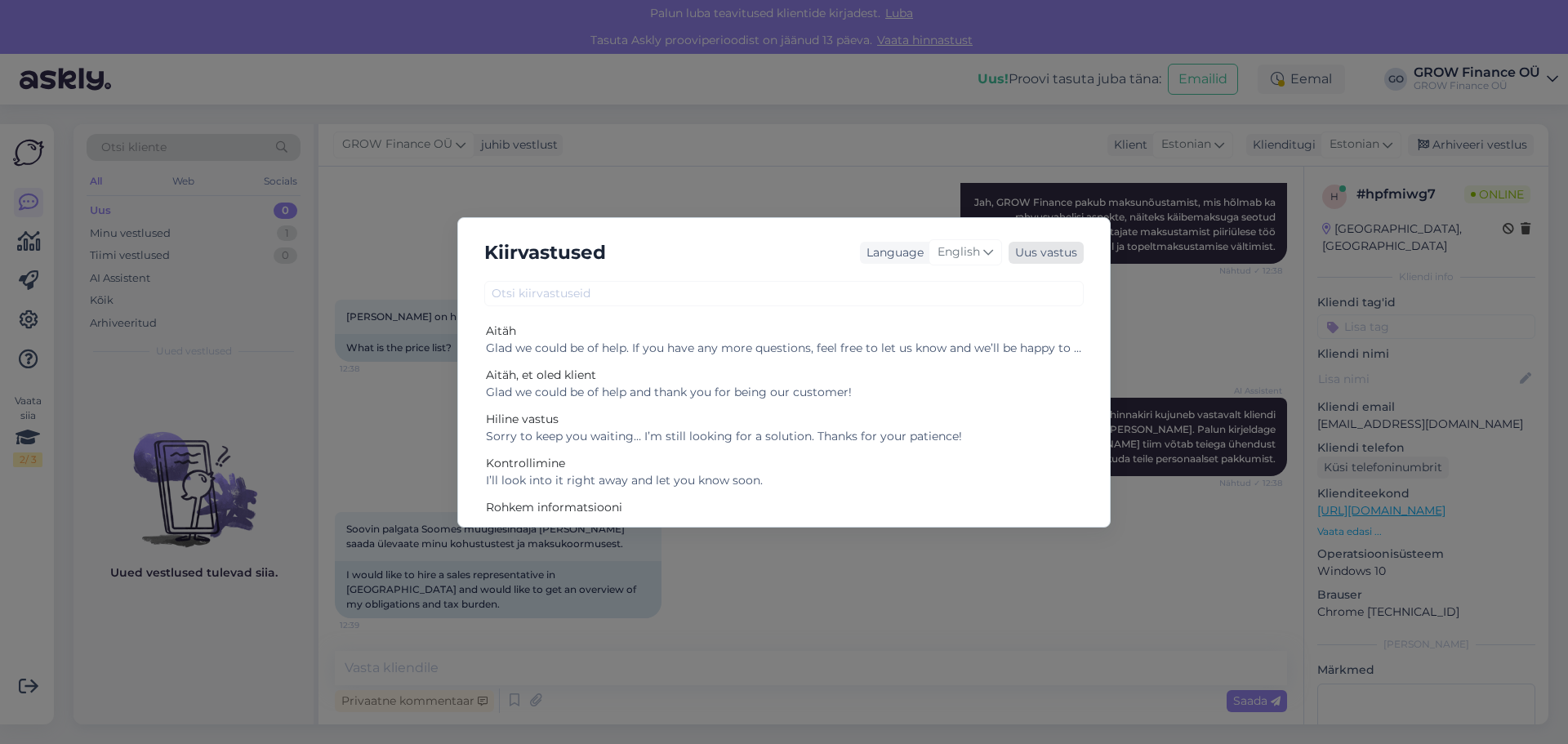
click at [1056, 252] on div "Uus vastus" at bounding box center [1046, 252] width 75 height 22
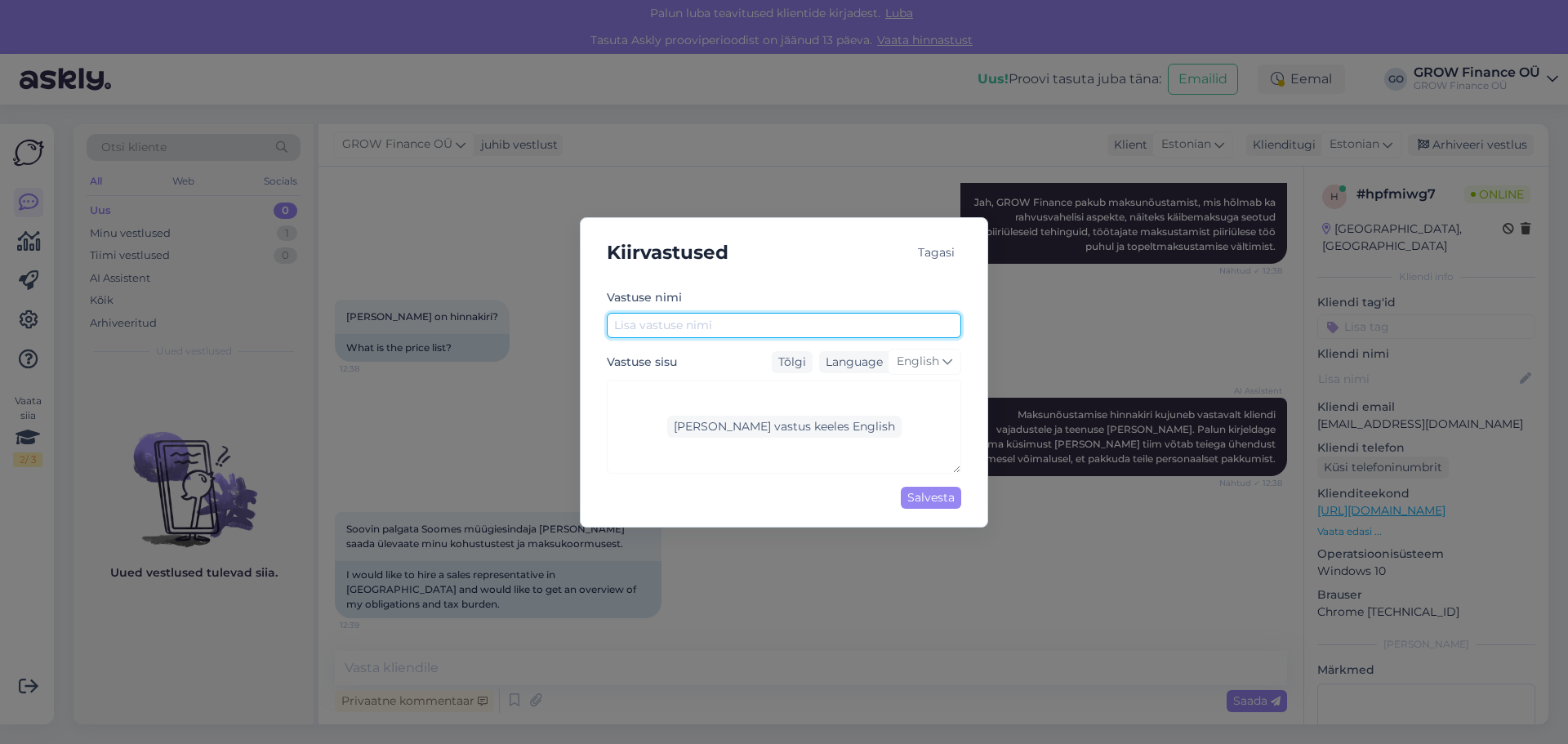
click at [751, 318] on input "text" at bounding box center [784, 326] width 354 height 25
type input "Klienditoe pöördumise algus"
click at [934, 360] on span "English" at bounding box center [918, 361] width 42 height 18
type input "esto"
click at [900, 438] on link "Estonian" at bounding box center [890, 434] width 97 height 26
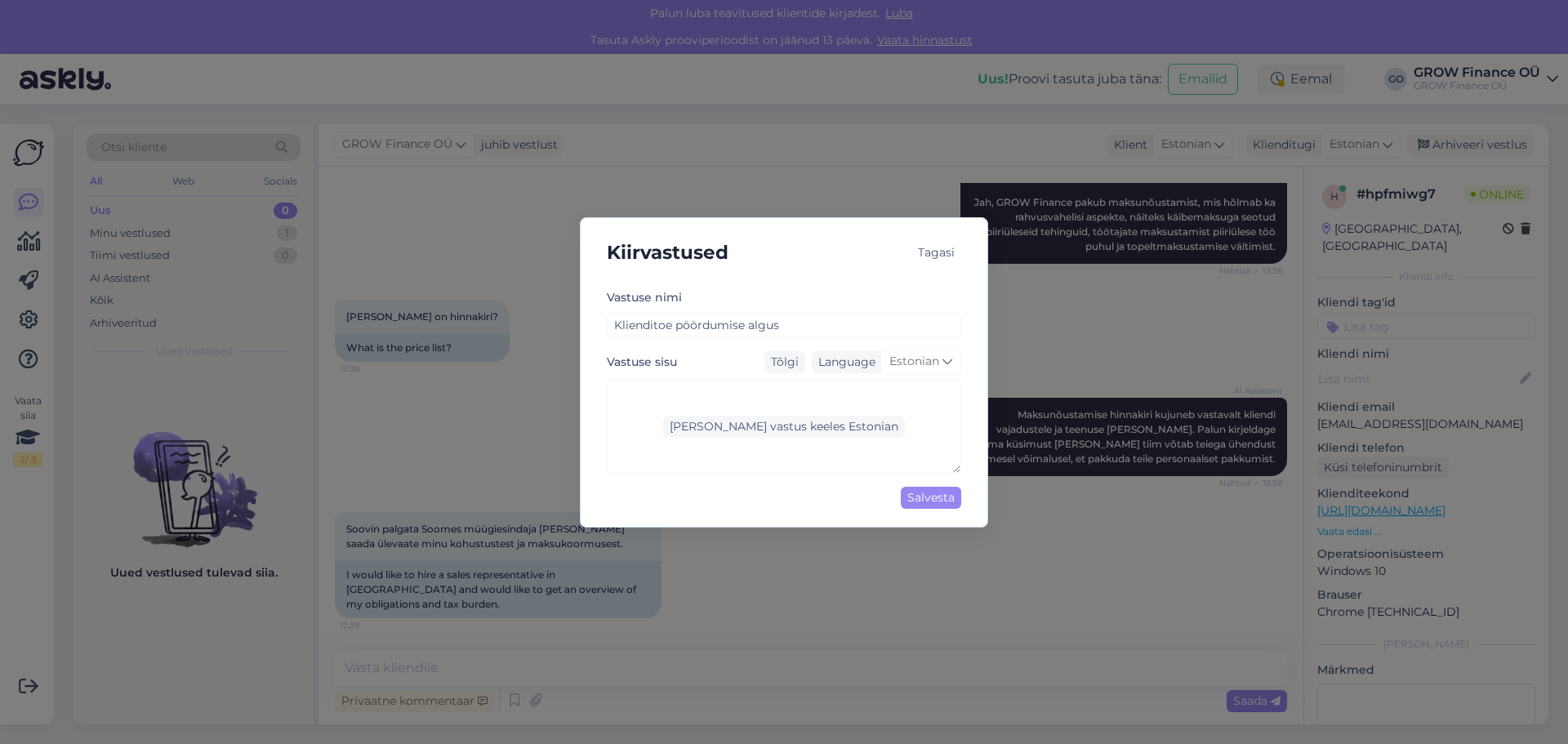
click at [742, 393] on div "Lisa vastus keeles Estonian" at bounding box center [784, 426] width 354 height 94
click at [757, 429] on div "Lisa vastus keeles Estonian" at bounding box center [784, 426] width 241 height 22
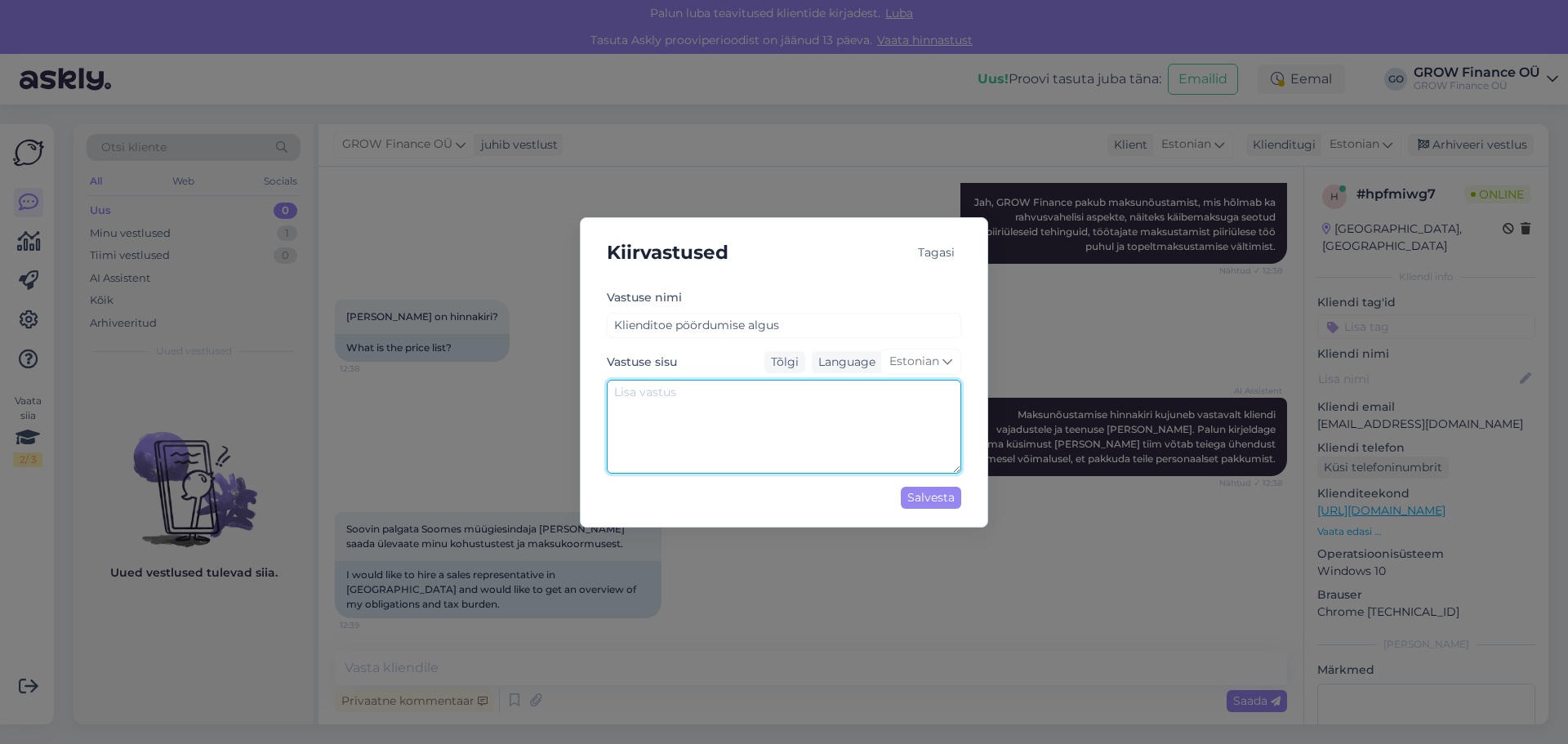
click at [686, 392] on textarea at bounding box center [784, 426] width 354 height 94
type textarea "Tere! Täname pöördumise eest! Tulenevalt teie poolsele kirjeldusele ..."
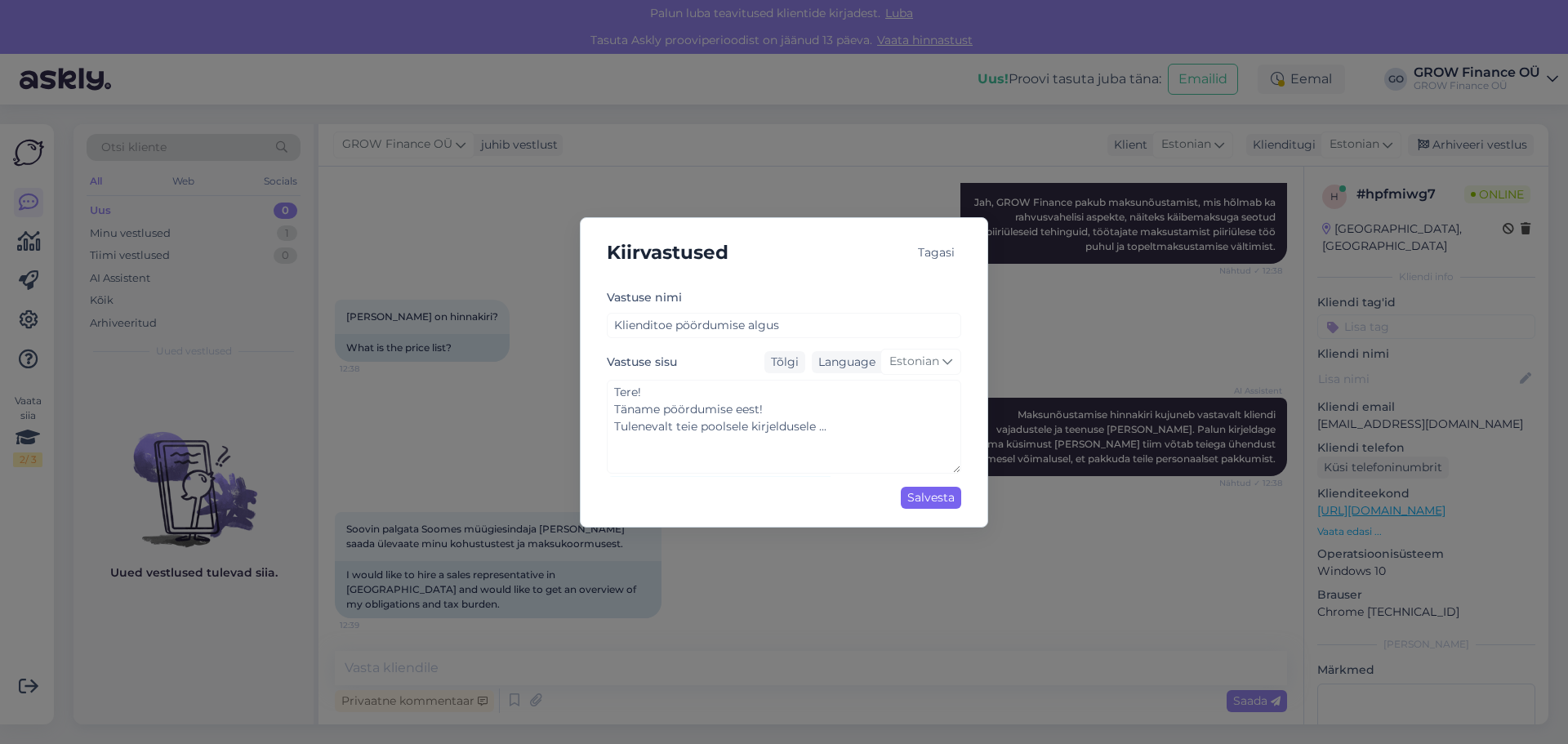
click at [943, 498] on div "Salvesta" at bounding box center [930, 497] width 60 height 22
click at [936, 498] on div "Salvesta" at bounding box center [930, 497] width 60 height 22
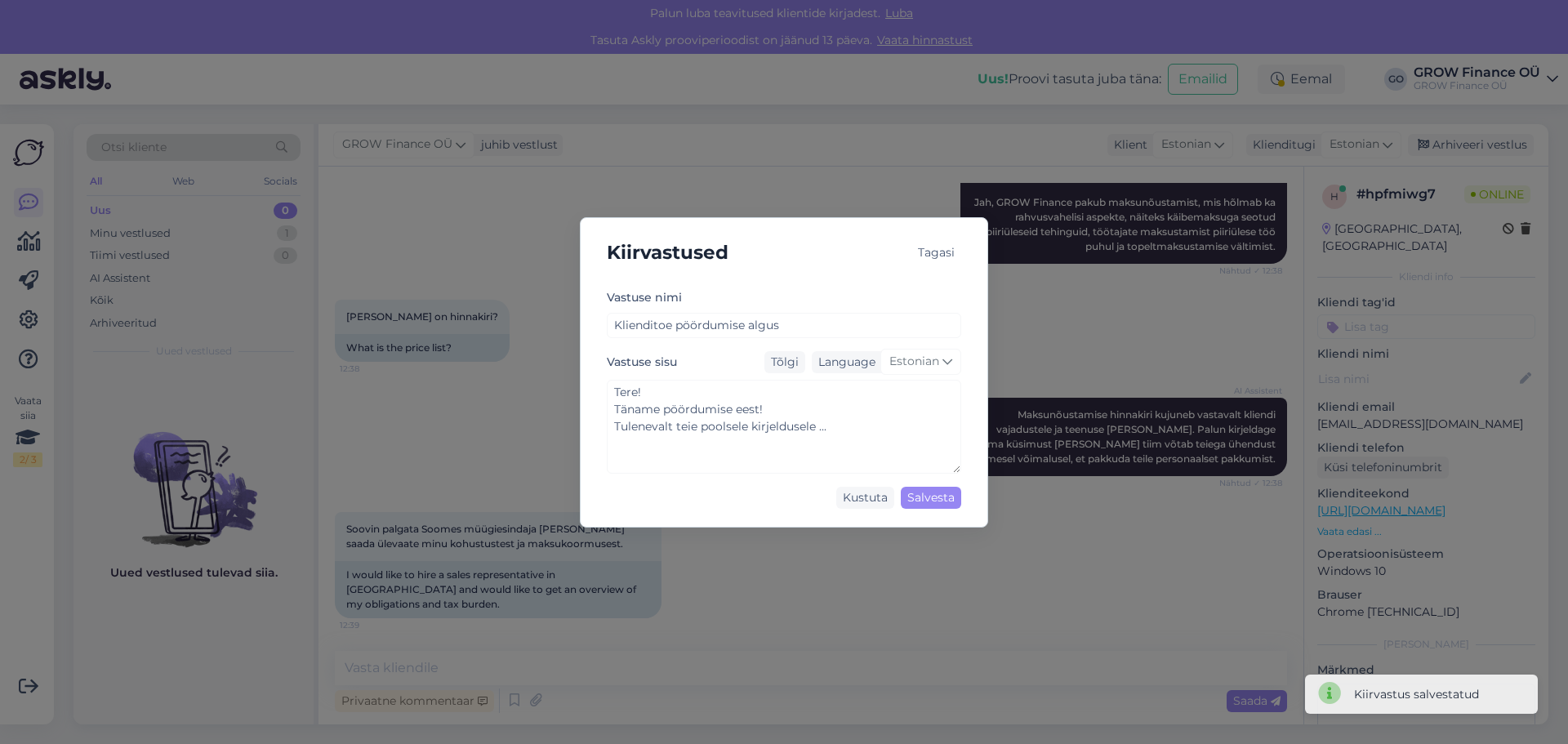
click at [941, 249] on div "Tagasi" at bounding box center [937, 252] width 50 height 22
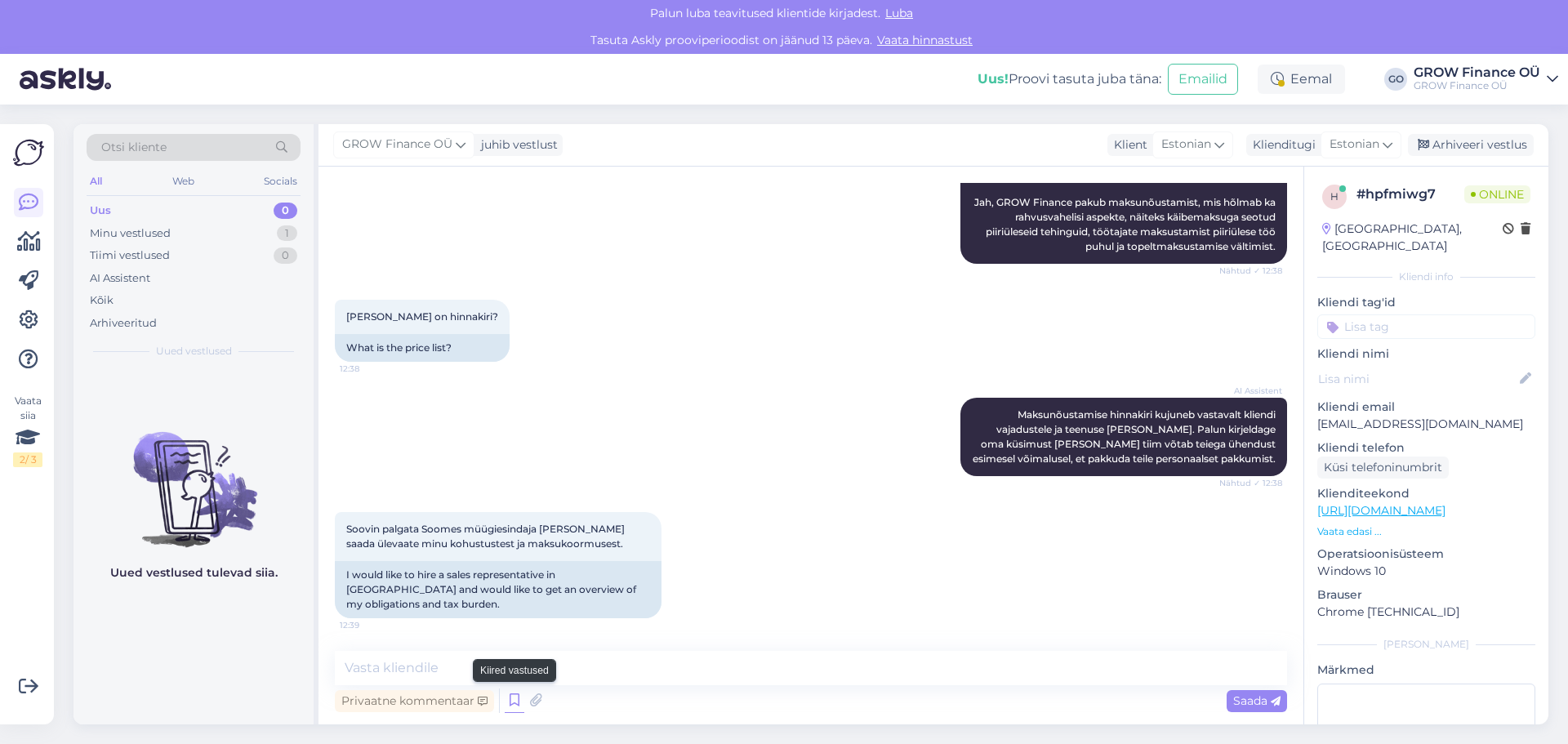
click at [513, 699] on icon at bounding box center [514, 701] width 19 height 25
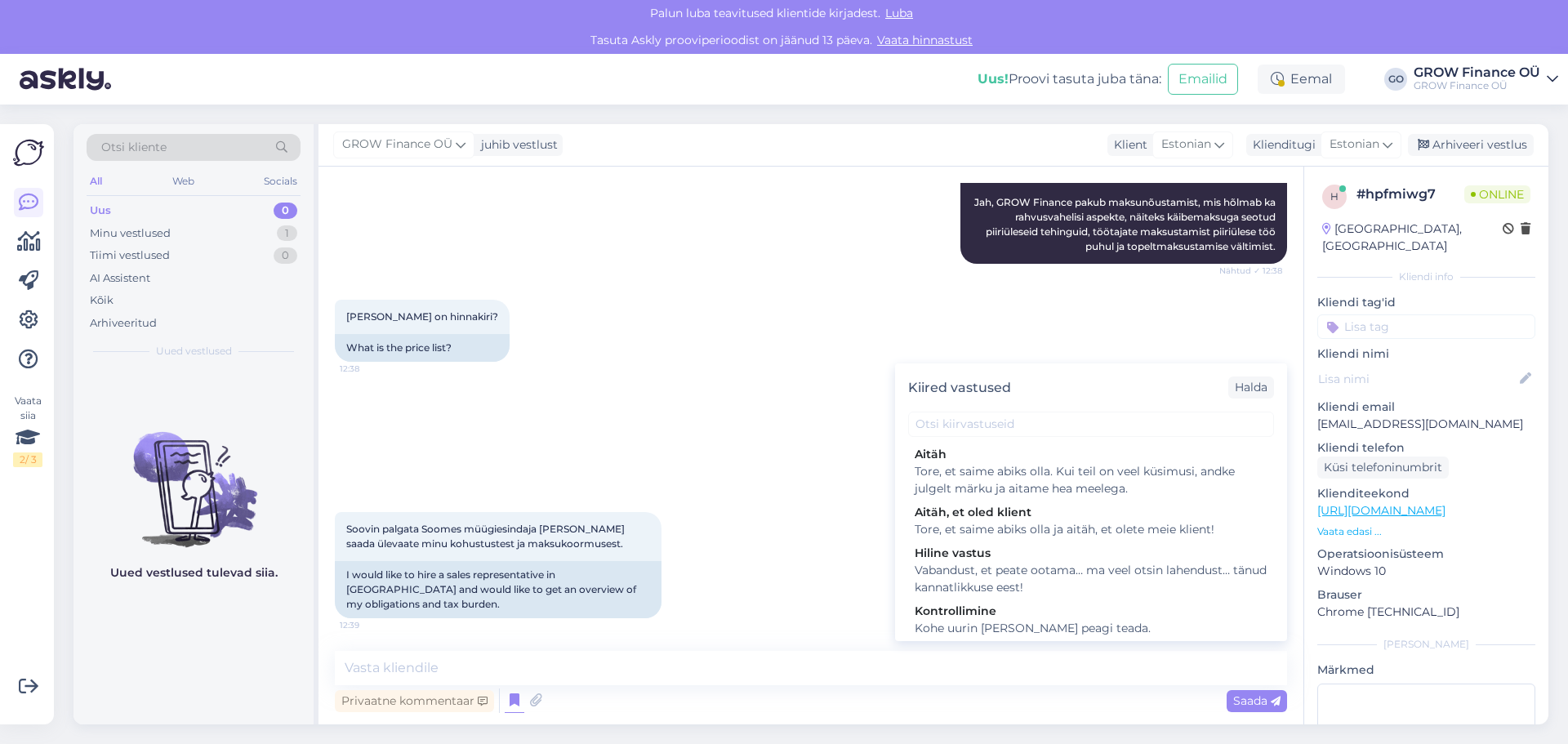
scroll to position [147, 0]
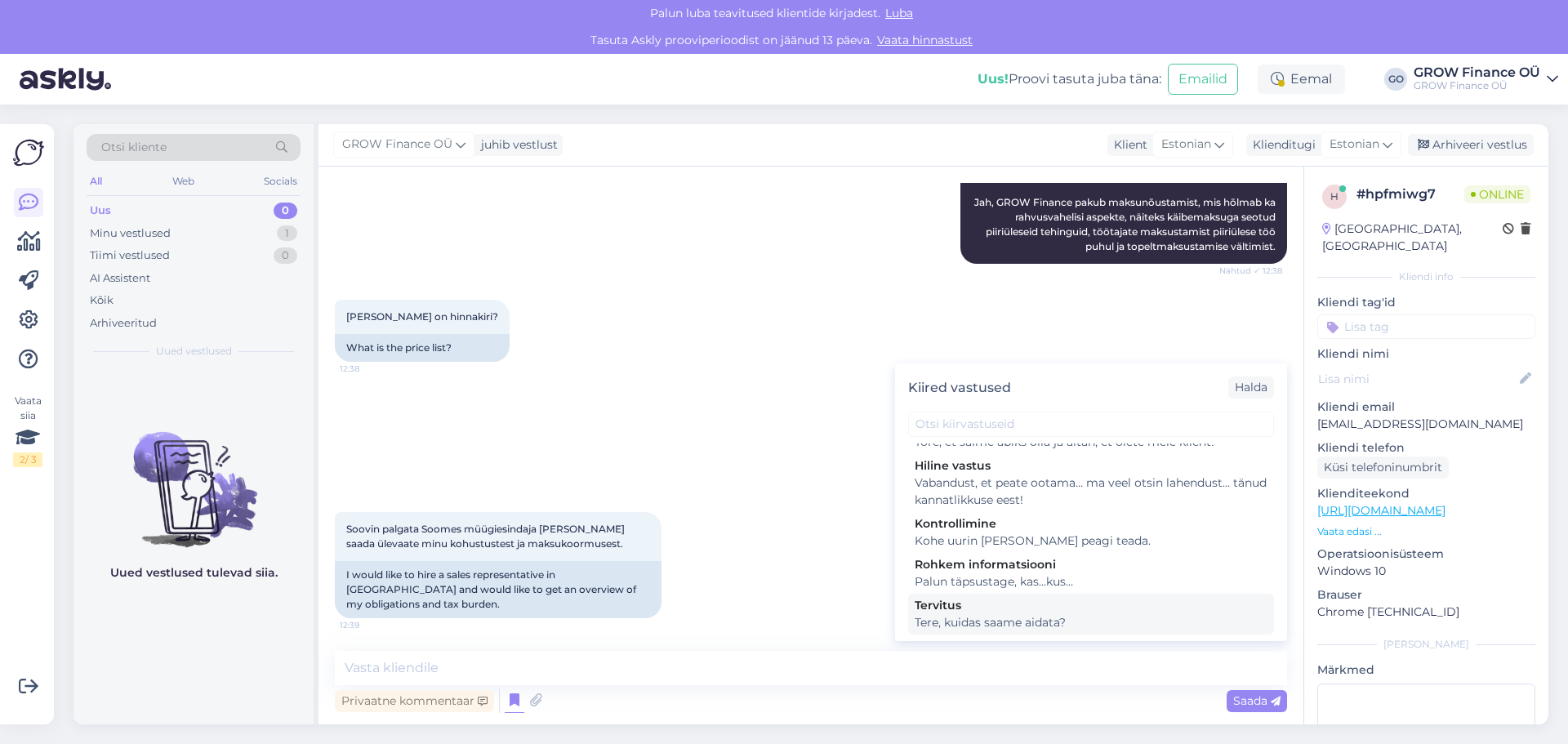
click at [984, 610] on div "Tervitus" at bounding box center [1091, 605] width 352 height 17
type textarea "Tere, kuidas saame aidata?"
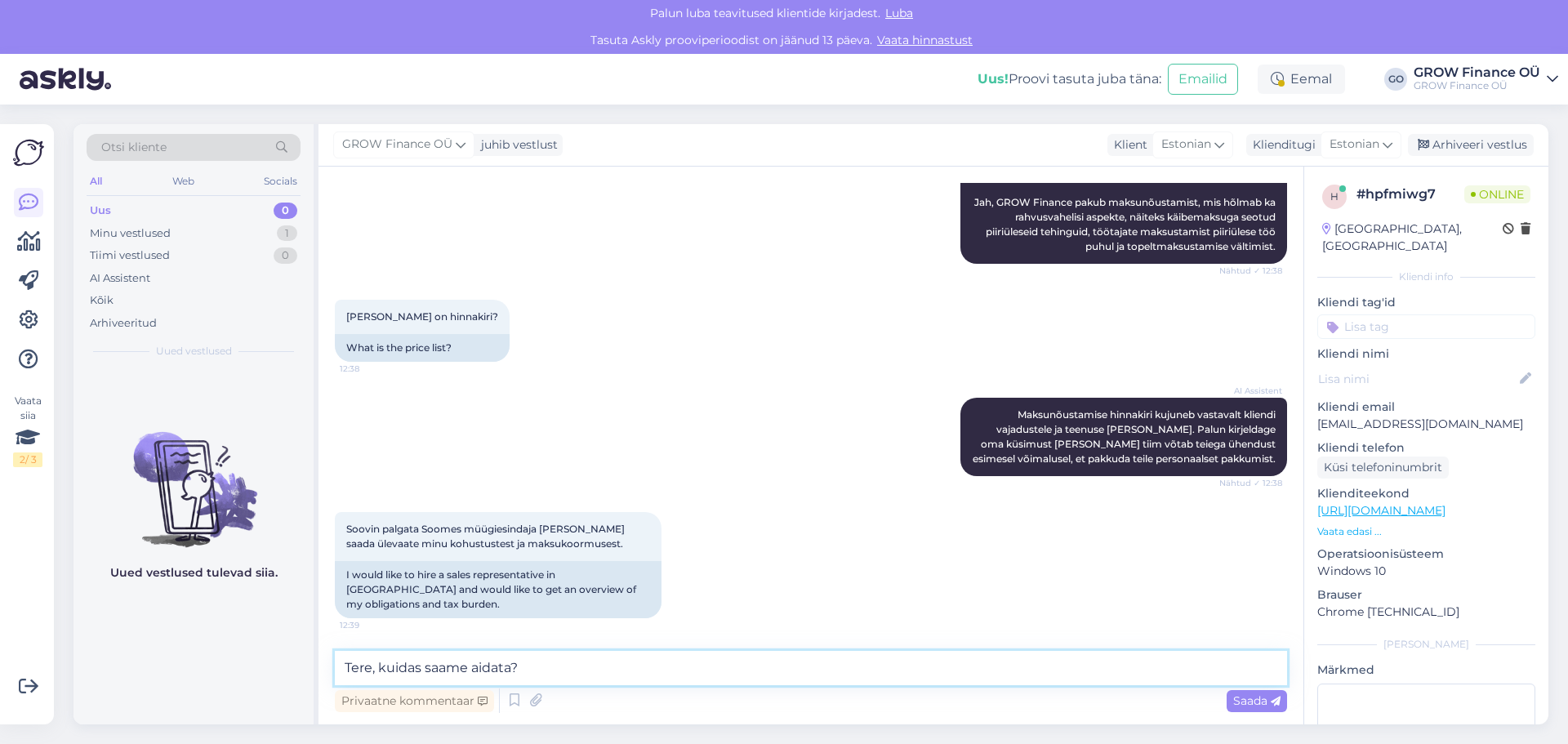
drag, startPoint x: 546, startPoint y: 665, endPoint x: 311, endPoint y: 664, distance: 235.0
click at [311, 664] on div "Otsi kliente All Web Socials Uus 0 Minu vestlused 1 Tiimi vestlused 0 AI Assist…" at bounding box center [811, 424] width 1475 height 600
click at [516, 698] on icon at bounding box center [514, 701] width 19 height 25
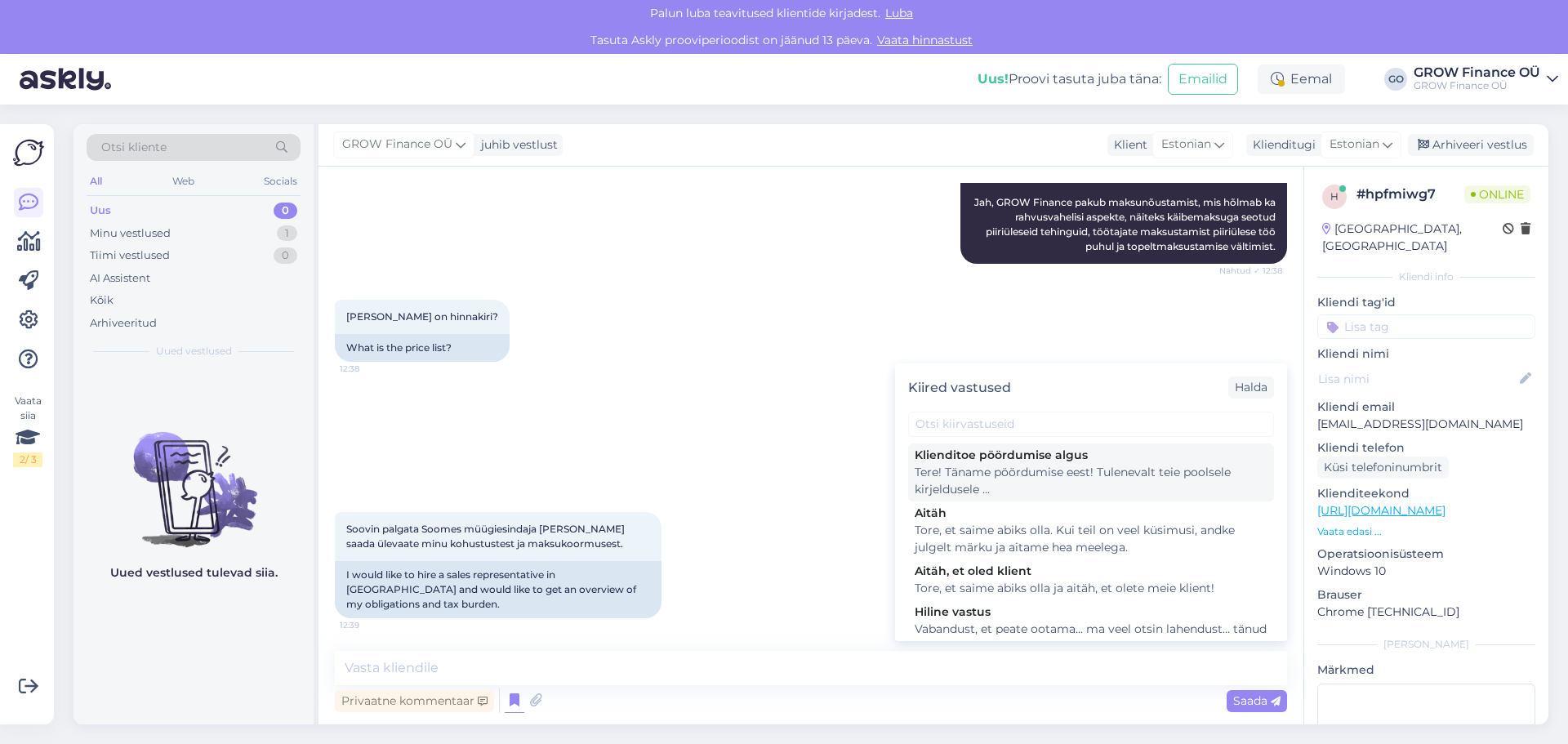
click at [1049, 468] on div "Tere! Täname pöördumise eest! Tulenevalt teie poolsele kirjeldusele ..." at bounding box center [1091, 481] width 352 height 34
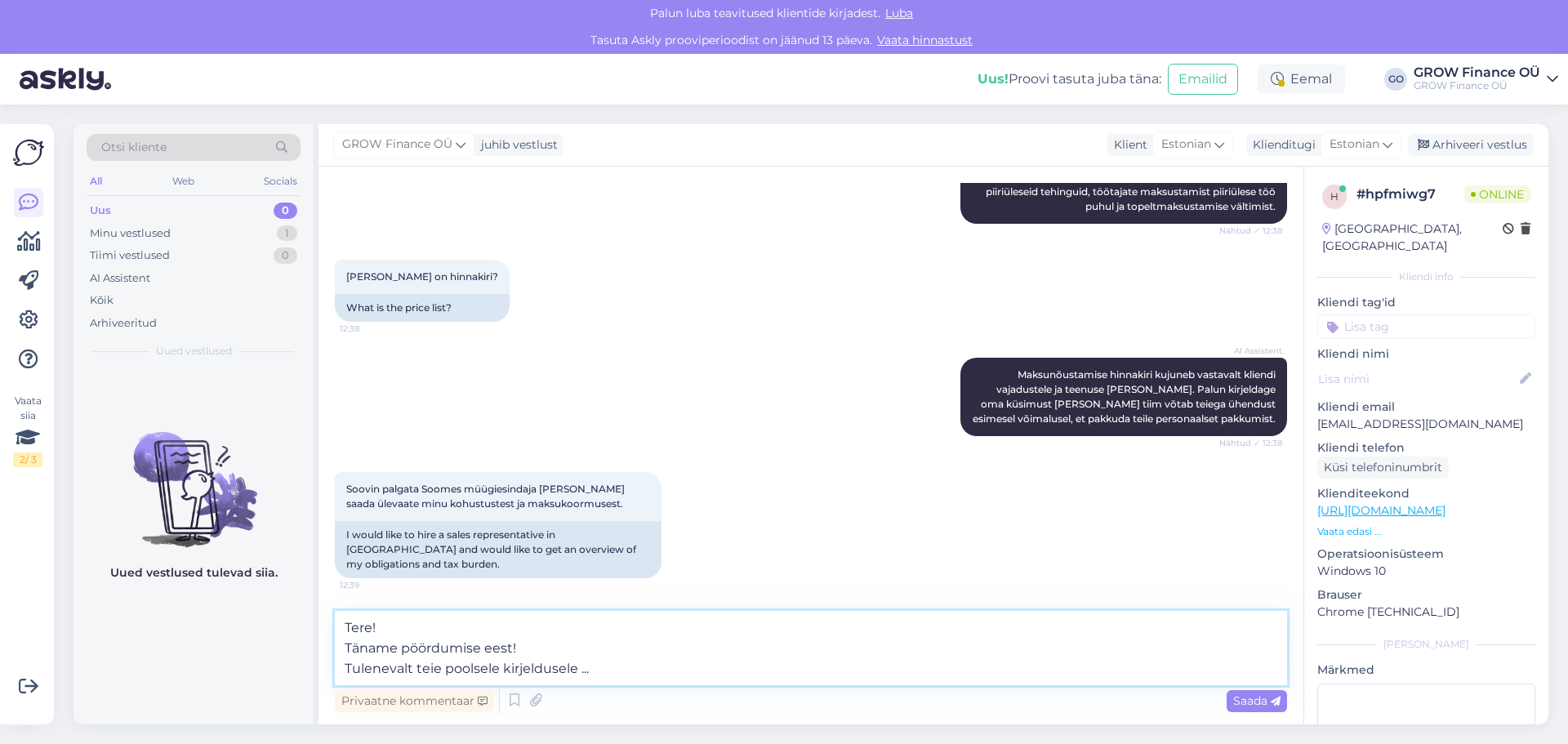
click at [580, 668] on textarea "Tere! Täname pöördumise eest! Tulenevalt teie poolsele kirjeldusele ..." at bounding box center [811, 648] width 952 height 75
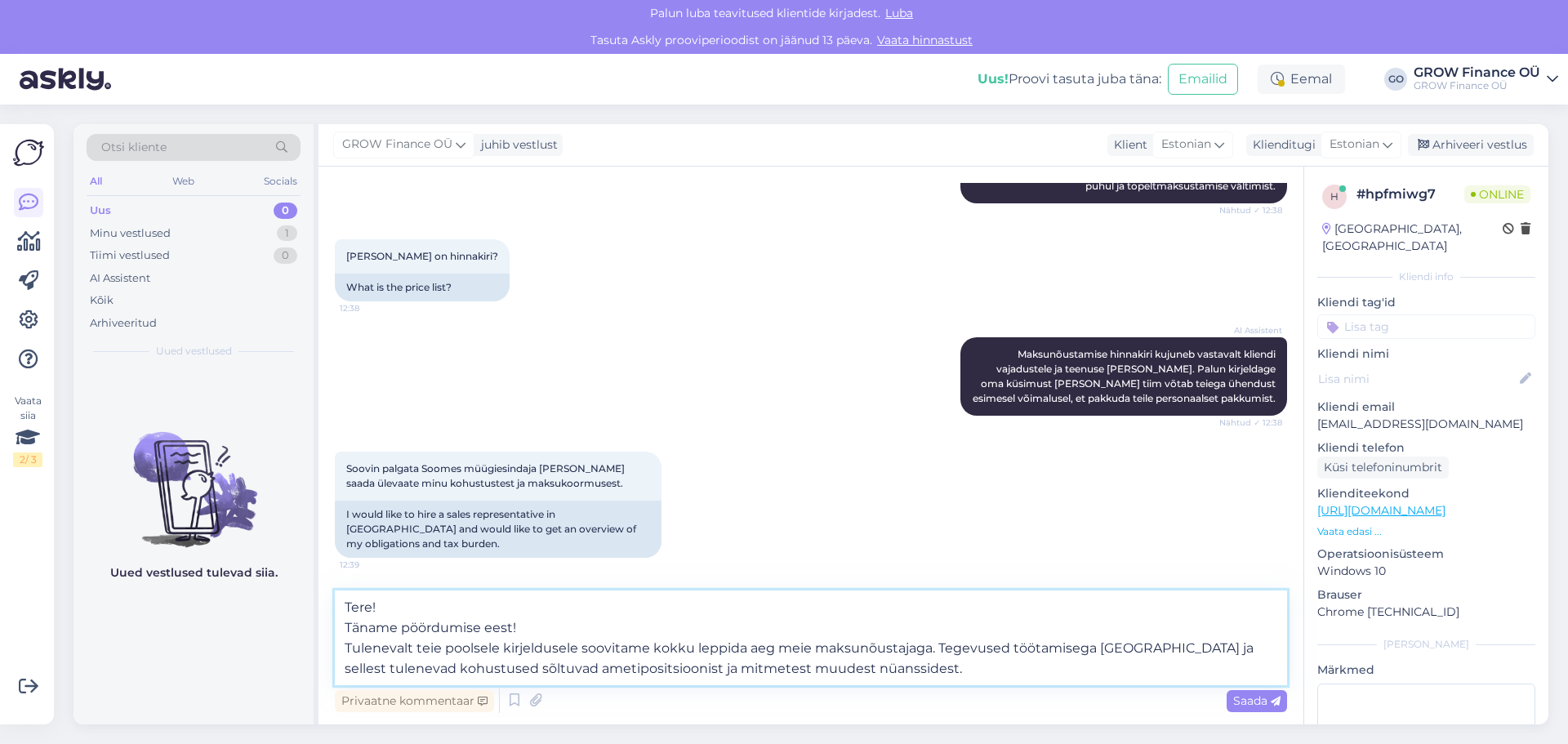
type textarea "Tere! Täname pöördumise eest! Tulenevalt teie poolsele kirjeldusele soovitame k…"
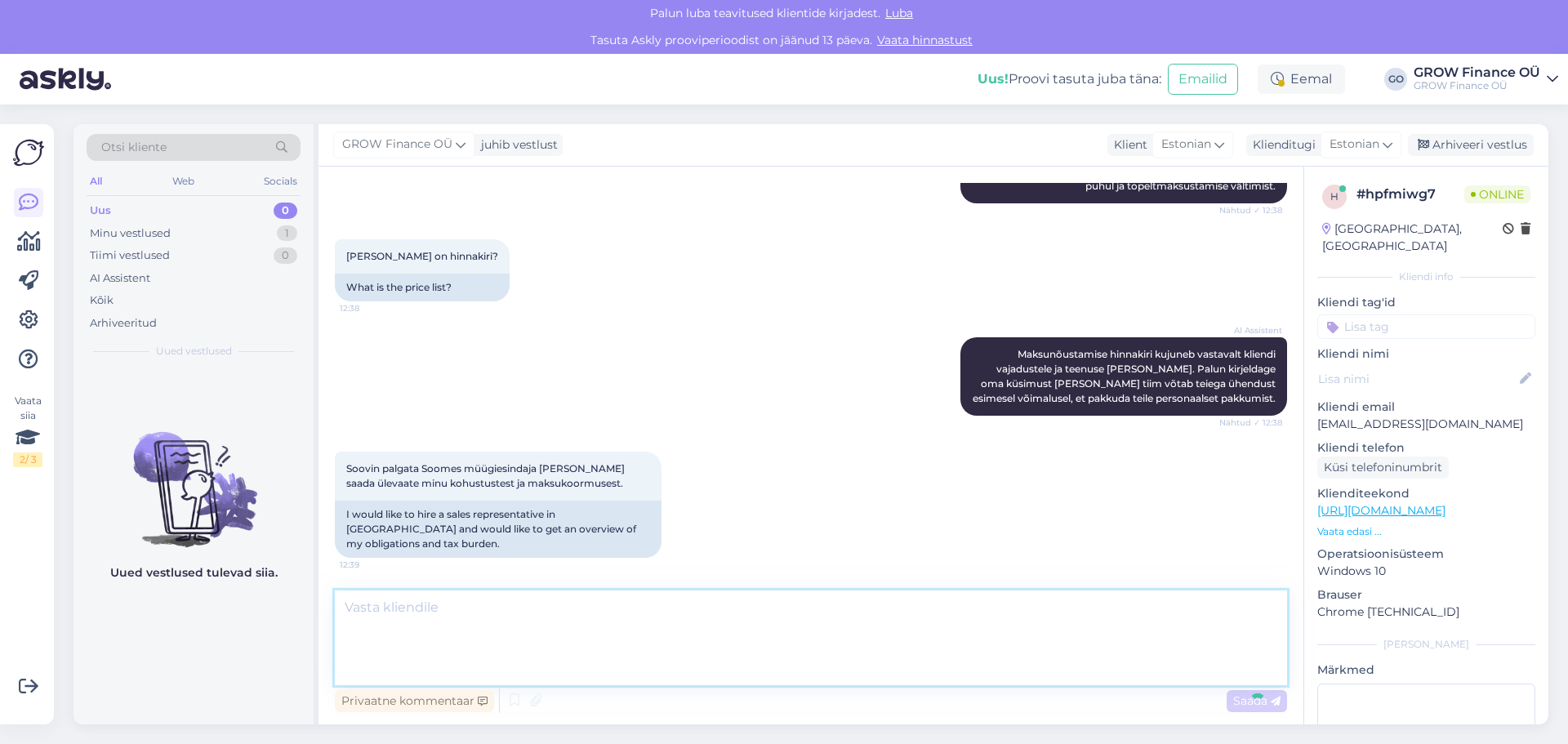
scroll to position [355, 0]
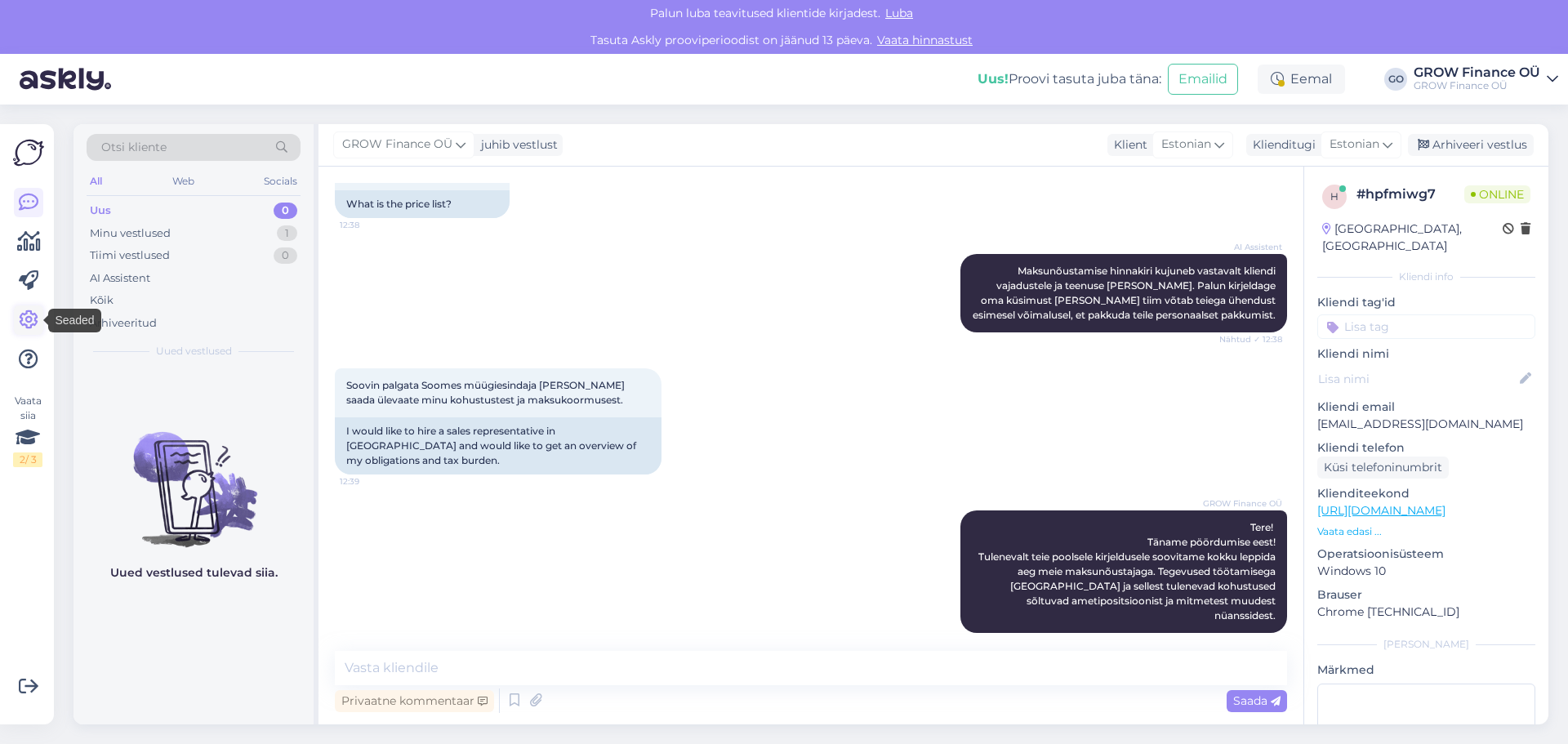
click at [26, 313] on icon at bounding box center [29, 320] width 19 height 19
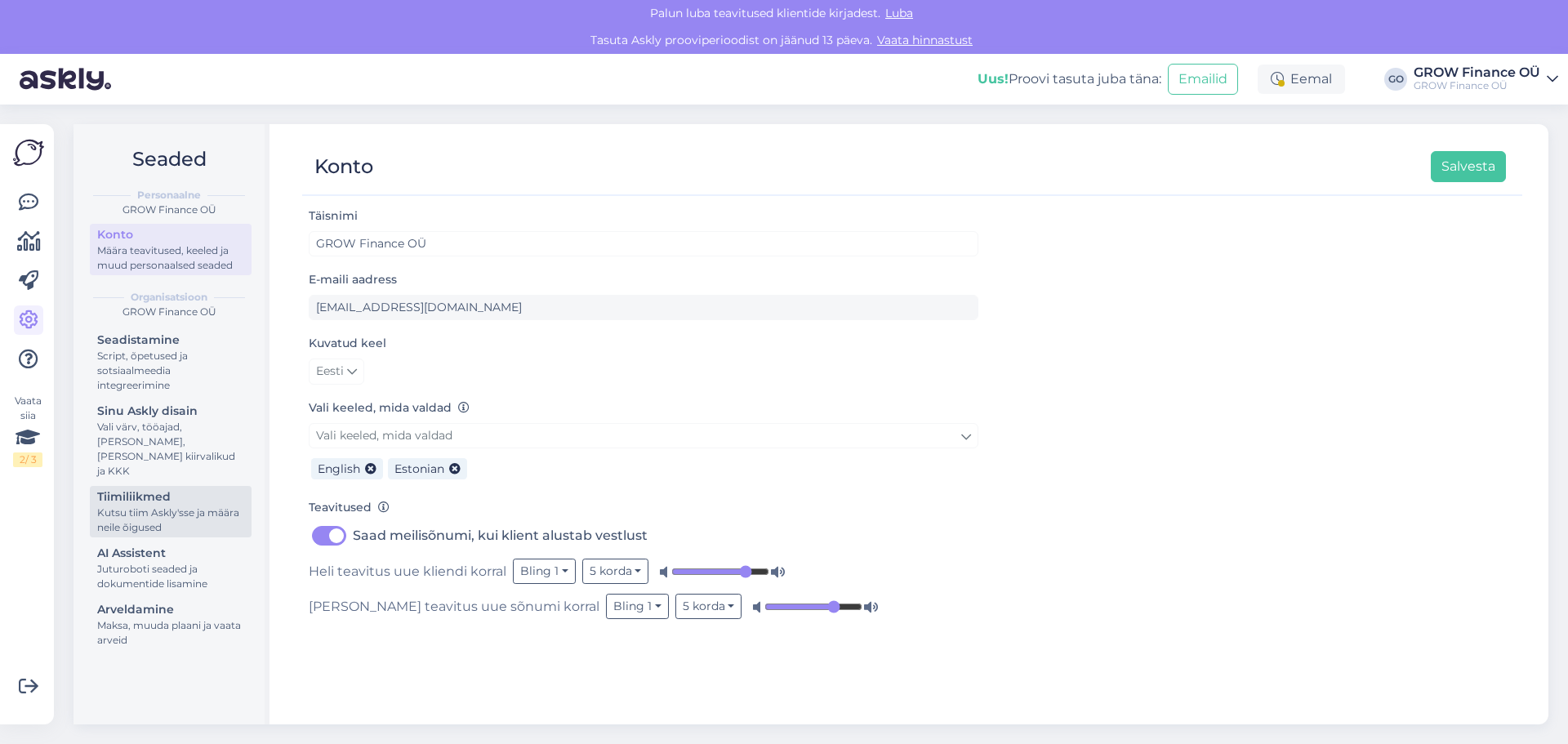
click at [128, 488] on div "Tiimiliikmed" at bounding box center [170, 497] width 147 height 17
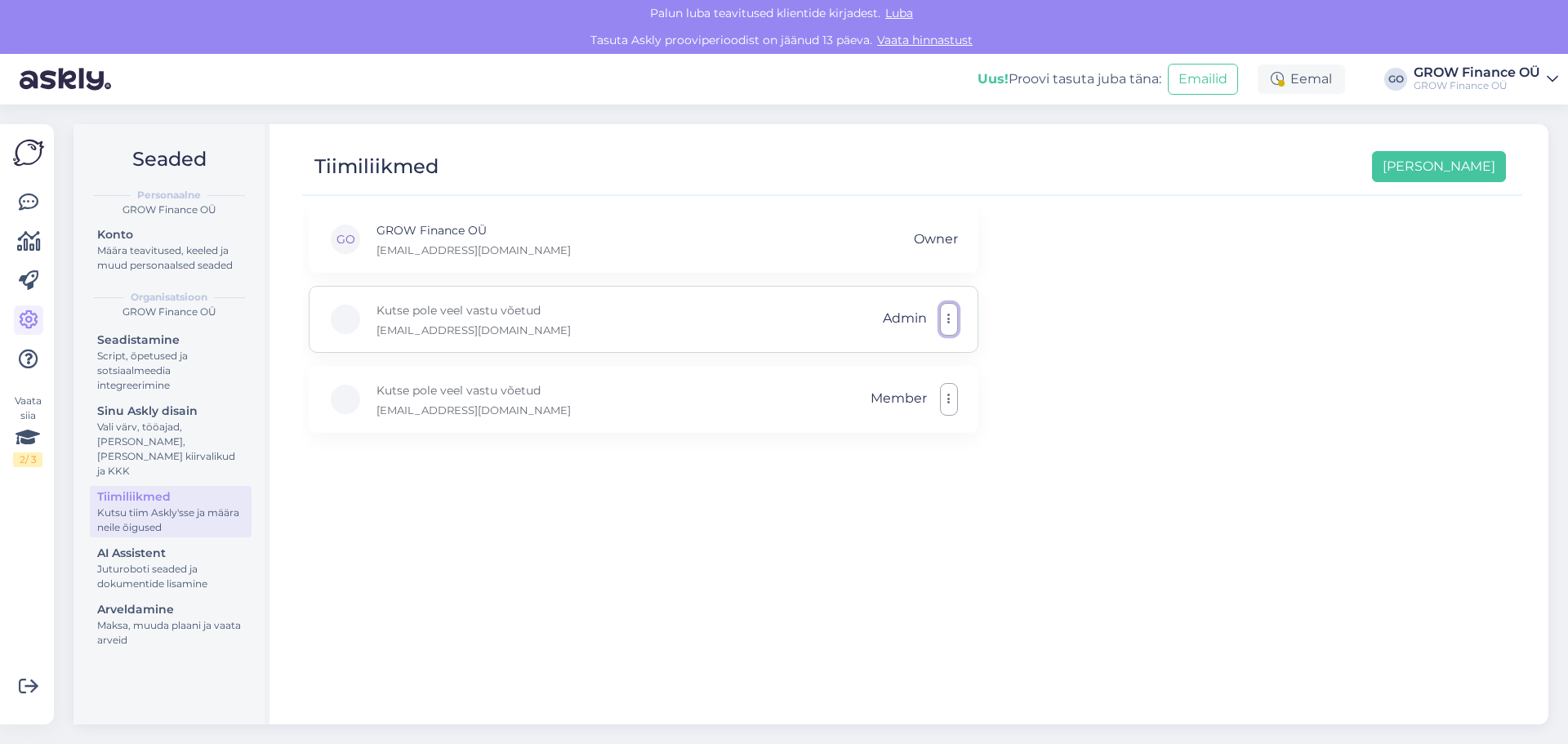
click at [949, 318] on icon "button" at bounding box center [948, 320] width 3 height 13
click at [704, 519] on div "GO GROW Finance OÜ info@grow.ee Owner Kutse pole veel vastu võetud helari.palla…" at bounding box center [912, 458] width 1220 height 504
click at [34, 204] on icon at bounding box center [29, 202] width 19 height 19
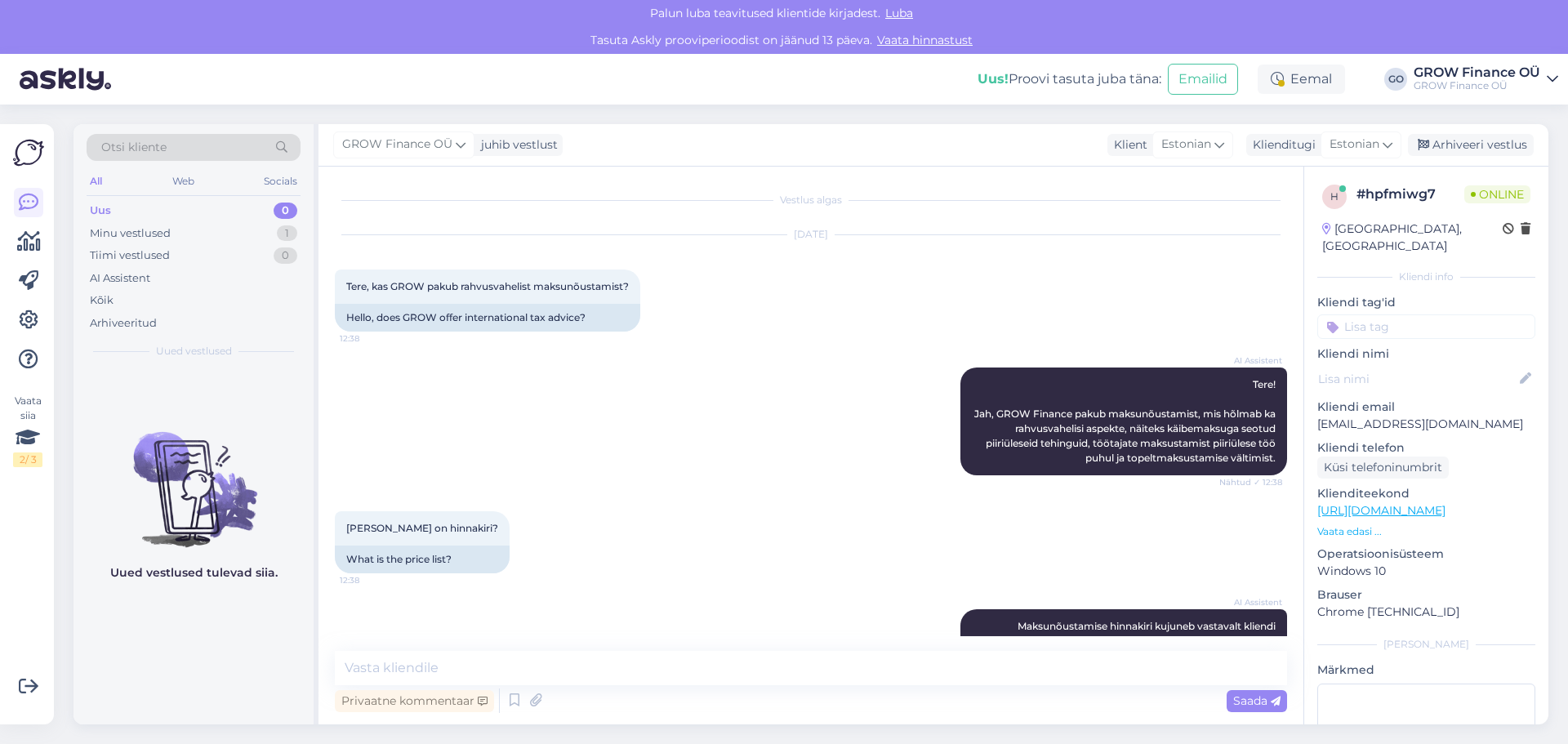
scroll to position [355, 0]
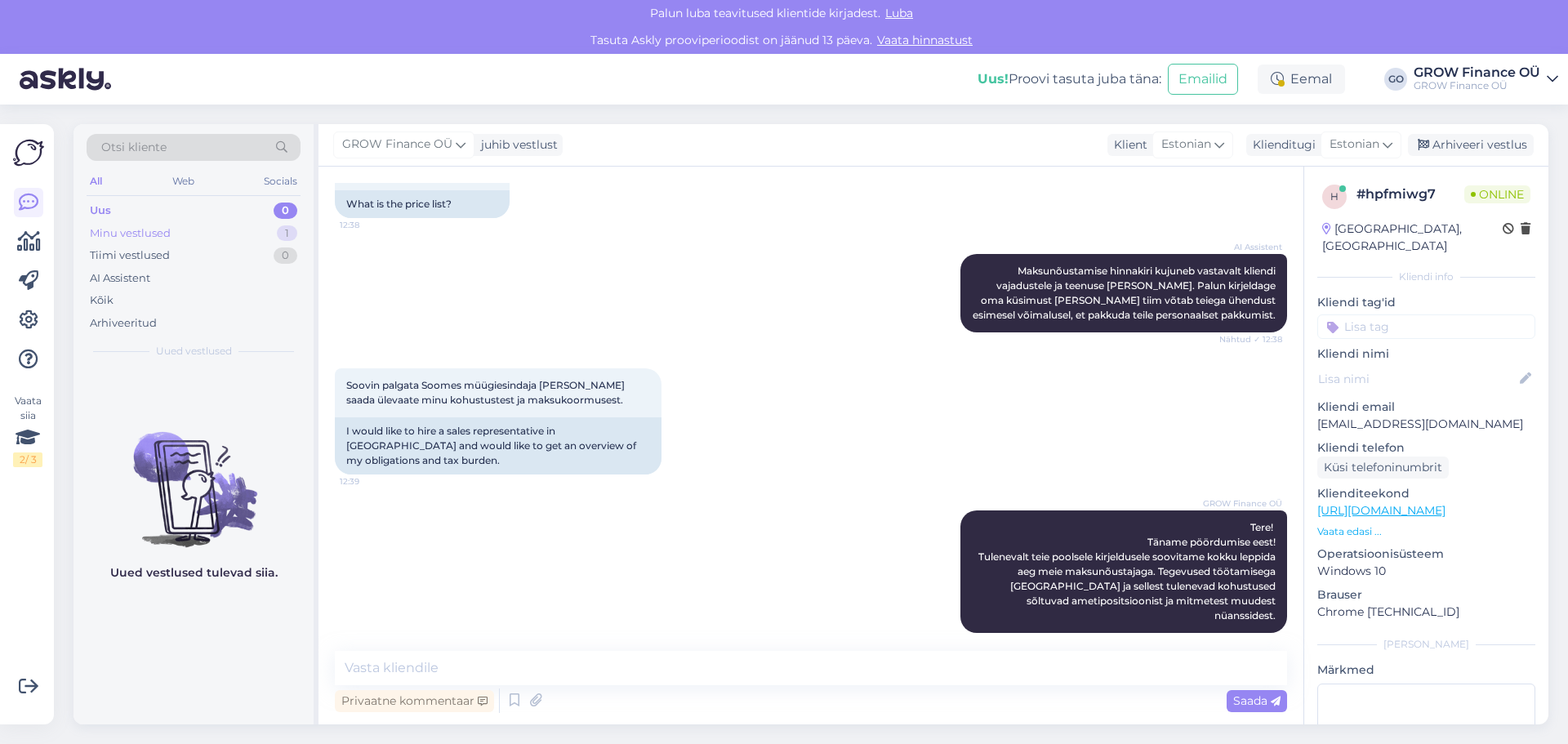
click at [131, 231] on div "Minu vestlused" at bounding box center [130, 233] width 80 height 16
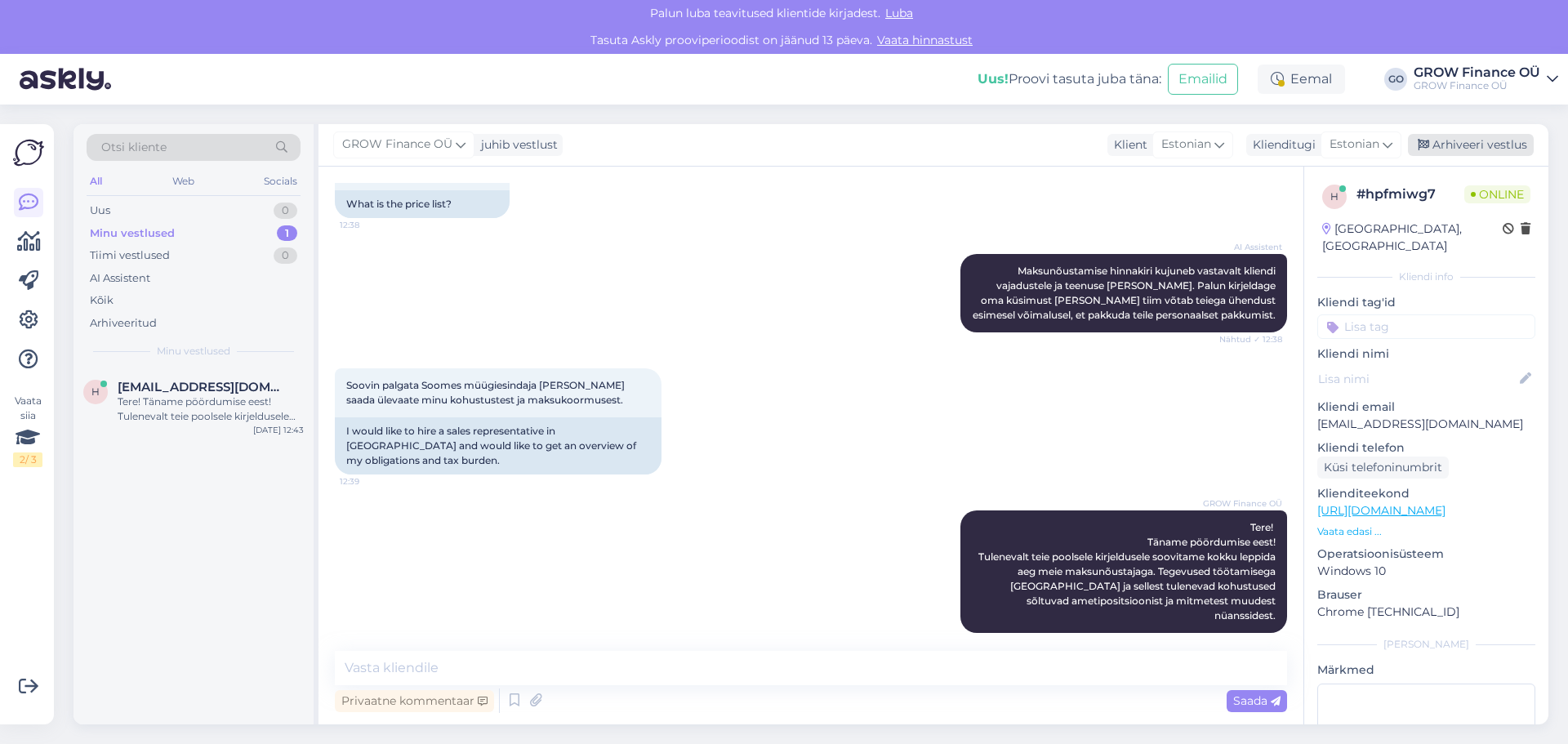
click at [1472, 143] on div "Arhiveeri vestlus" at bounding box center [1470, 145] width 125 height 22
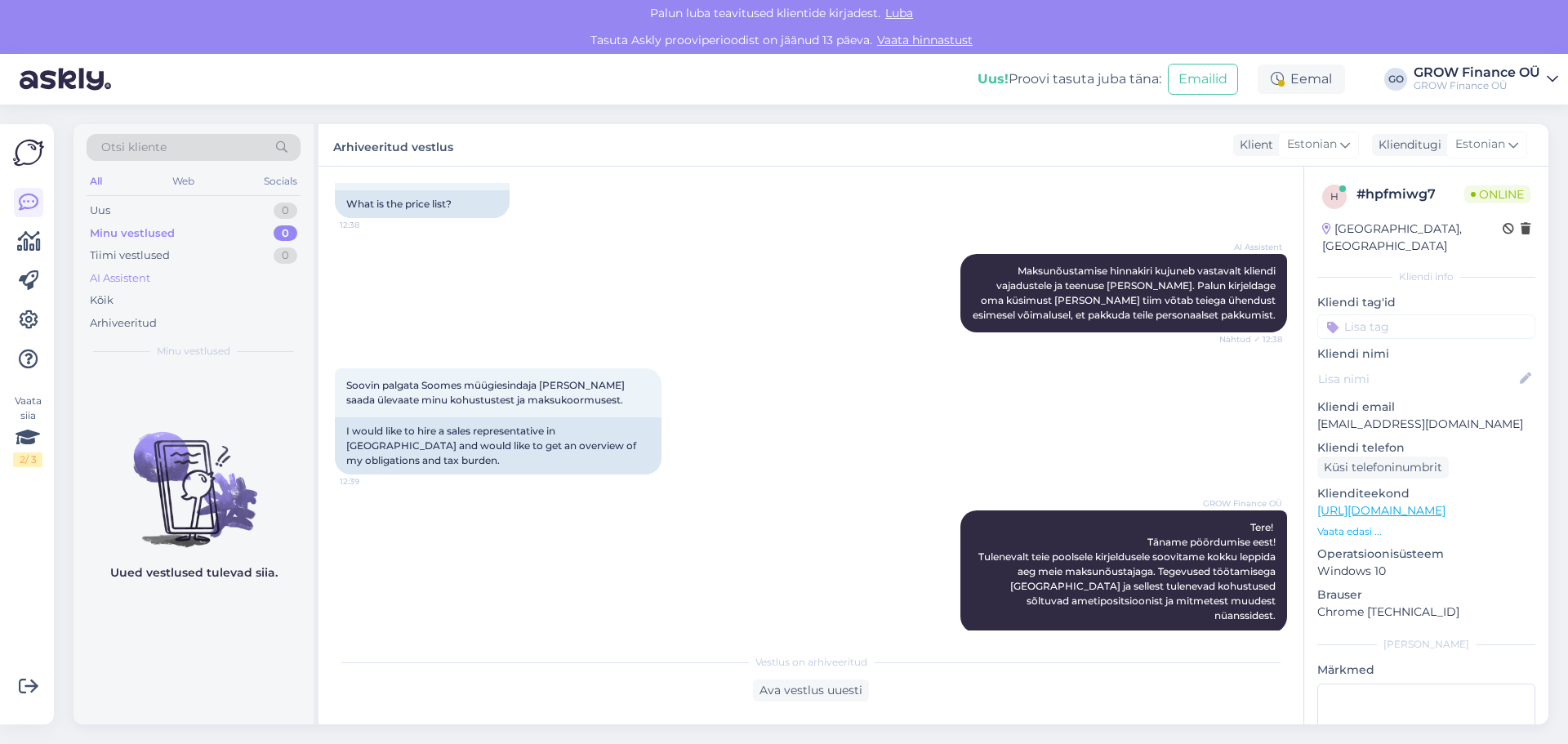
click at [125, 282] on div "AI Assistent" at bounding box center [120, 278] width 60 height 16
click at [103, 293] on div "Kõik" at bounding box center [102, 300] width 24 height 16
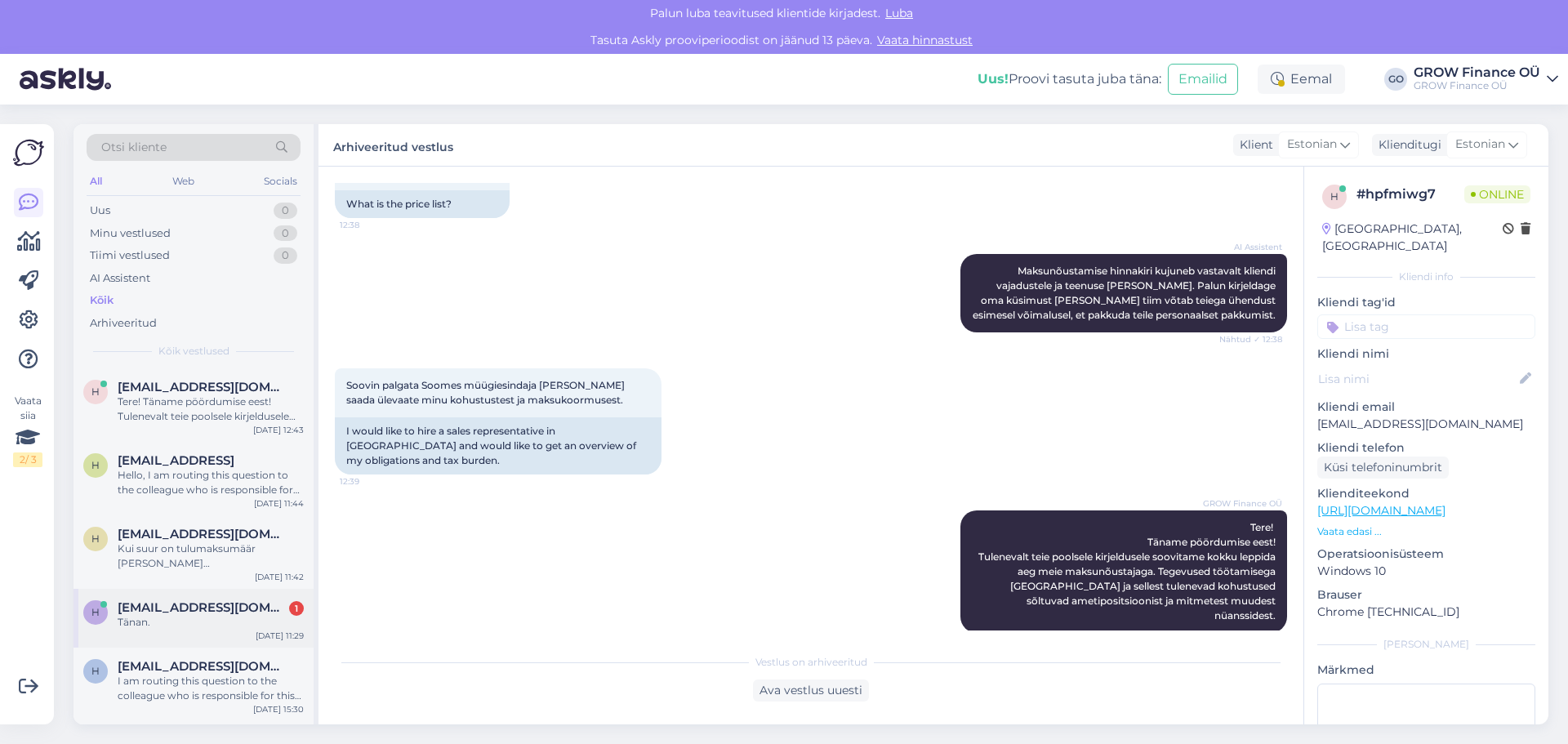
click at [169, 613] on span "helari.pallas@grow.ee" at bounding box center [202, 607] width 170 height 14
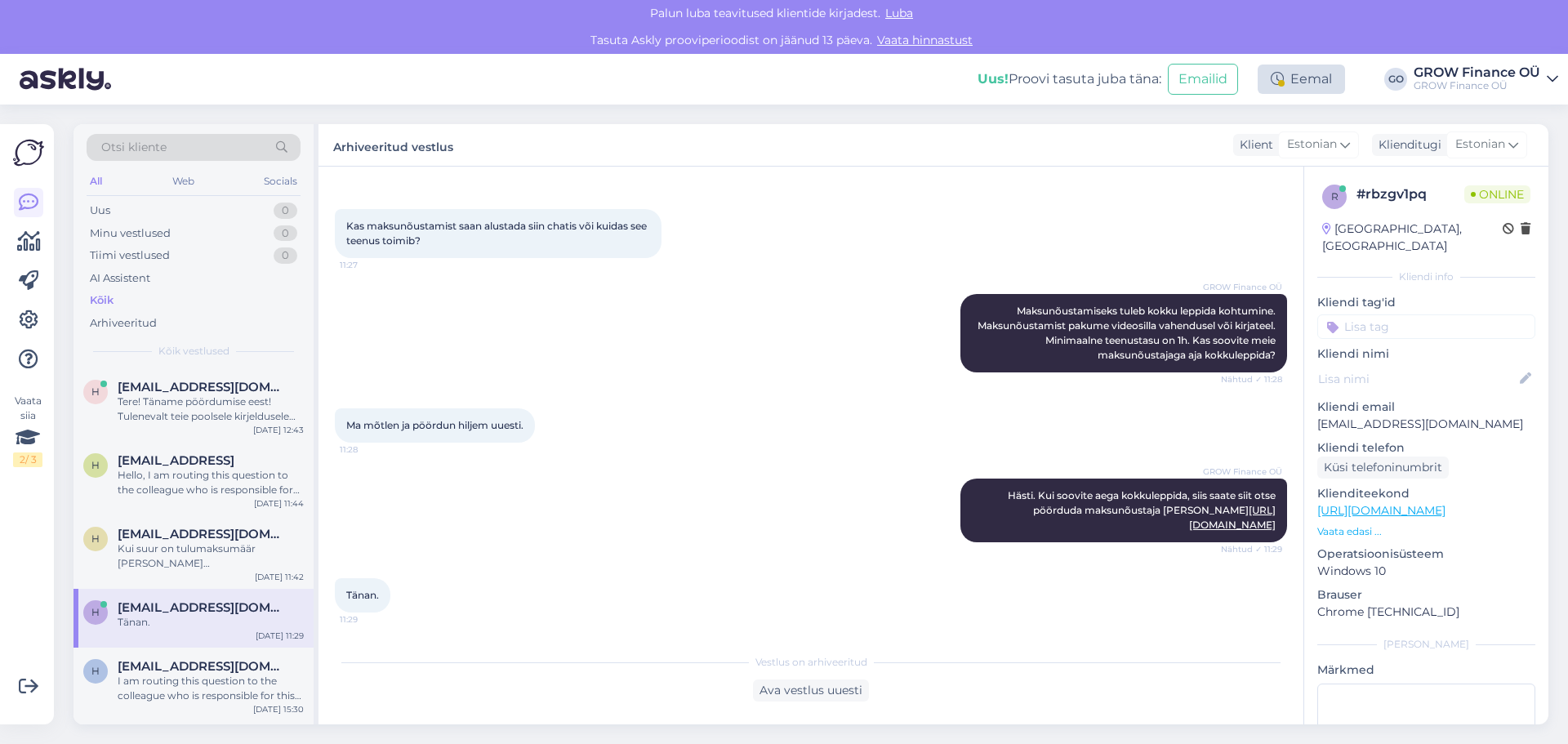
click at [1304, 77] on div "Eemal" at bounding box center [1301, 79] width 87 height 30
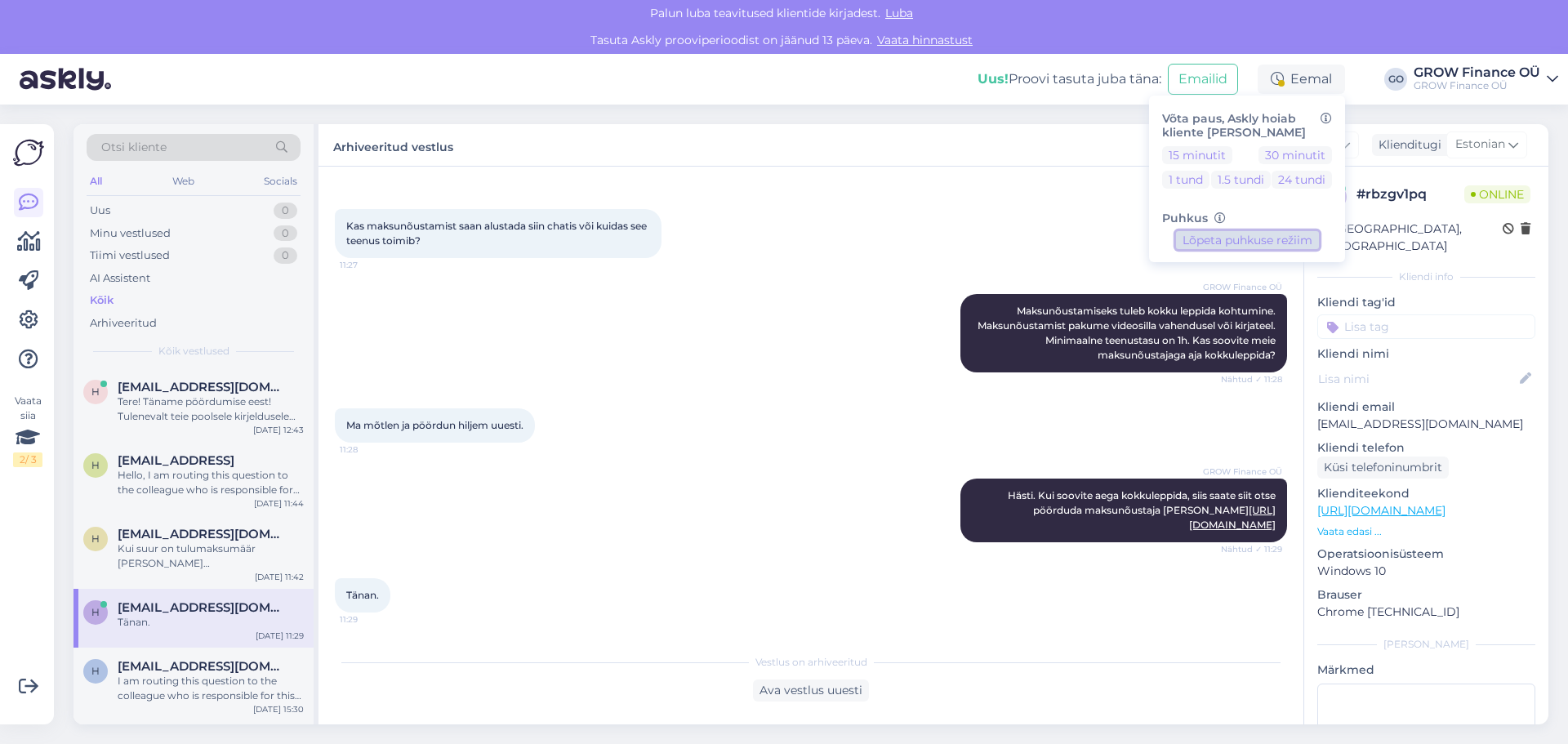
click at [1254, 239] on button "Lõpeta puhkuse režiim" at bounding box center [1247, 239] width 143 height 18
click at [781, 79] on div "Uus! Proovi tasuta juba täna: Emailid Aktiivne Võta paus, Askly hoiab kliente s…" at bounding box center [784, 79] width 1568 height 51
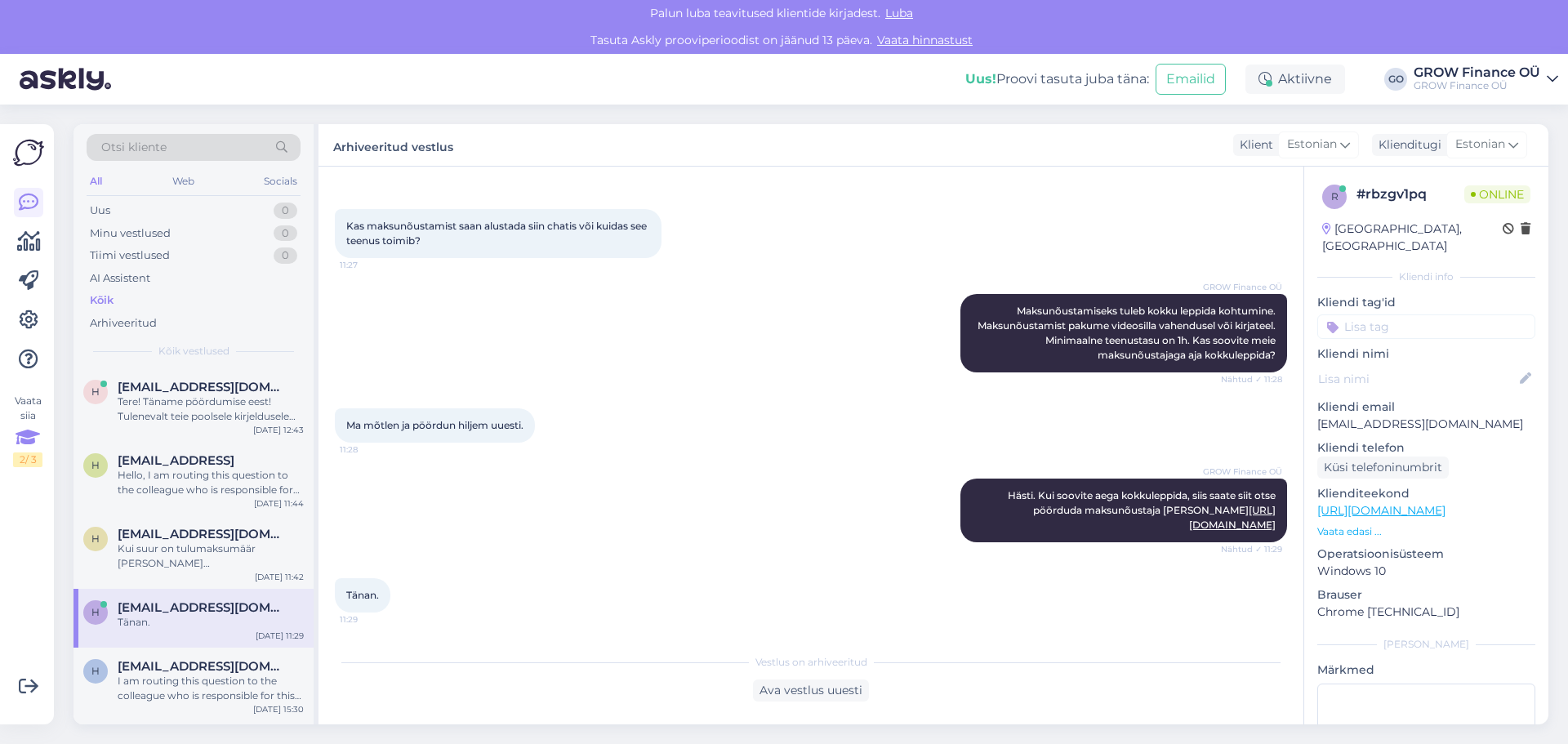
click at [27, 445] on icon at bounding box center [28, 438] width 25 height 30
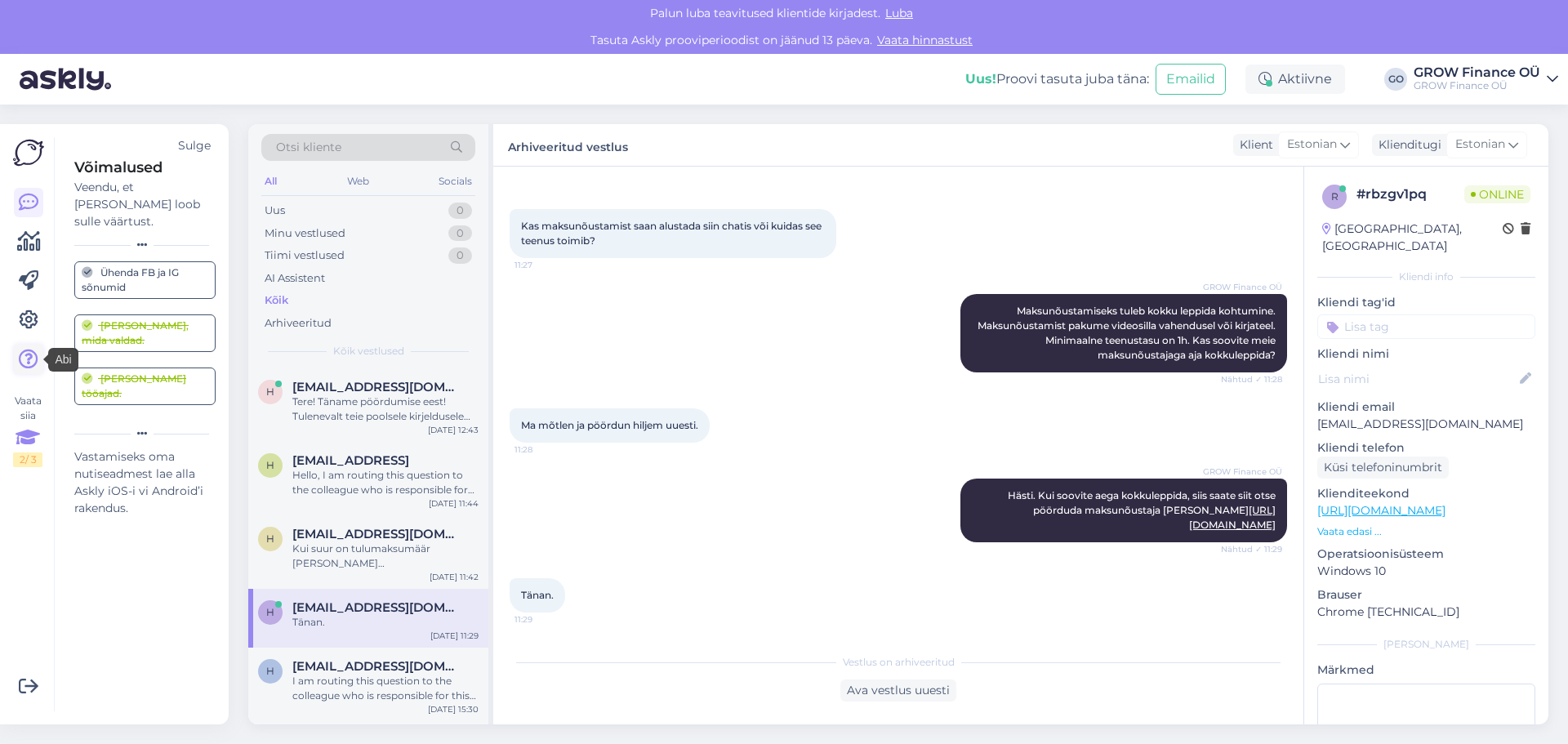
click at [22, 354] on icon at bounding box center [29, 359] width 19 height 19
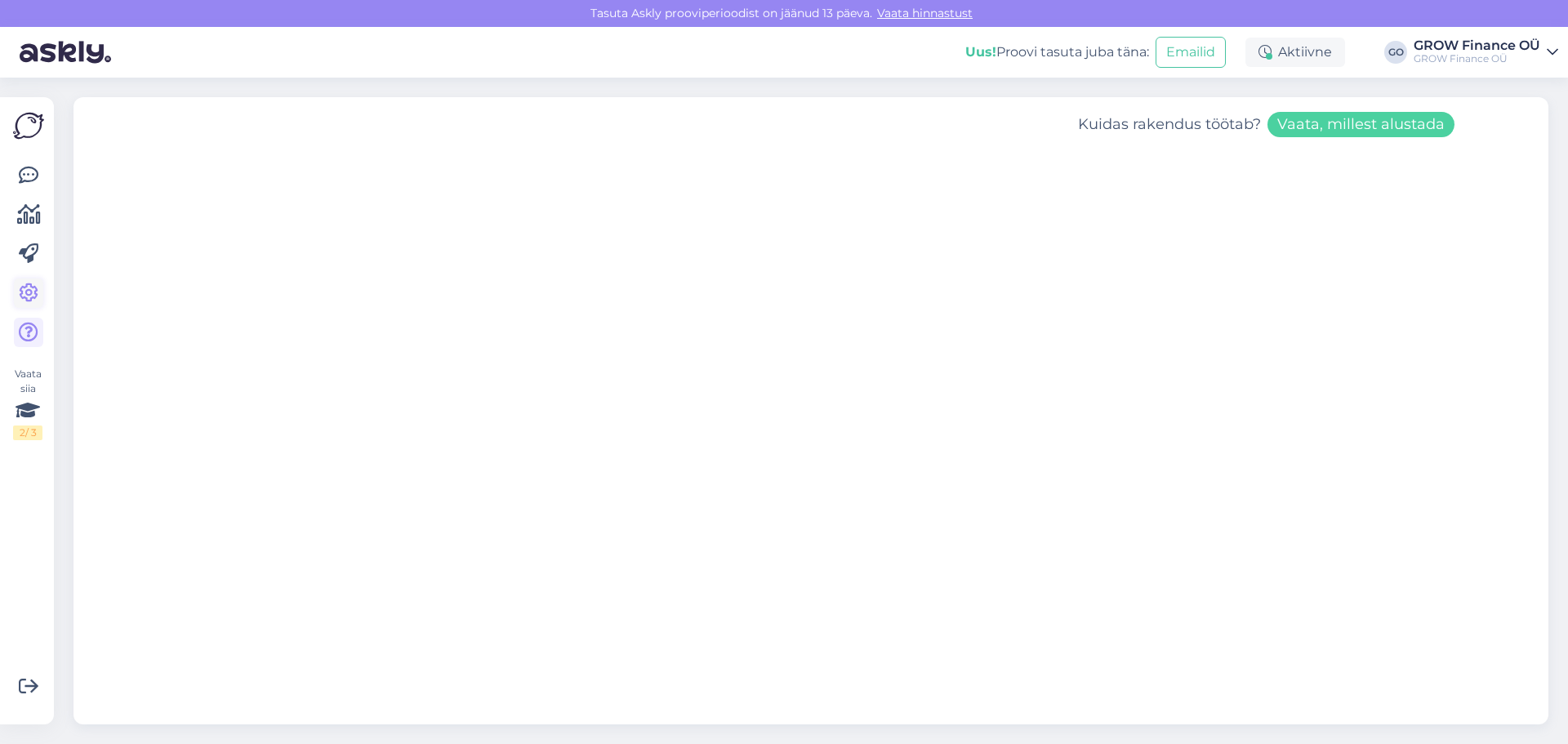
click at [25, 292] on icon at bounding box center [29, 293] width 19 height 19
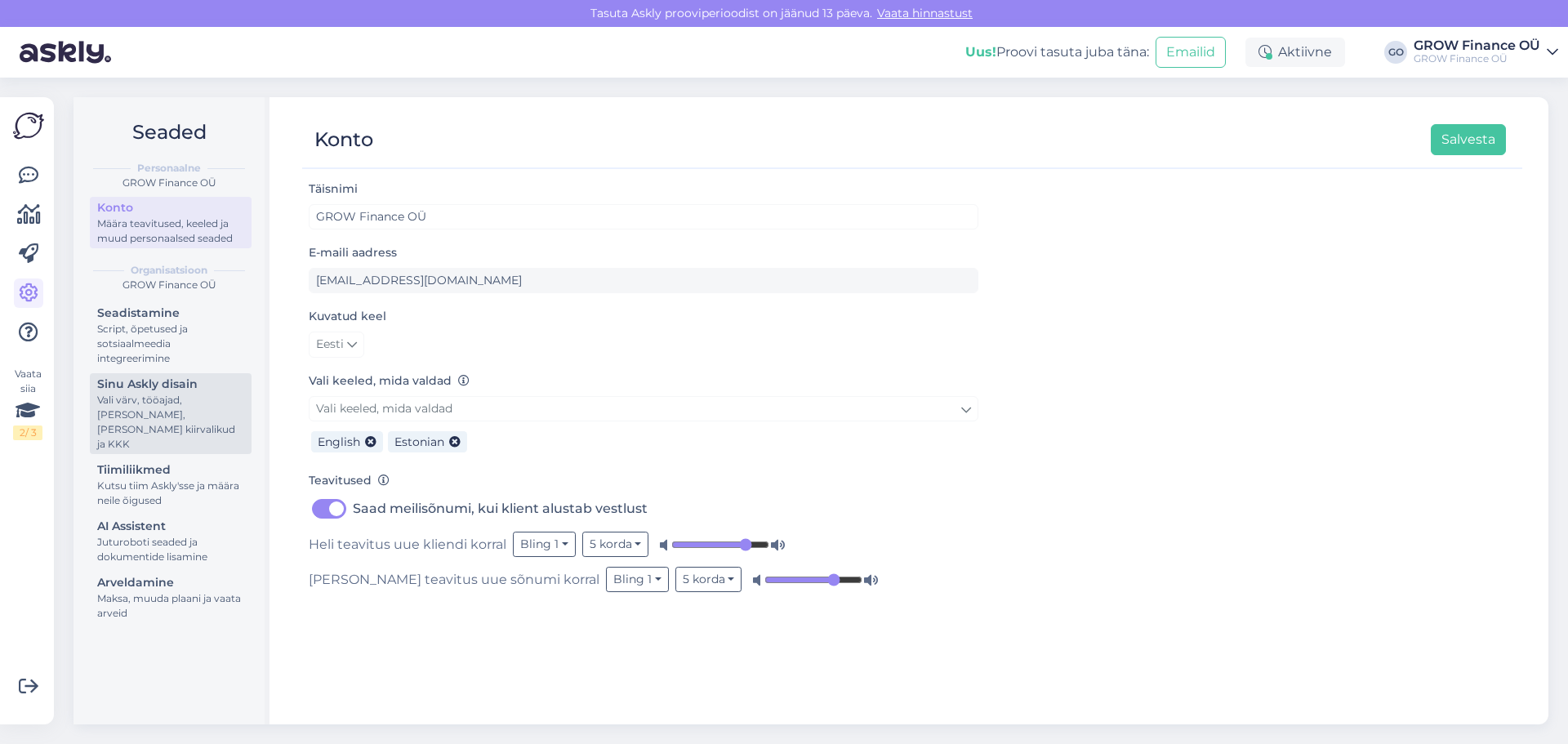
click at [161, 397] on div "Vali värv, tööajad, [PERSON_NAME], [PERSON_NAME] kiirvalikud ja KKK" at bounding box center [170, 421] width 147 height 58
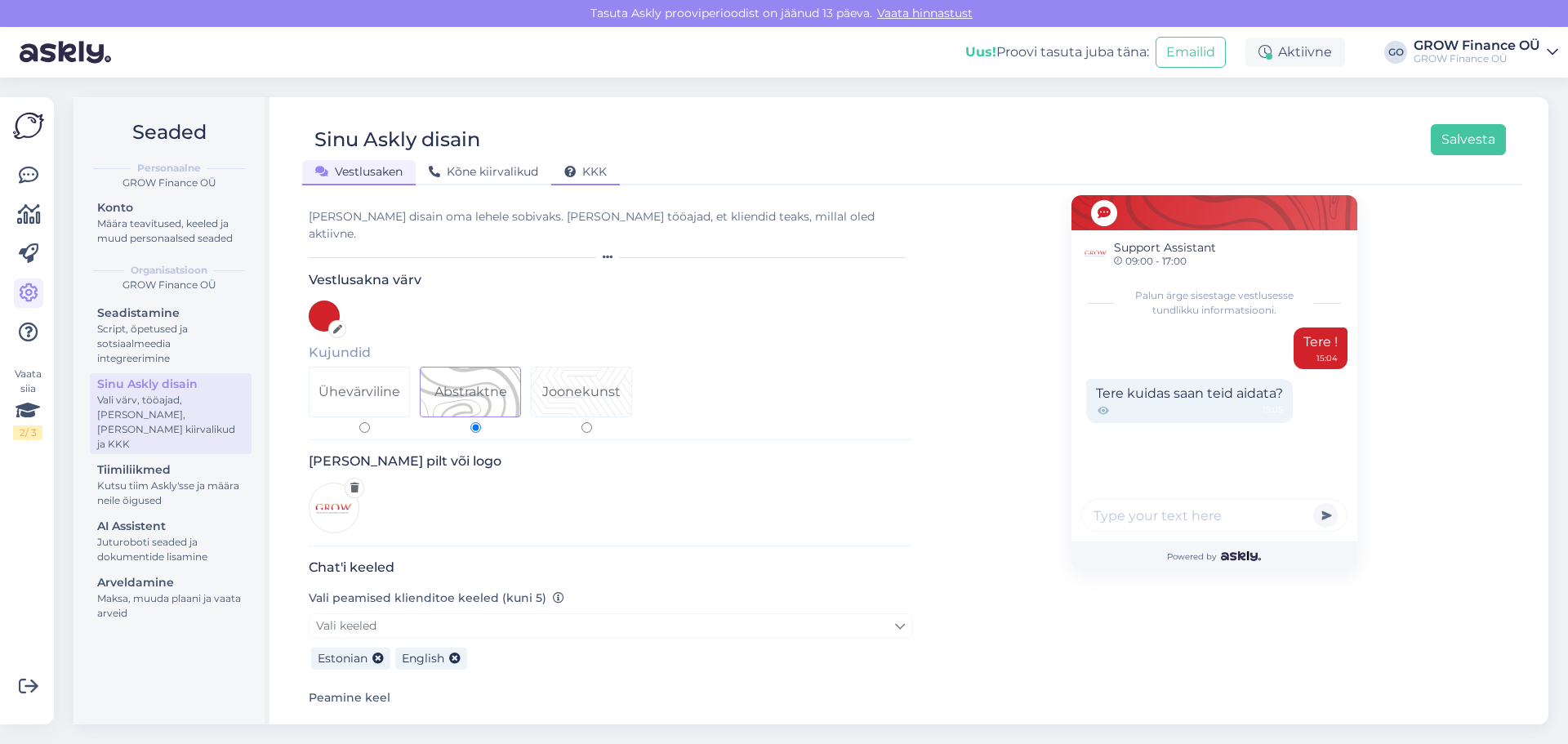
click at [599, 169] on span "KKK" at bounding box center [585, 170] width 42 height 14
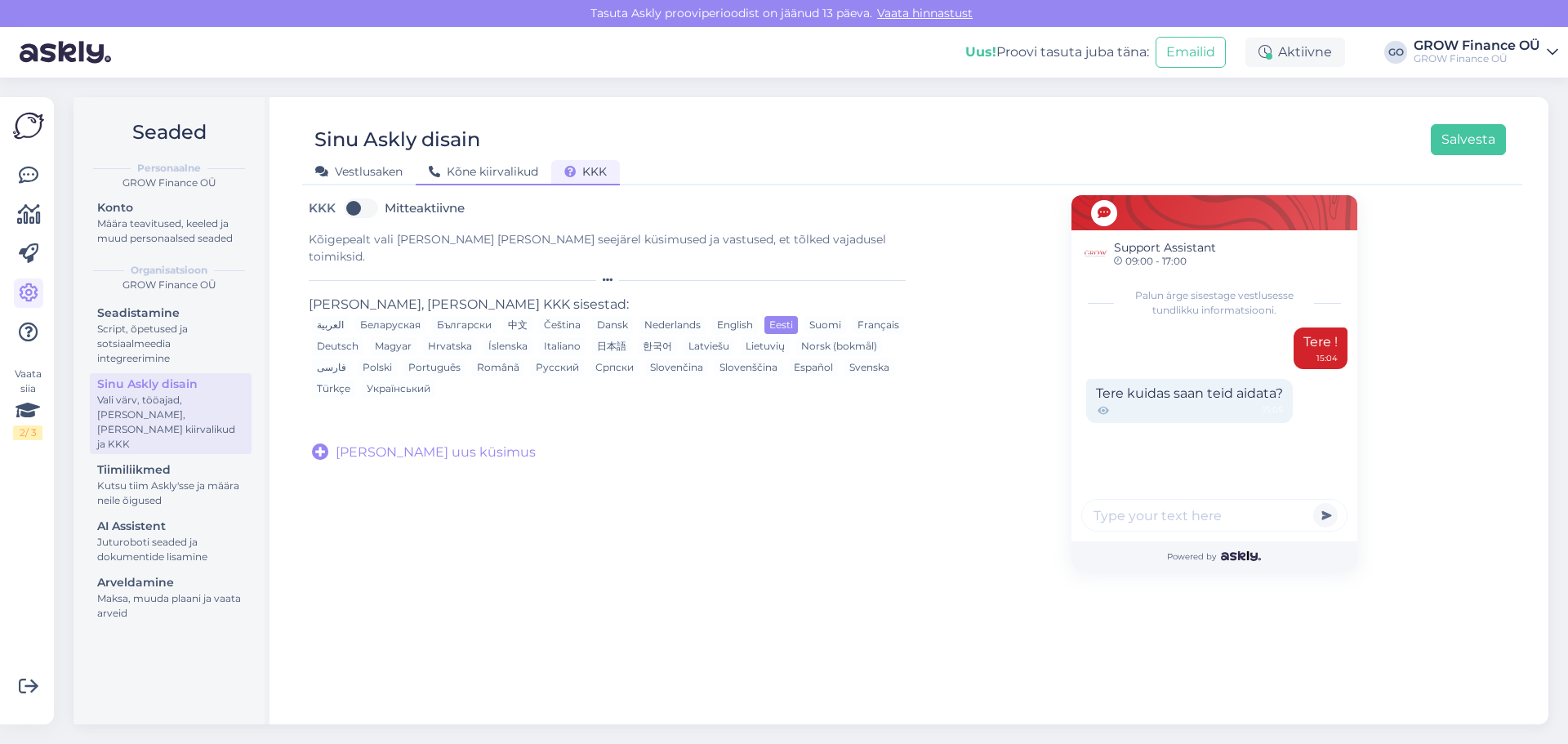
click at [512, 170] on span "Kõne kiirvalikud" at bounding box center [484, 170] width 109 height 14
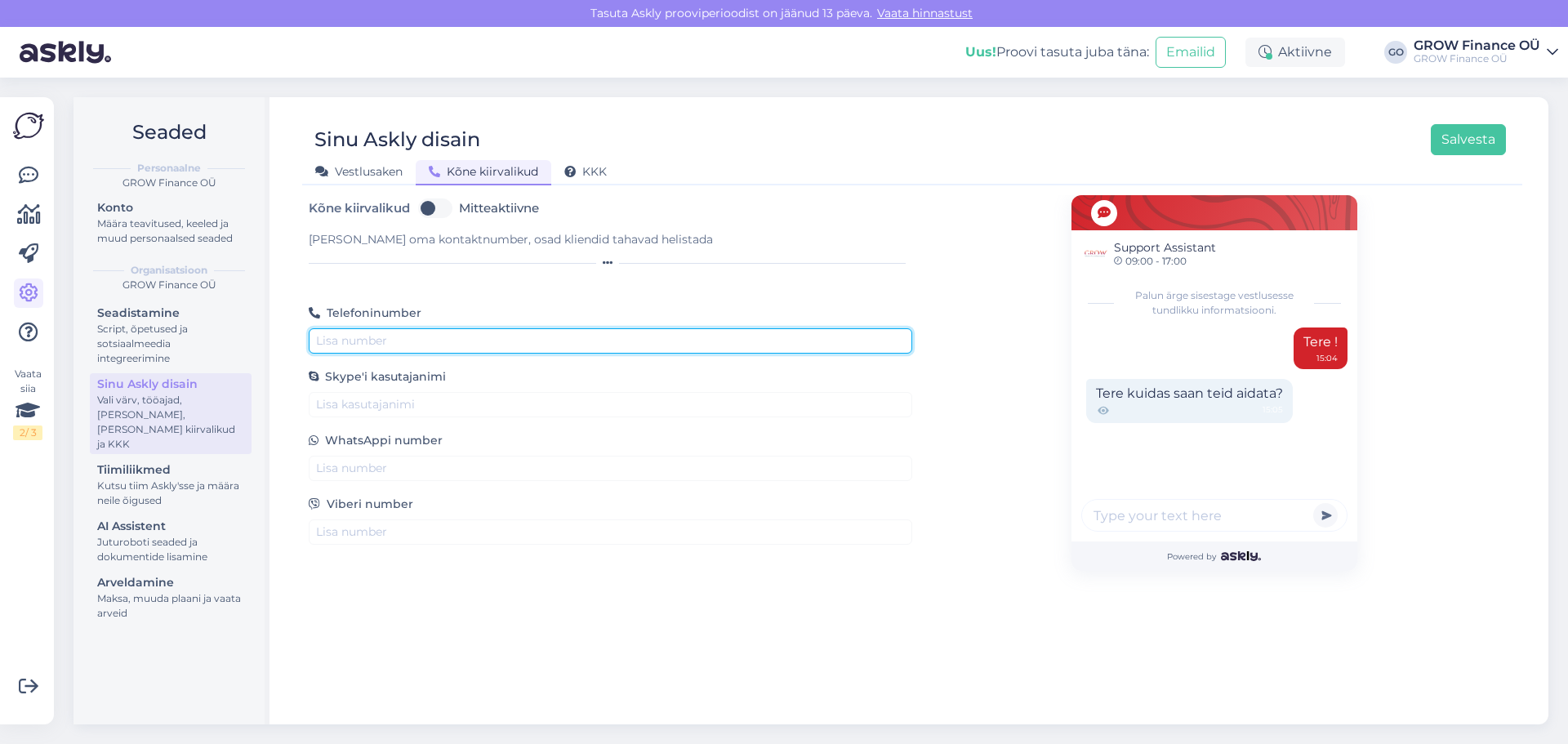
click at [386, 337] on input "text" at bounding box center [610, 341] width 603 height 25
paste input "+372 5629 3090"
drag, startPoint x: 420, startPoint y: 338, endPoint x: 352, endPoint y: 339, distance: 68.0
click at [352, 339] on input "+372 5629 3090" at bounding box center [610, 341] width 603 height 25
type input "+372 5267993"
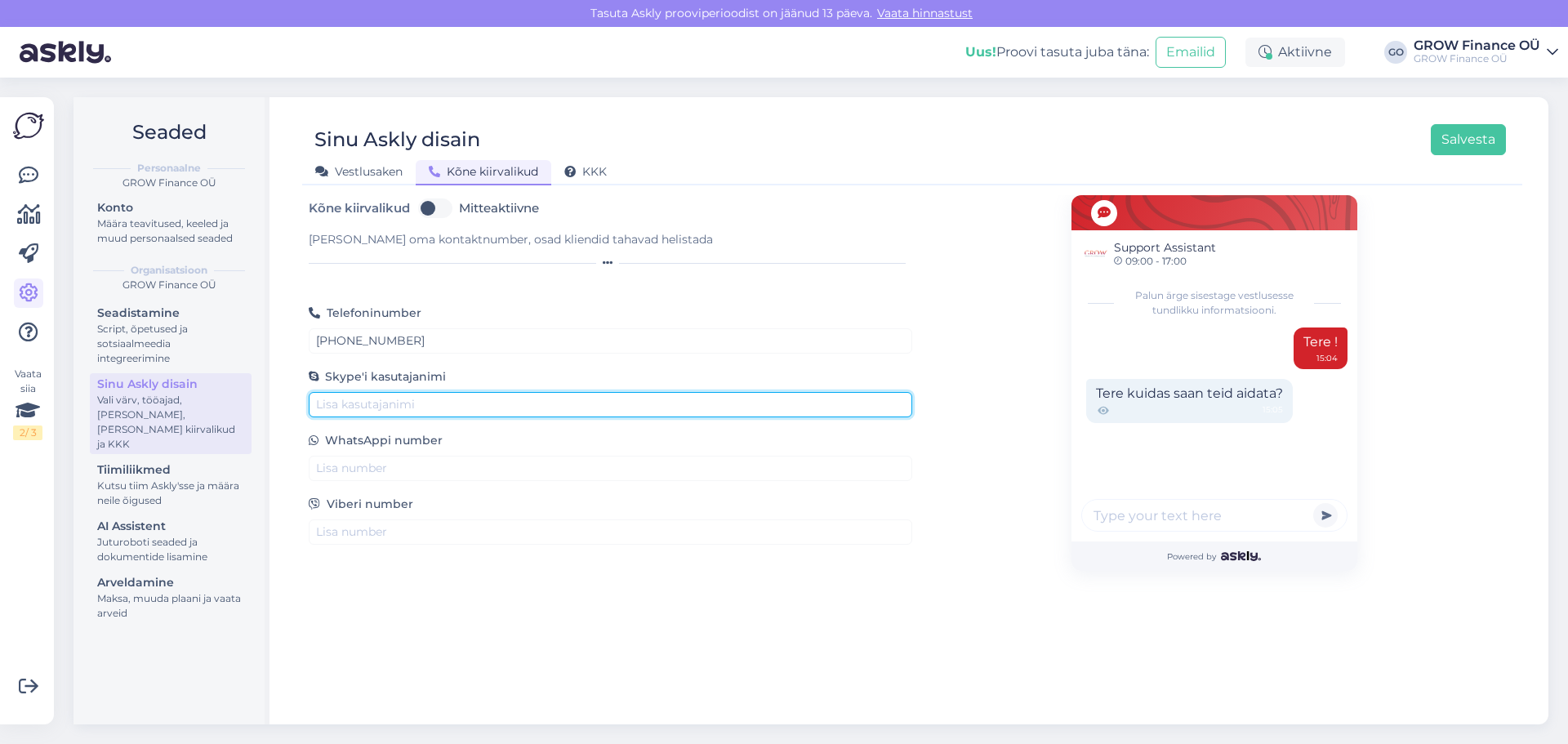
click at [515, 407] on input "text" at bounding box center [610, 404] width 603 height 25
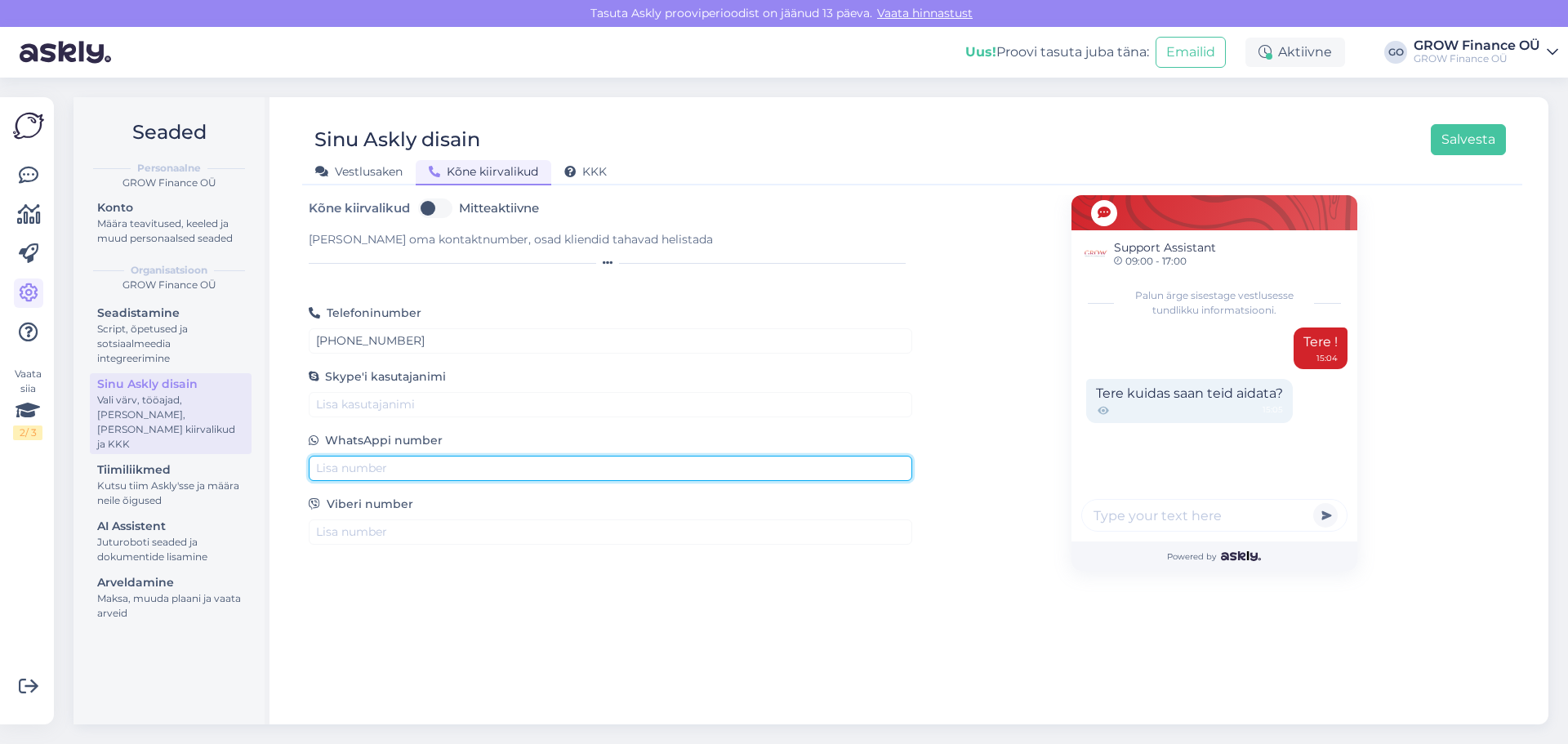
click at [480, 462] on input "text" at bounding box center [610, 468] width 603 height 25
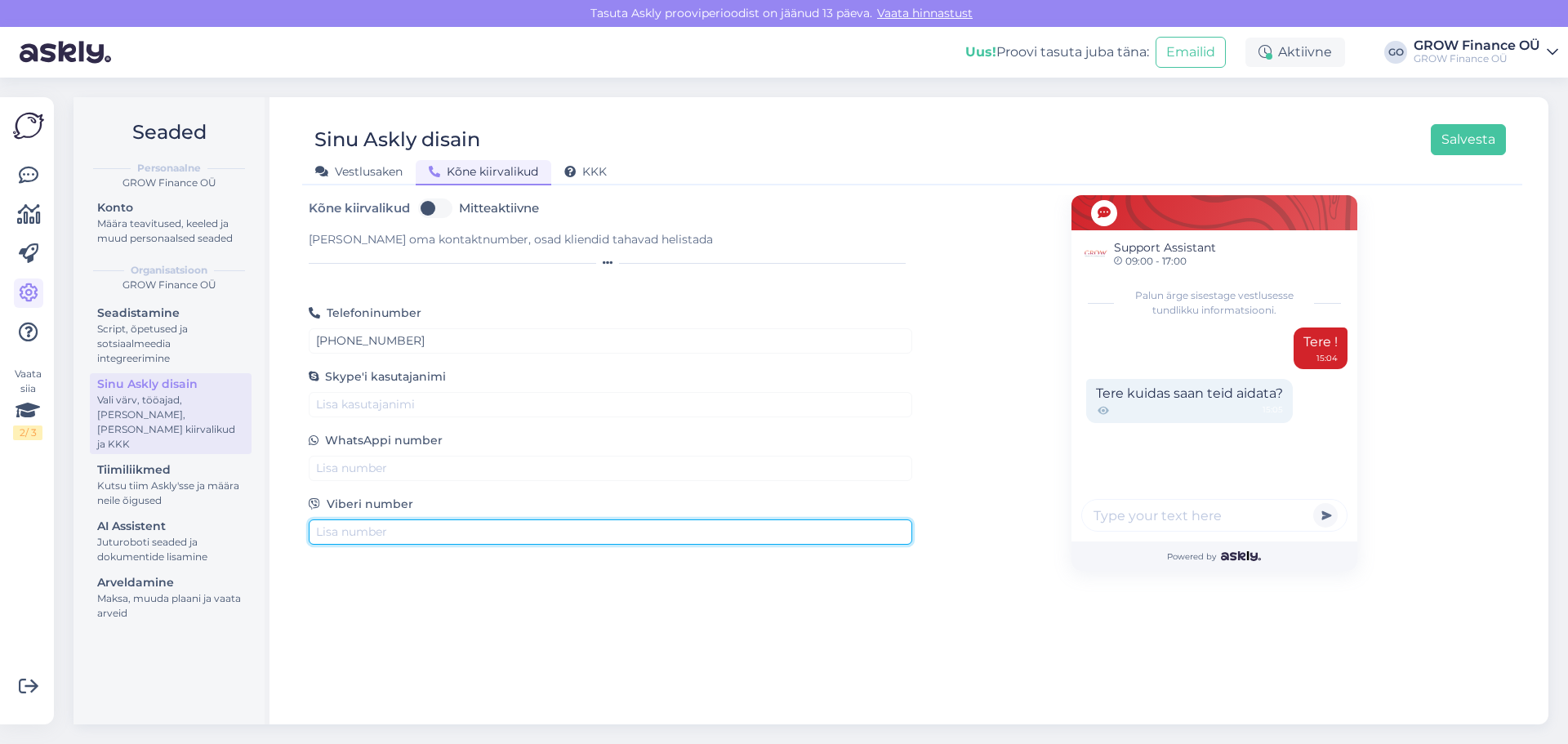
click at [440, 534] on input "text" at bounding box center [610, 531] width 603 height 25
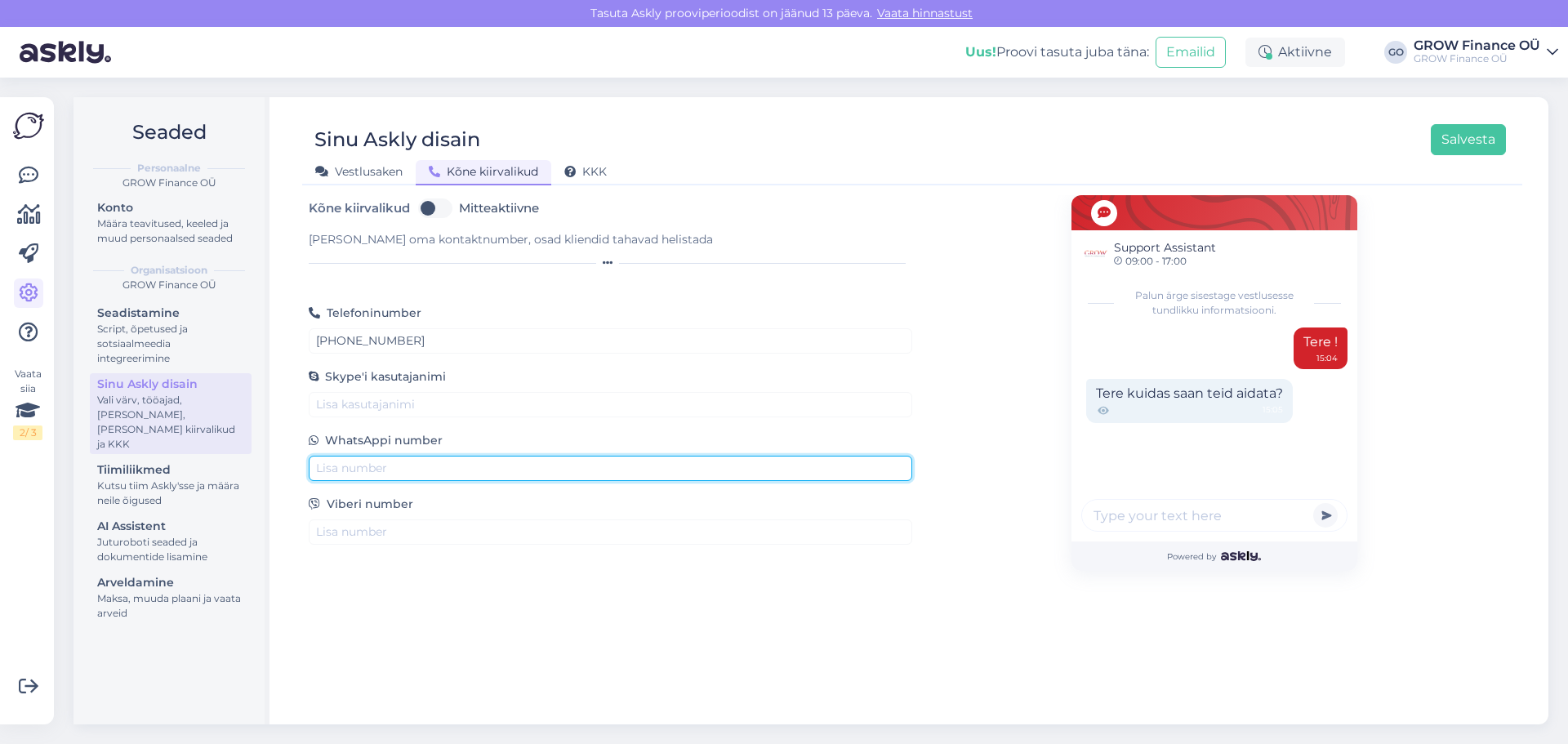
click at [439, 475] on input "text" at bounding box center [610, 468] width 603 height 25
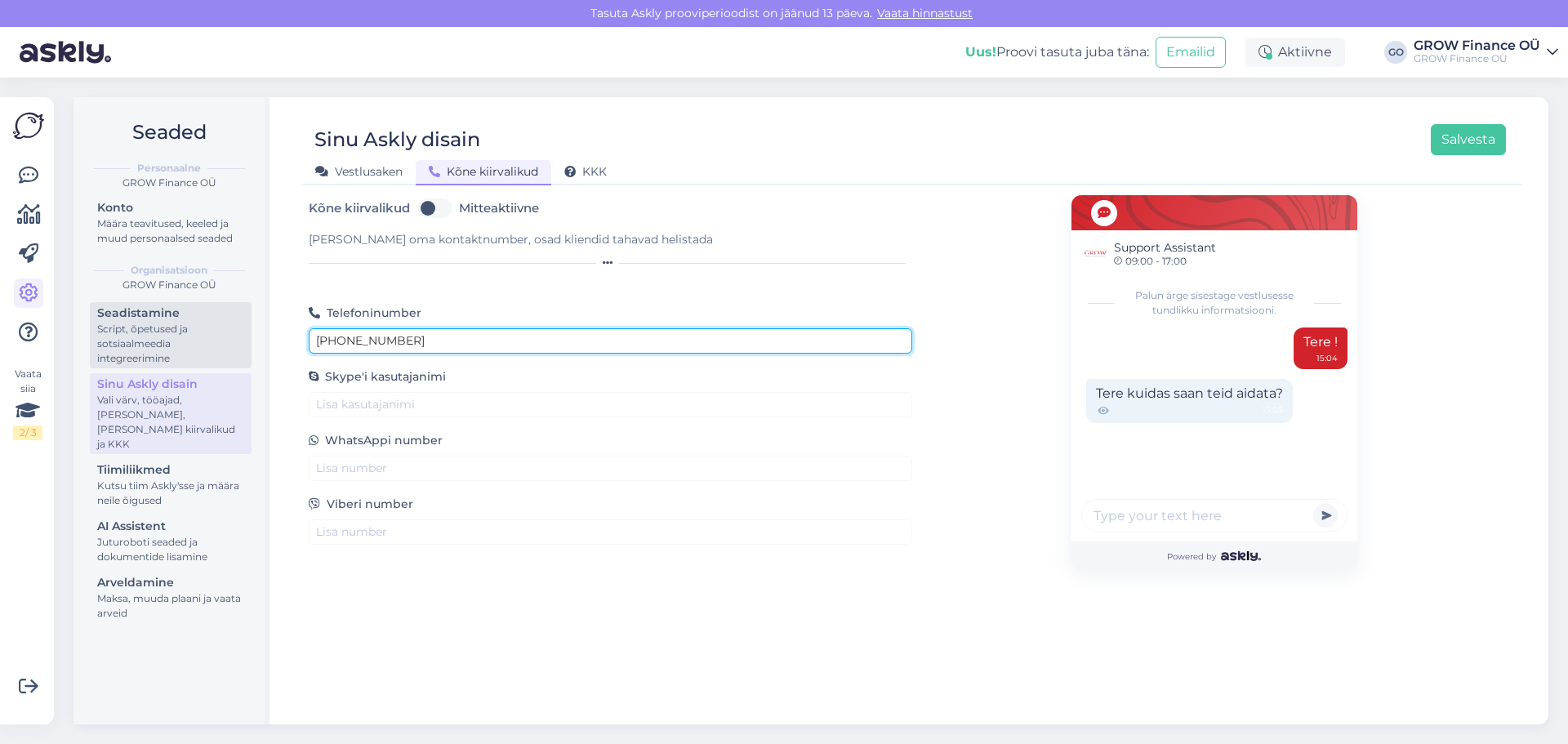
drag, startPoint x: 408, startPoint y: 338, endPoint x: 243, endPoint y: 338, distance: 165.0
click at [250, 333] on div "Seaded Personaalne GROW Finance OÜ Konto Määra teavitused, keeled ja muud perso…" at bounding box center [811, 410] width 1475 height 627
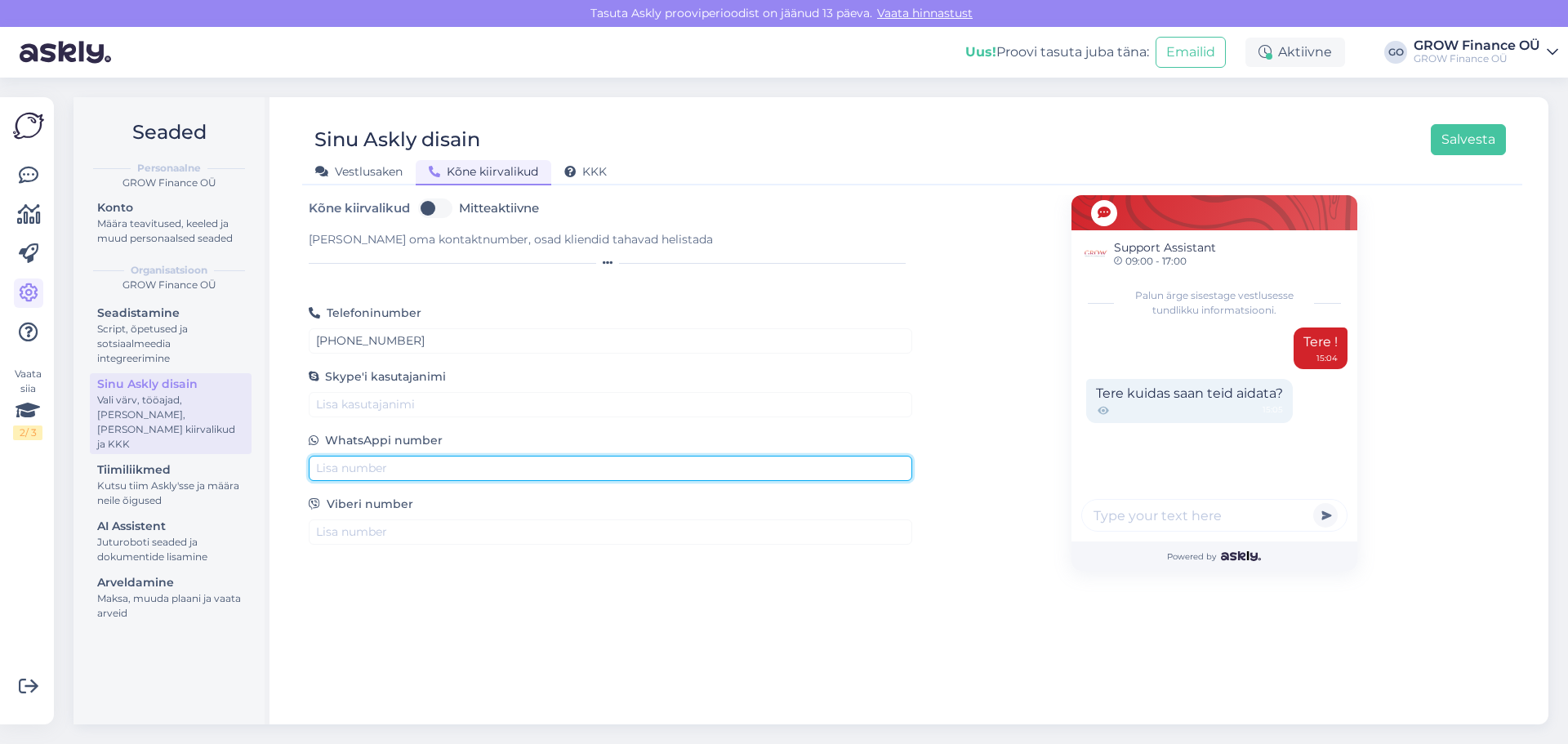
click at [357, 480] on input "text" at bounding box center [610, 468] width 603 height 25
paste input "+372 5267993"
type input "+372 5267993"
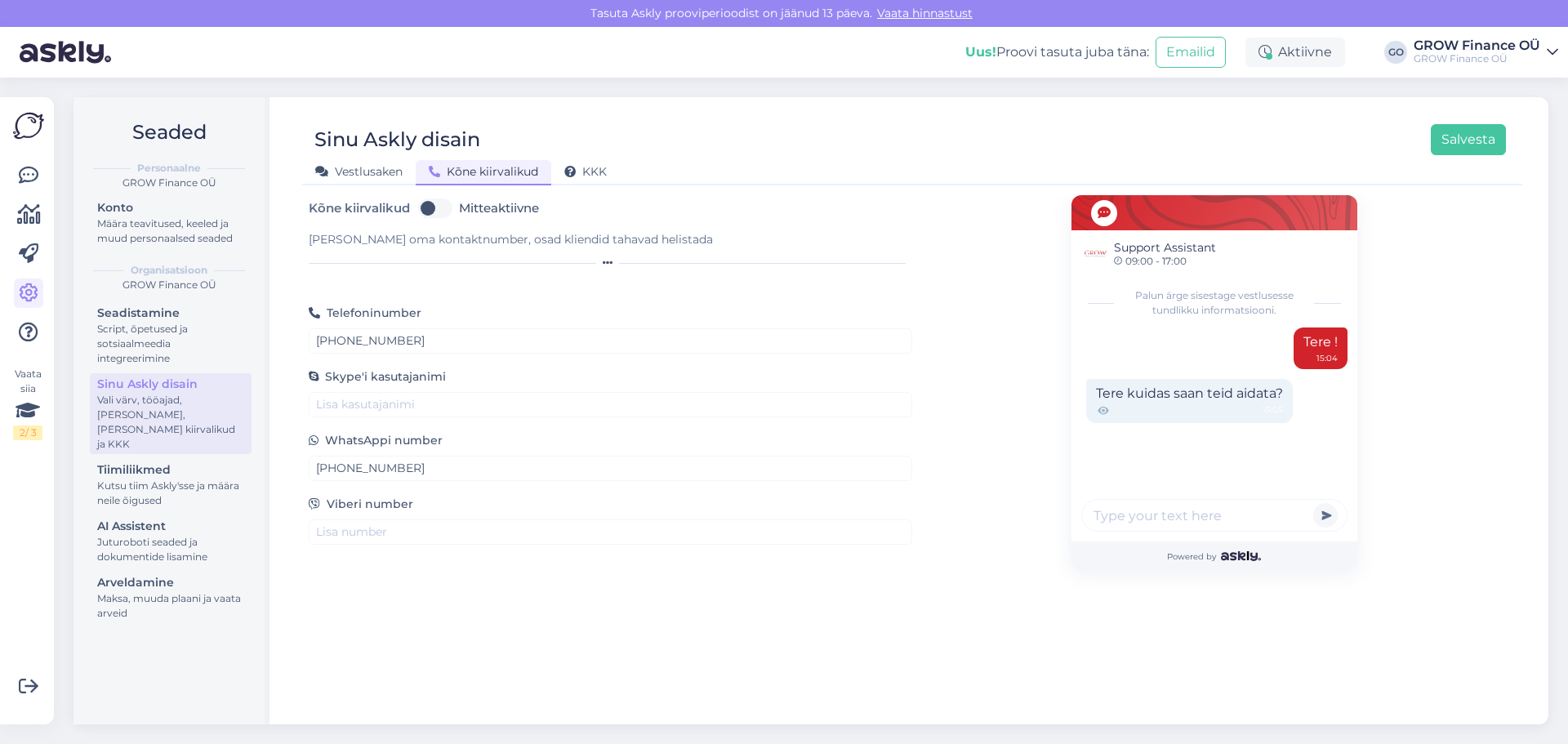
click at [397, 620] on div "Kõne kiirvalikud Mitteaktiivne Lisa oma kontaktnumber, osad kliendid tahavad he…" at bounding box center [912, 452] width 1220 height 514
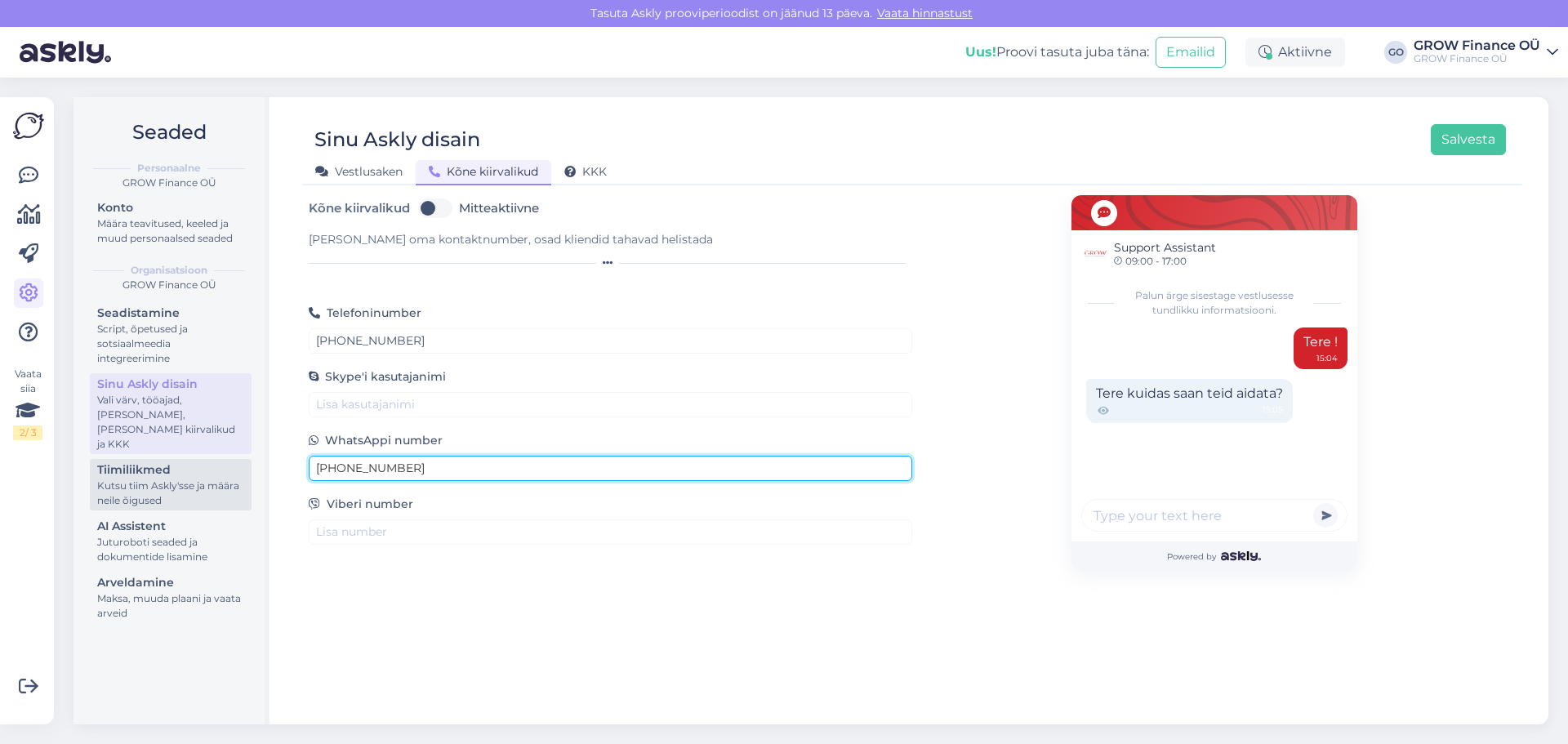
drag, startPoint x: 419, startPoint y: 457, endPoint x: 251, endPoint y: 471, distance: 168.6
click at [251, 471] on div "Seaded Personaalne GROW Finance OÜ Konto Määra teavitused, keeled ja muud perso…" at bounding box center [811, 410] width 1475 height 627
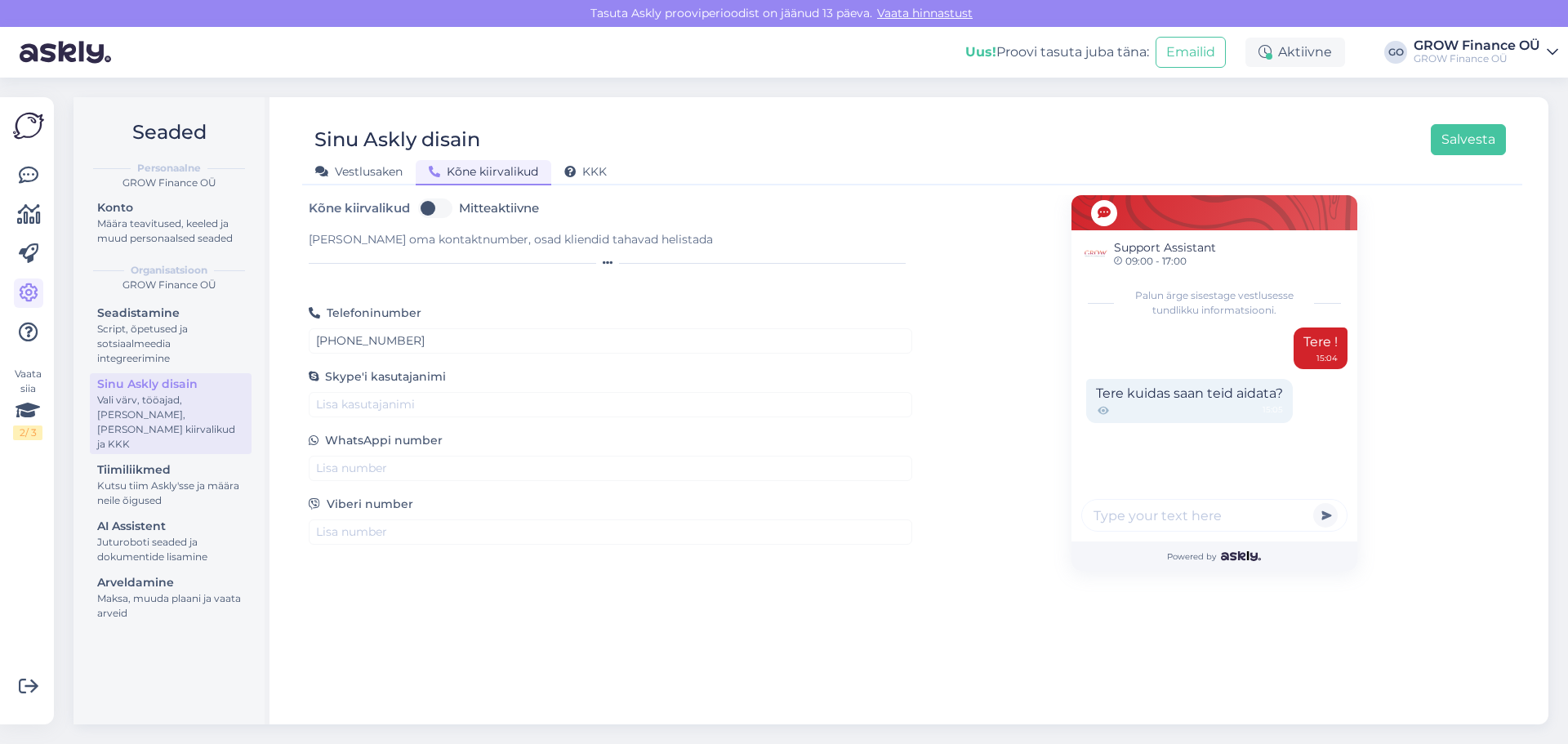
click at [413, 643] on div "Kõne kiirvalikud Mitteaktiivne Lisa oma kontaktnumber, osad kliendid tahavad he…" at bounding box center [912, 452] width 1220 height 514
click at [370, 165] on span "Vestlusaken" at bounding box center [358, 170] width 87 height 14
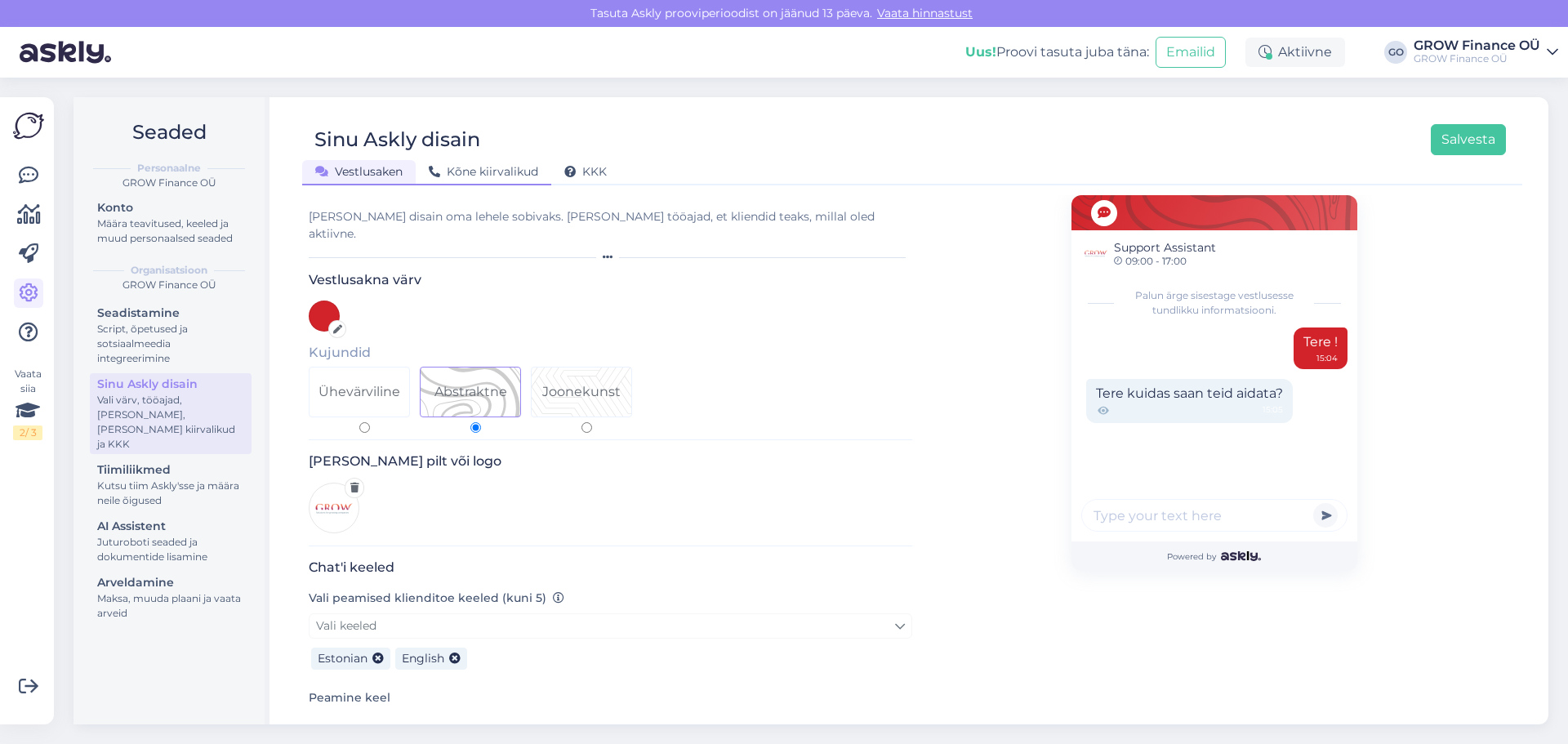
click at [449, 167] on span "Kõne kiirvalikud" at bounding box center [484, 170] width 109 height 14
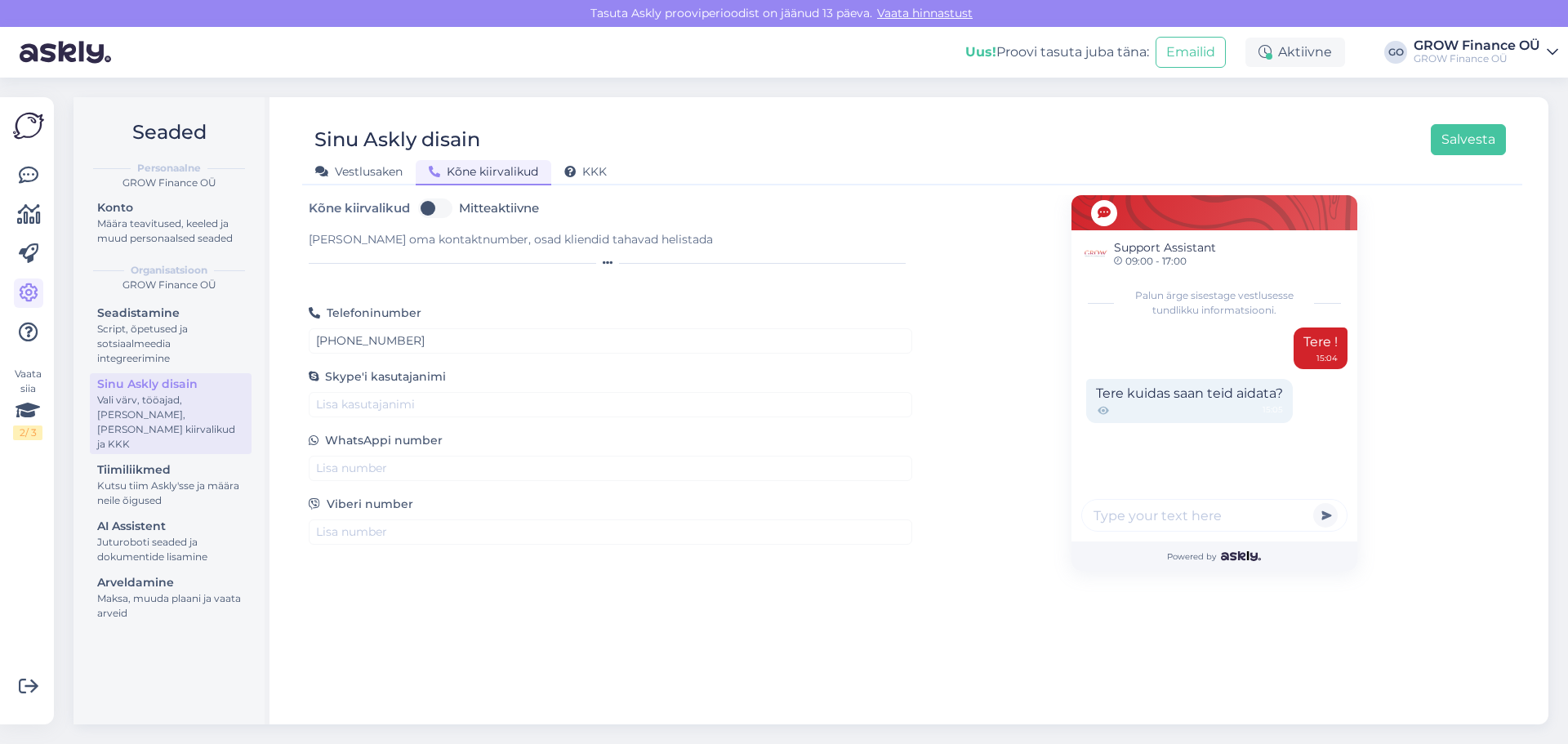
click at [459, 207] on label "Mitteaktiivne" at bounding box center [499, 208] width 80 height 26
click at [437, 207] on input "Mitteaktiivne" at bounding box center [435, 208] width 41 height 26
checkbox input "true"
click at [1476, 131] on button "Salvesta" at bounding box center [1468, 140] width 75 height 31
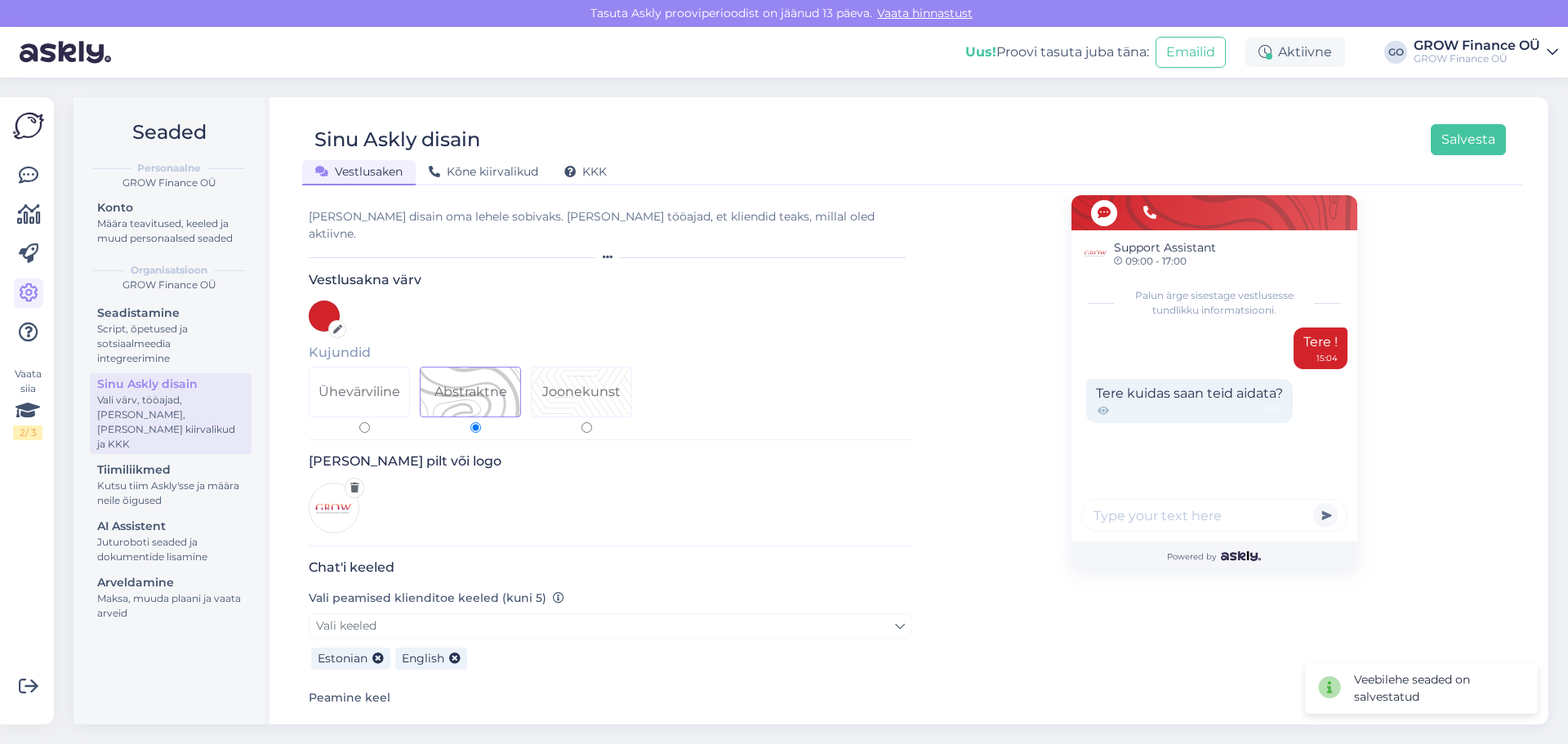
click at [369, 171] on span "Vestlusaken" at bounding box center [358, 170] width 87 height 14
click at [1466, 121] on div "Sinu Askly disain Salvesta Vestlusaken Kõne kiirvalikud KKK" at bounding box center [912, 148] width 1220 height 74
click at [1479, 139] on button "Salvesta" at bounding box center [1468, 140] width 75 height 31
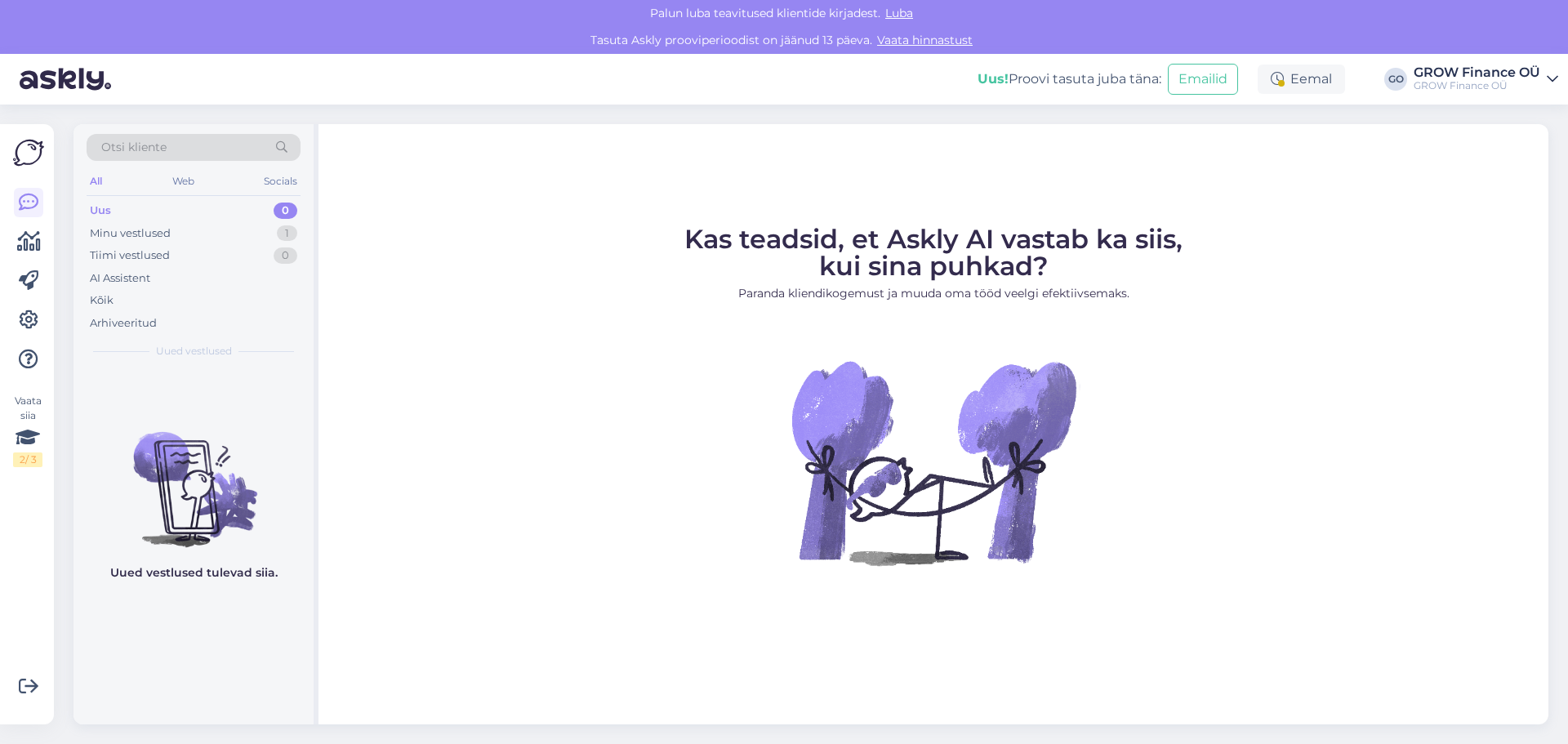
click at [80, 79] on img at bounding box center [64, 79] width 91 height 51
click at [903, 10] on span "Luba" at bounding box center [898, 12] width 37 height 14
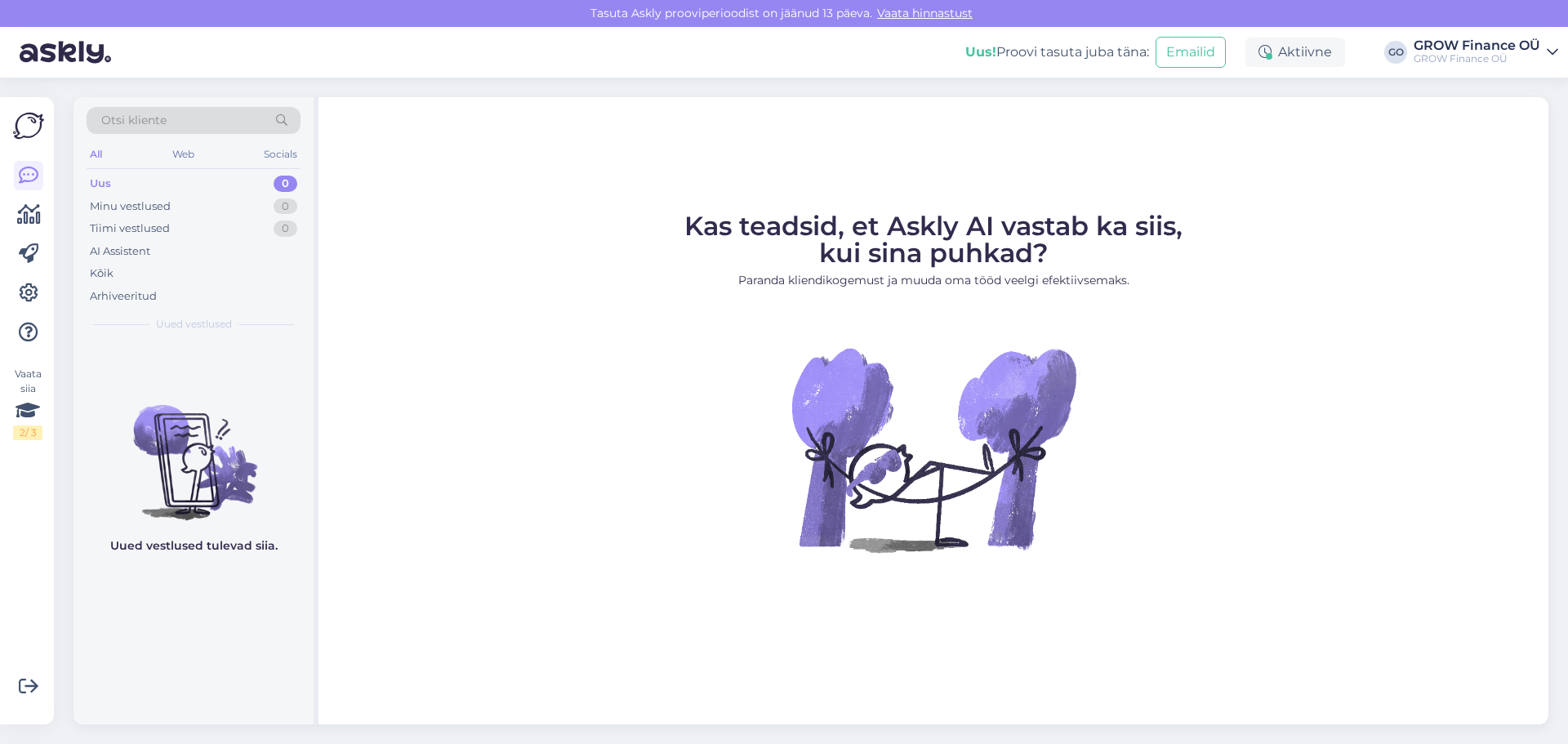
click at [931, 9] on link "Vaata hinnastust" at bounding box center [925, 12] width 105 height 14
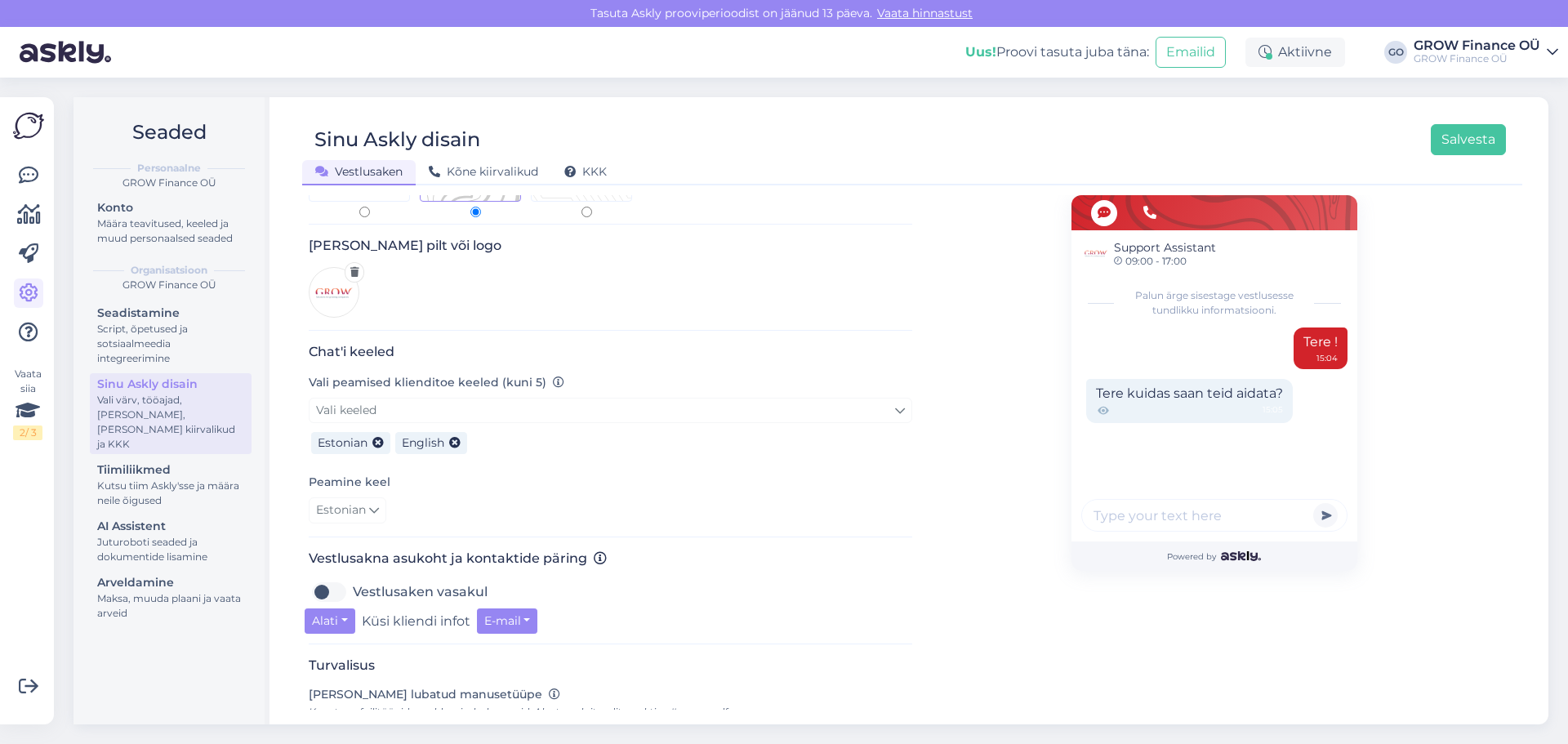
scroll to position [245, 0]
